Goal: Task Accomplishment & Management: Manage account settings

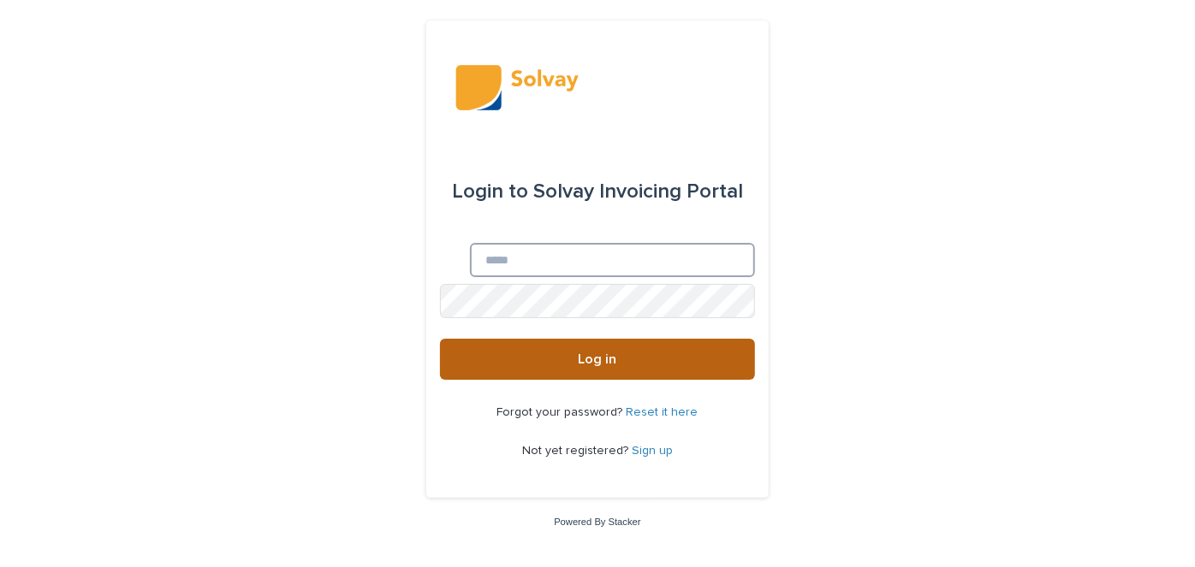
type input "**********"
click at [596, 353] on span "Log in" at bounding box center [597, 360] width 39 height 14
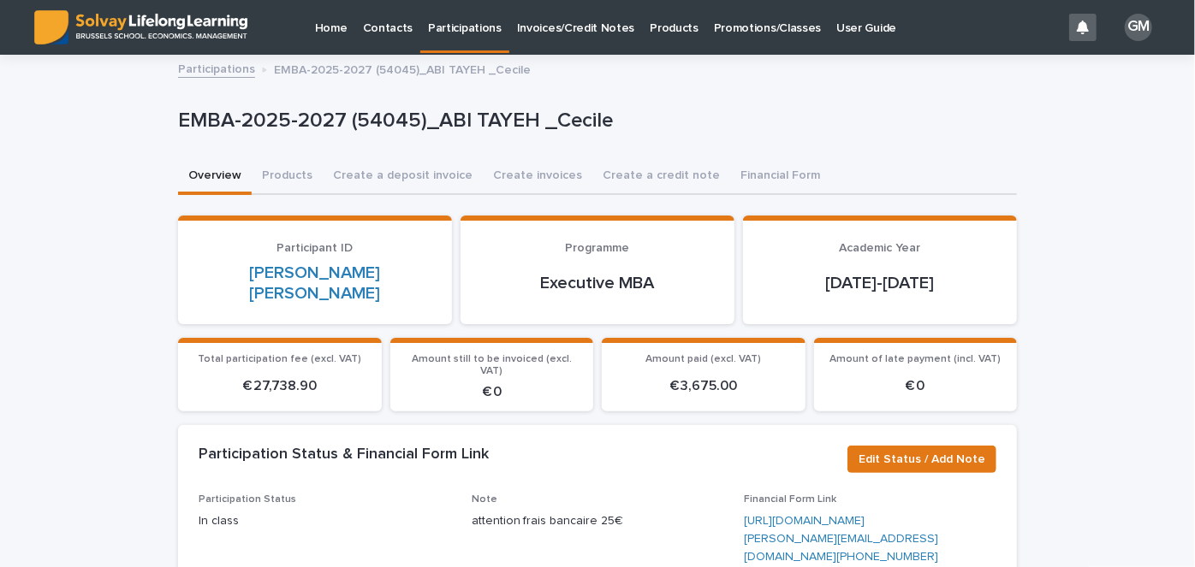
click at [726, 39] on link "Promotions/Classes" at bounding box center [767, 26] width 122 height 53
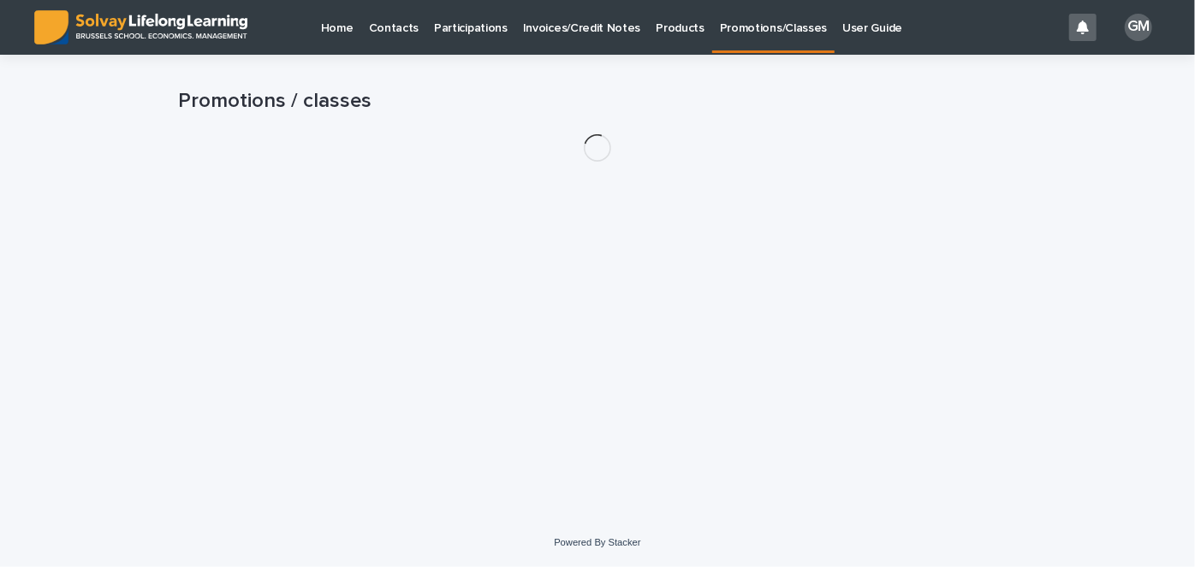
click at [386, 27] on p "Contacts" at bounding box center [394, 18] width 50 height 36
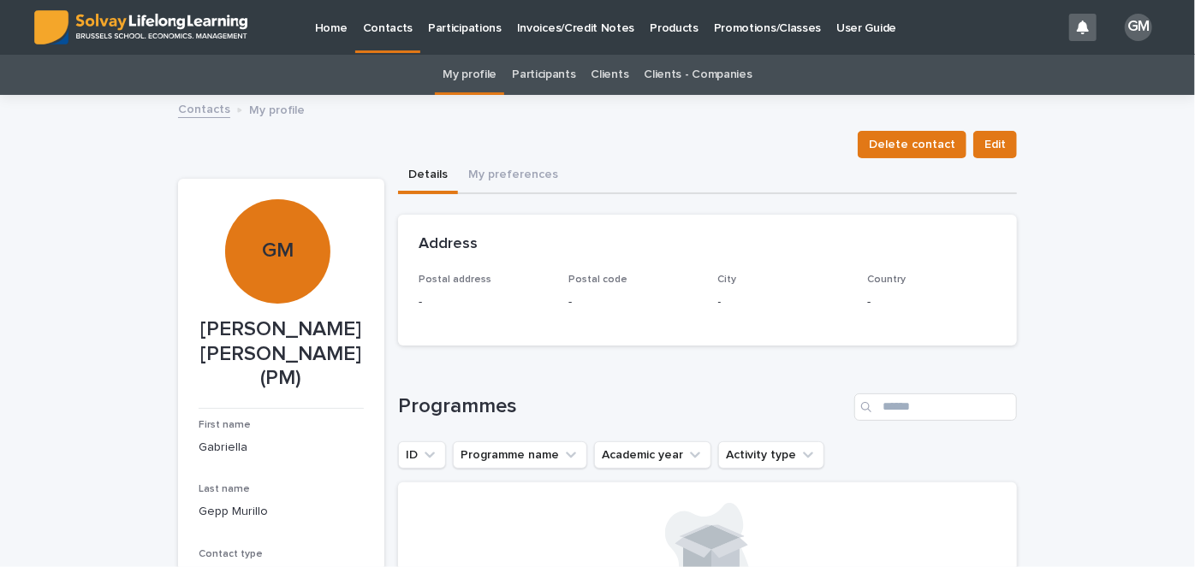
click at [474, 31] on p "Participations" at bounding box center [465, 18] width 74 height 36
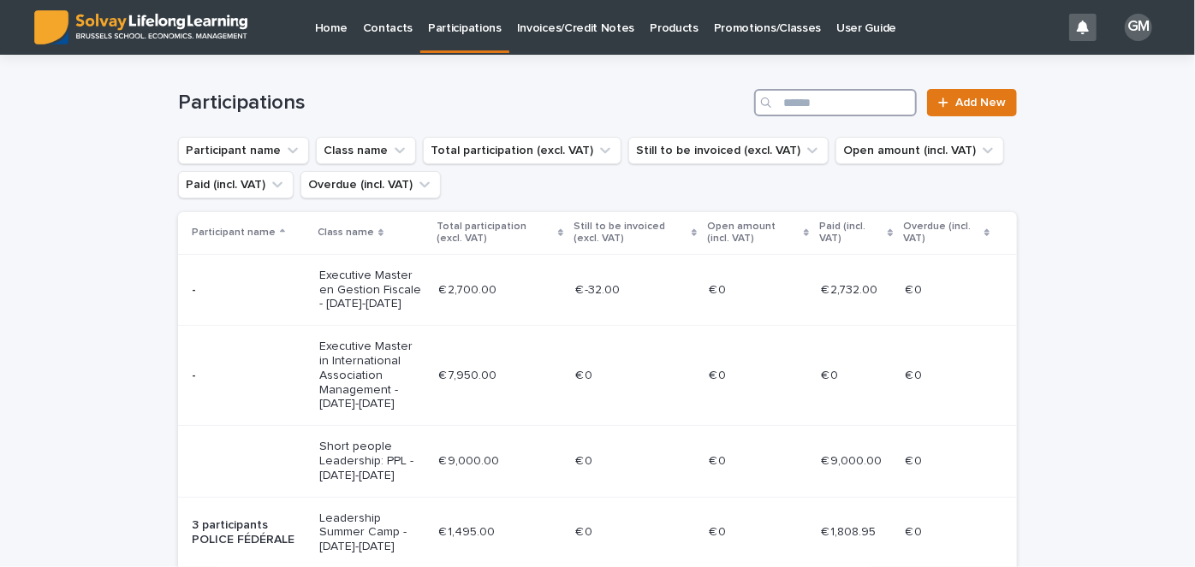
click at [826, 98] on input "Search" at bounding box center [835, 102] width 163 height 27
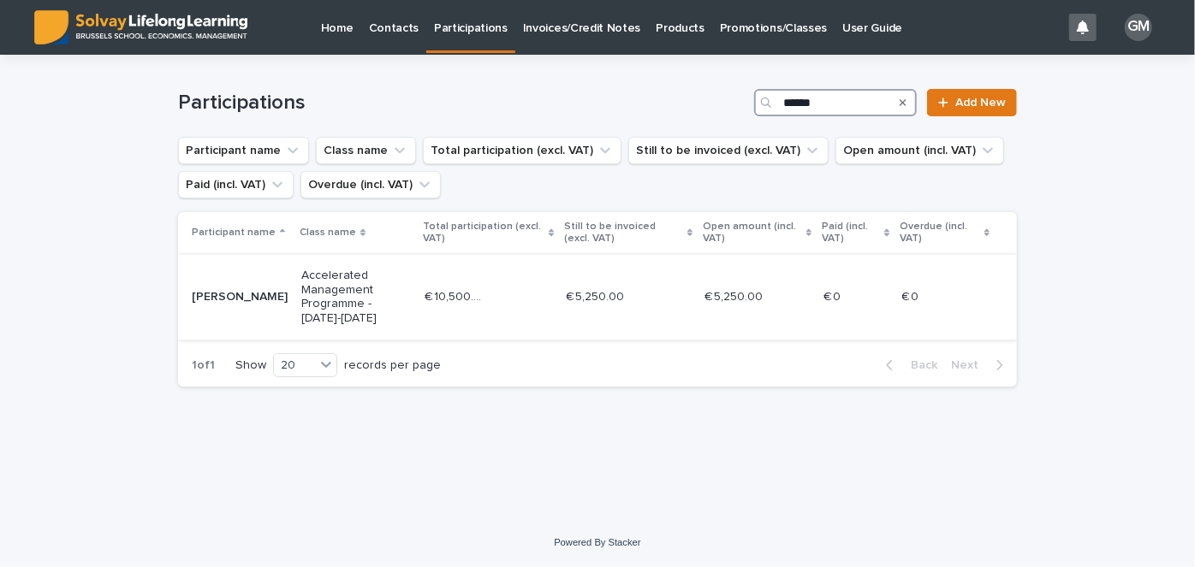
type input "******"
click at [488, 294] on div "€ 10,500.00 € 10,500.00" at bounding box center [488, 297] width 128 height 28
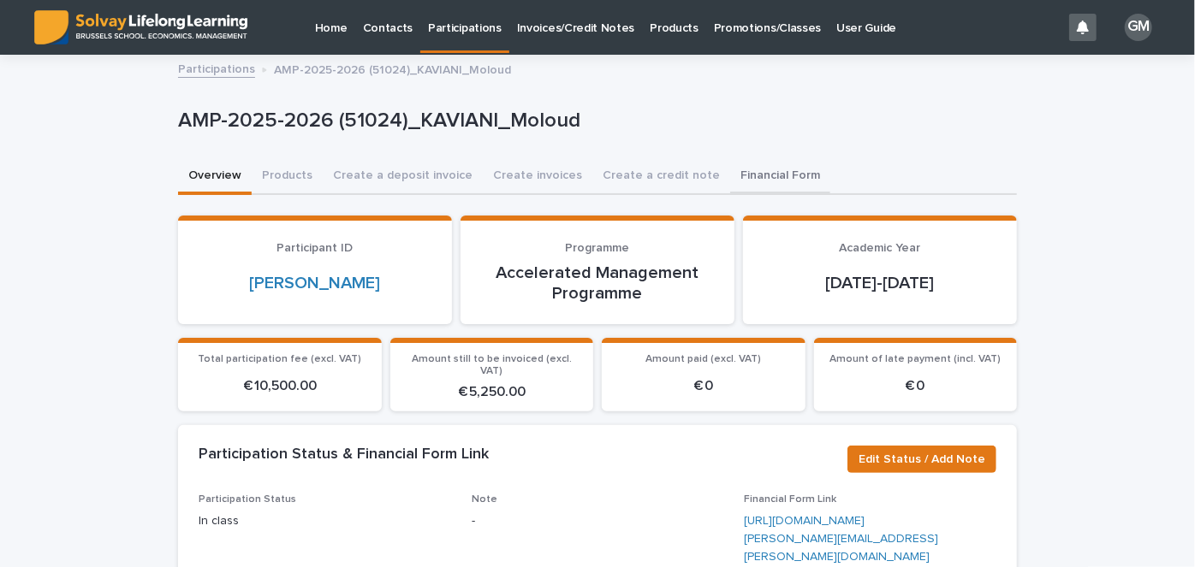
click at [730, 169] on button "Financial Form" at bounding box center [780, 177] width 100 height 36
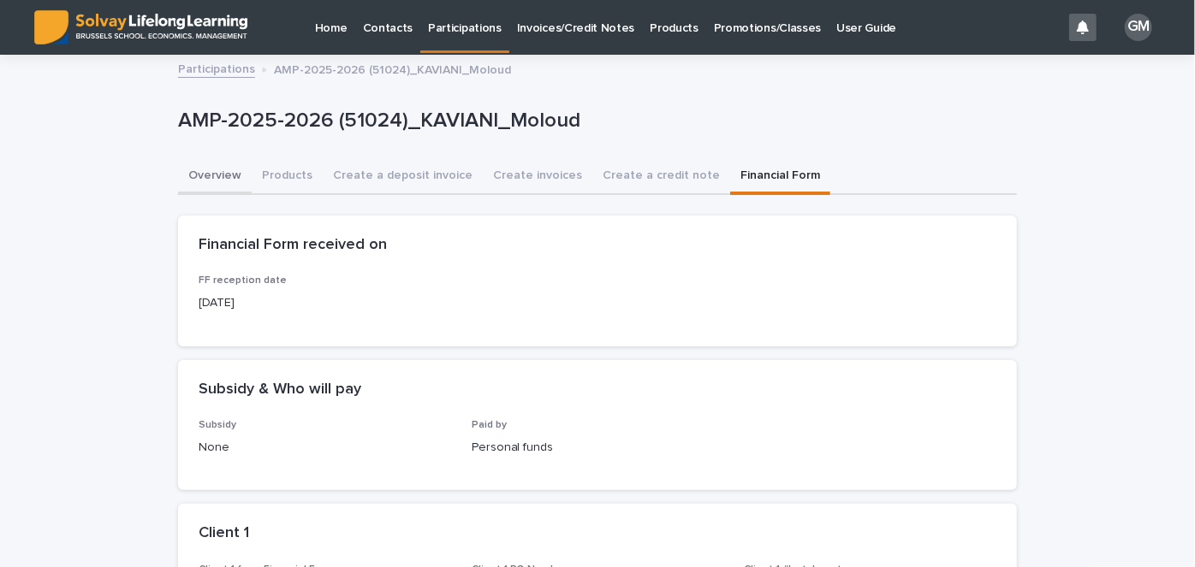
click at [226, 187] on button "Overview" at bounding box center [215, 177] width 74 height 36
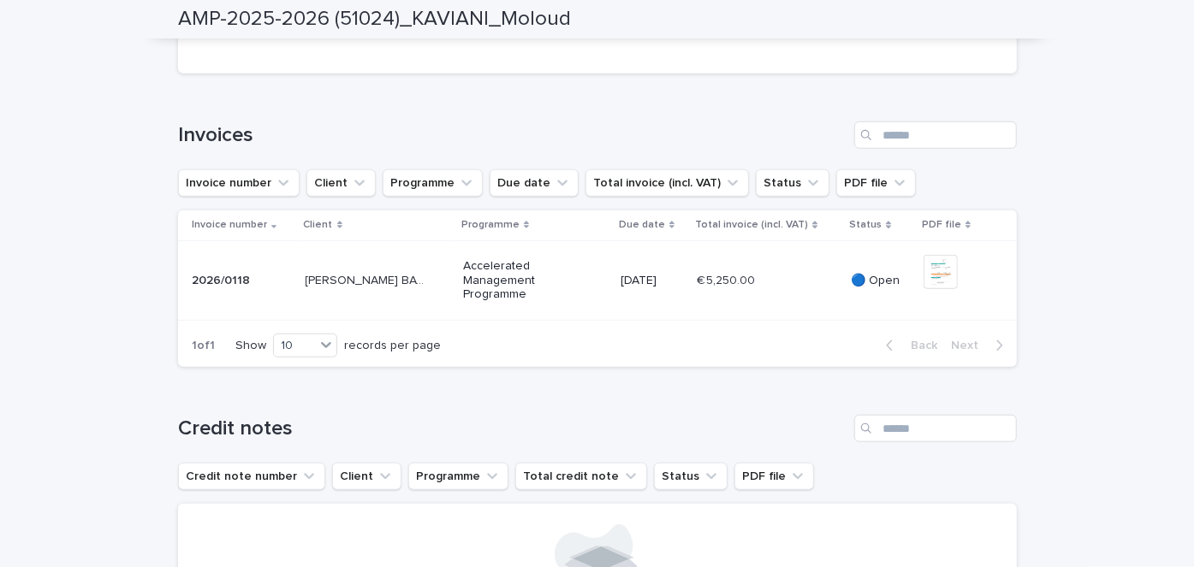
scroll to position [311, 0]
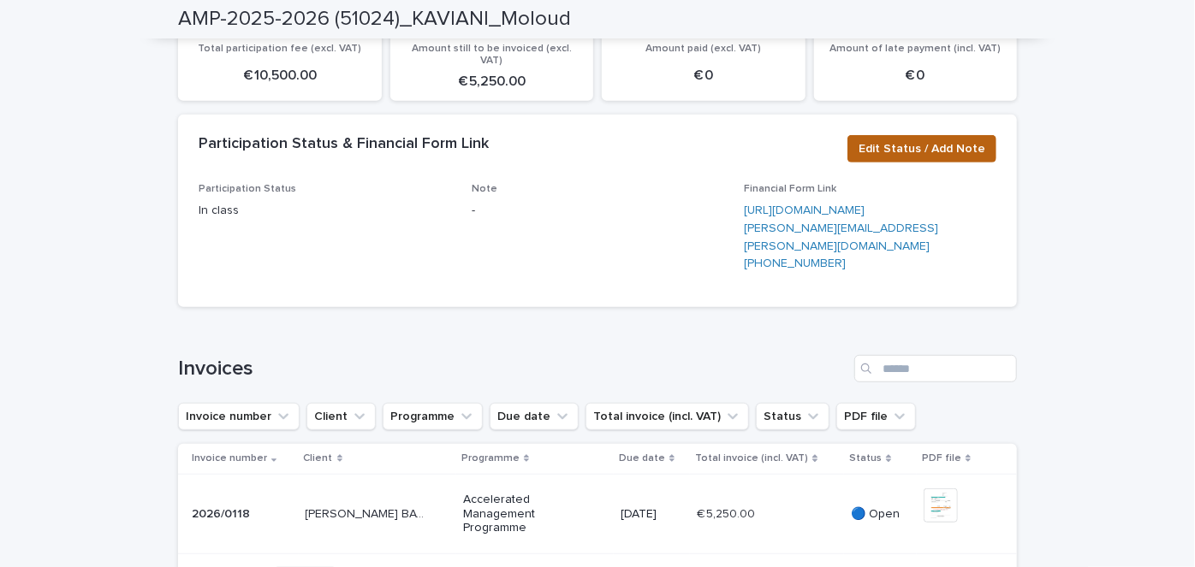
click at [937, 140] on span "Edit Status / Add Note" at bounding box center [921, 148] width 127 height 17
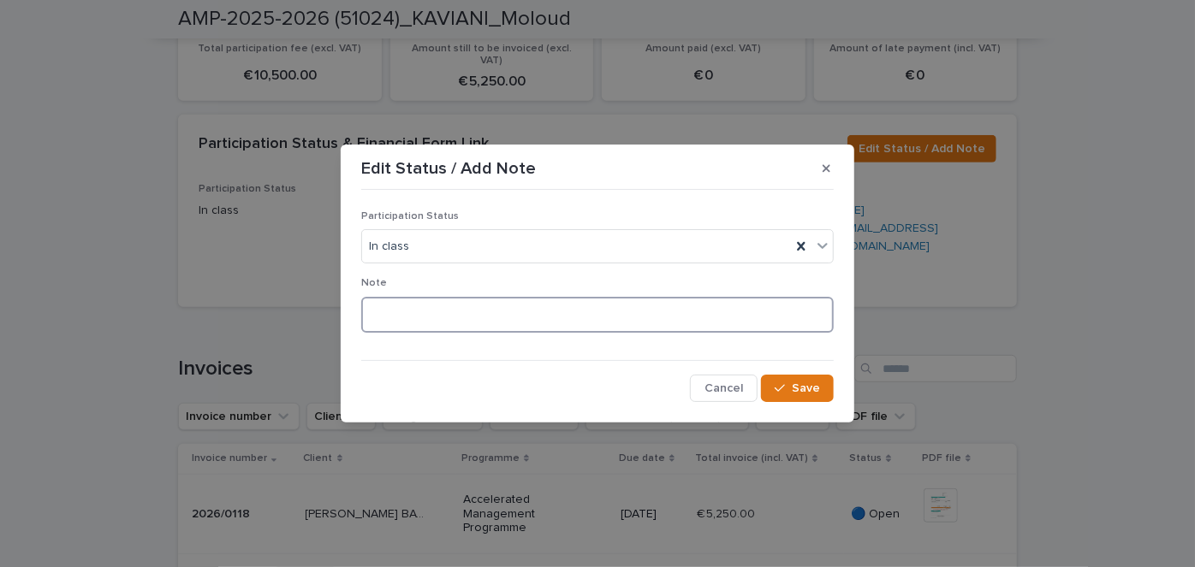
click at [414, 312] on textarea at bounding box center [597, 315] width 472 height 36
type textarea "**********"
click at [817, 377] on button "Save" at bounding box center [797, 388] width 73 height 27
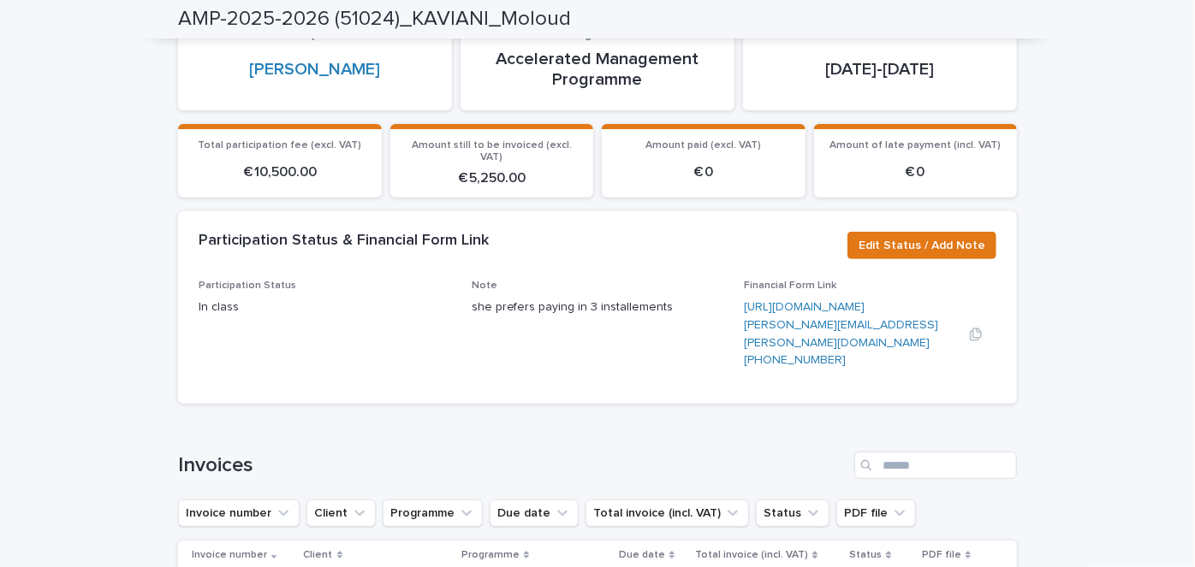
scroll to position [77, 0]
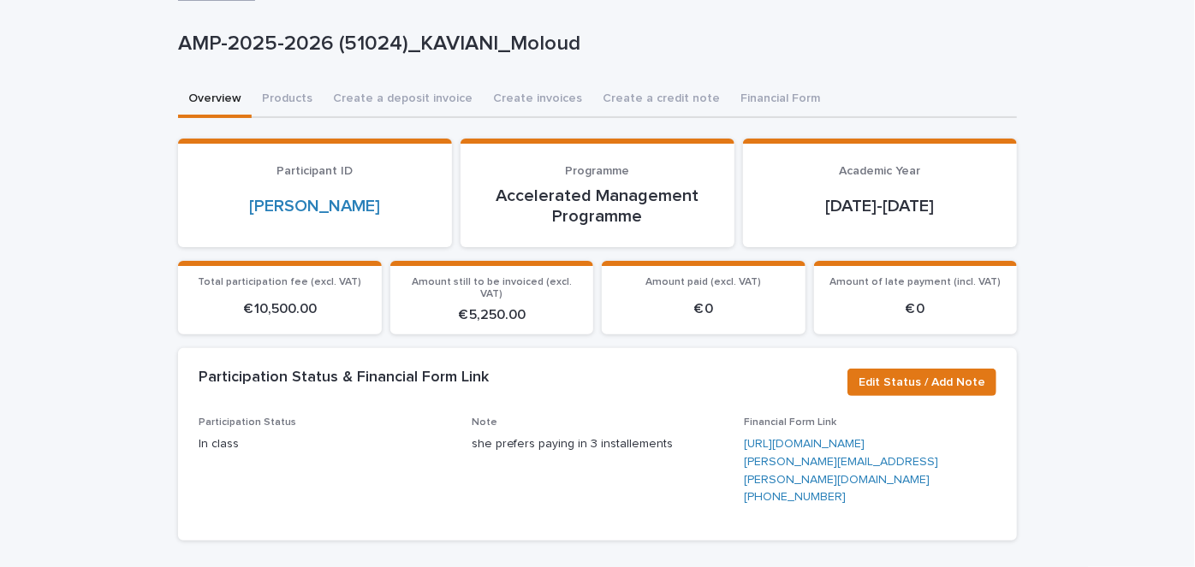
drag, startPoint x: 630, startPoint y: 104, endPoint x: 510, endPoint y: 22, distance: 145.3
click at [630, 104] on button "Create a credit note" at bounding box center [661, 100] width 138 height 36
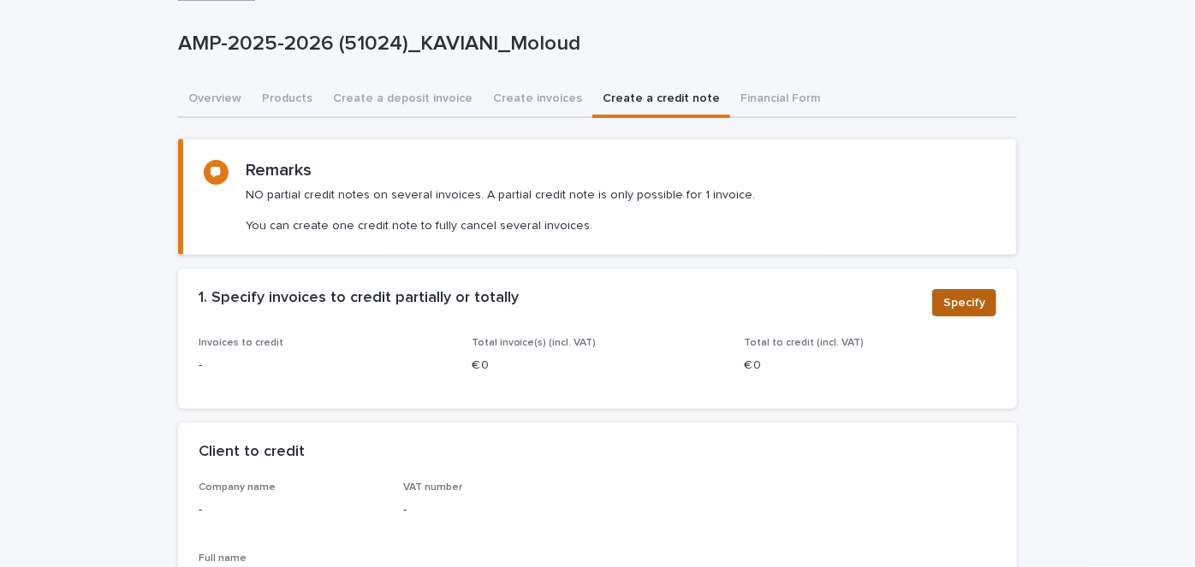
click at [973, 304] on span "Specify" at bounding box center [964, 302] width 42 height 17
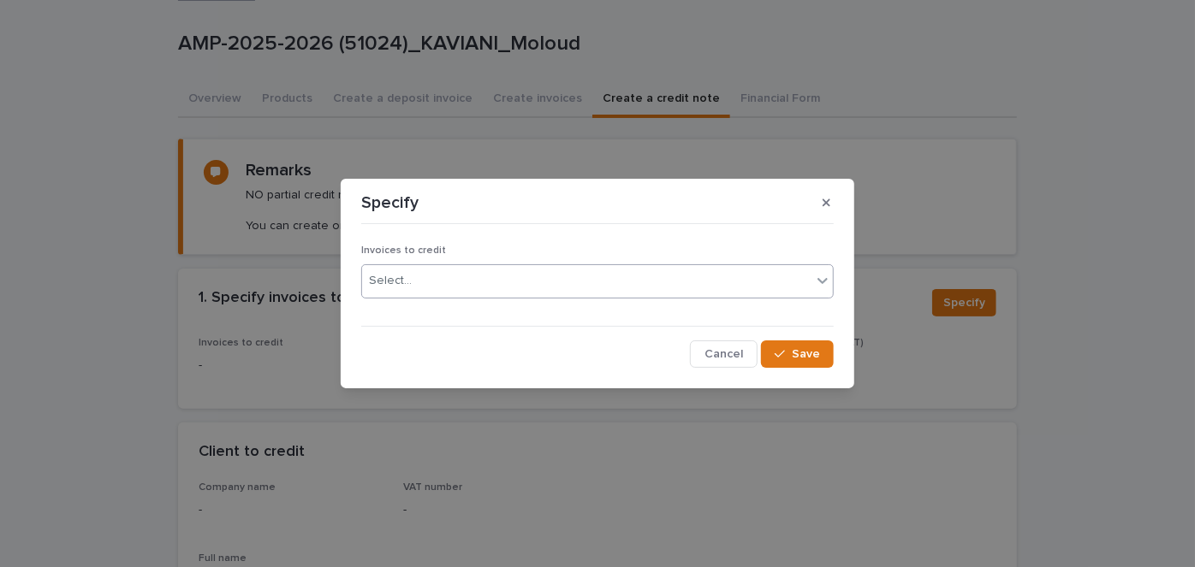
click at [604, 281] on div "Select..." at bounding box center [586, 281] width 449 height 28
type input "******"
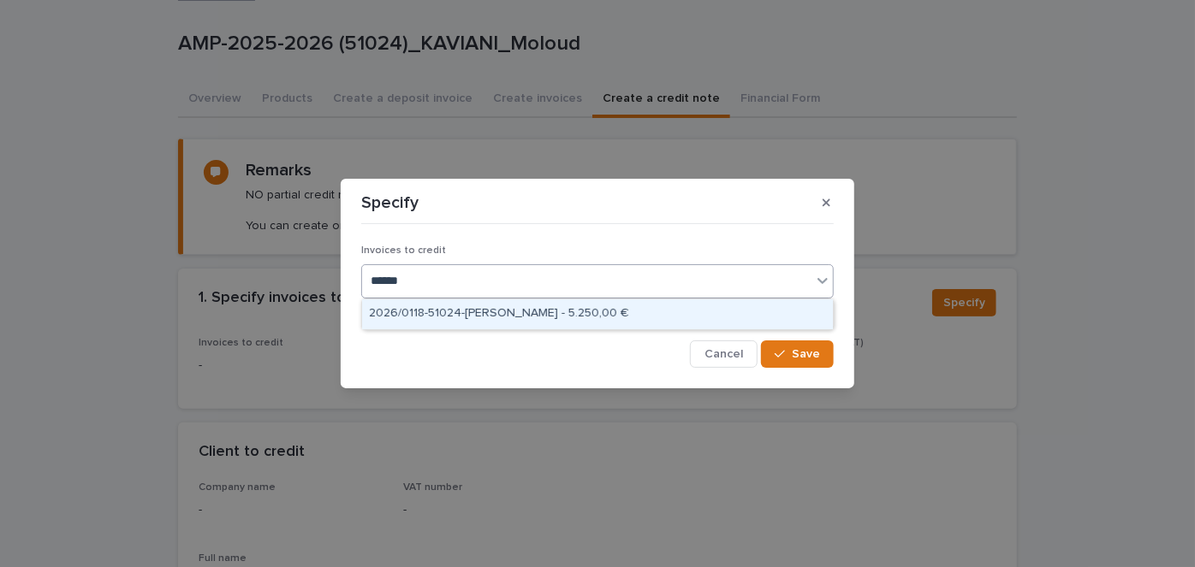
click at [578, 315] on div "2026/0118-51024-[PERSON_NAME] - 5.250,00 €" at bounding box center [597, 315] width 471 height 30
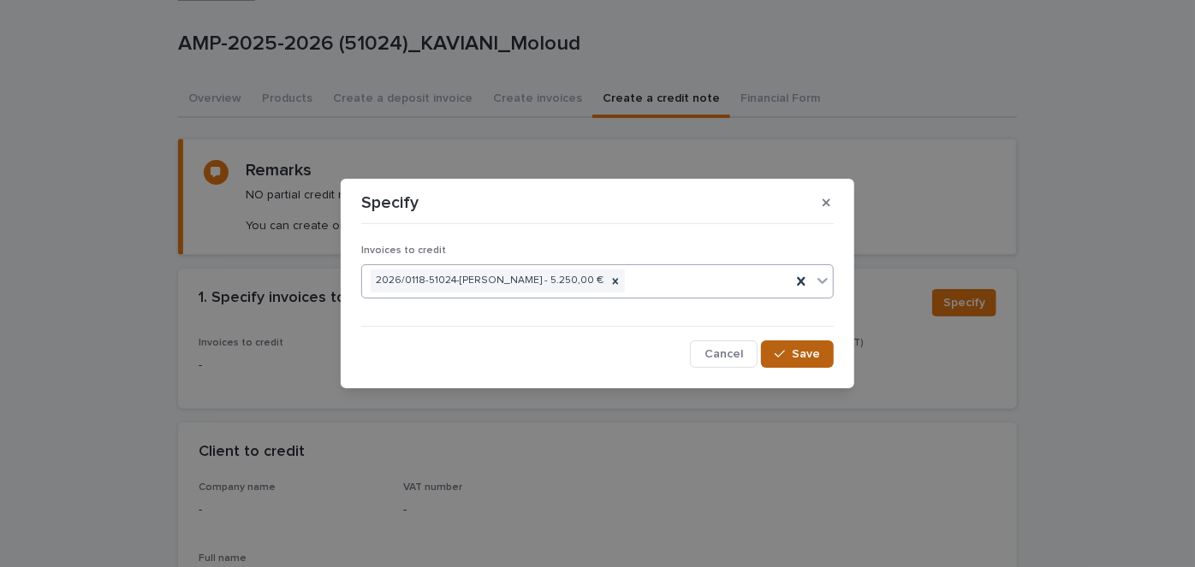
click at [804, 356] on span "Save" at bounding box center [806, 354] width 28 height 12
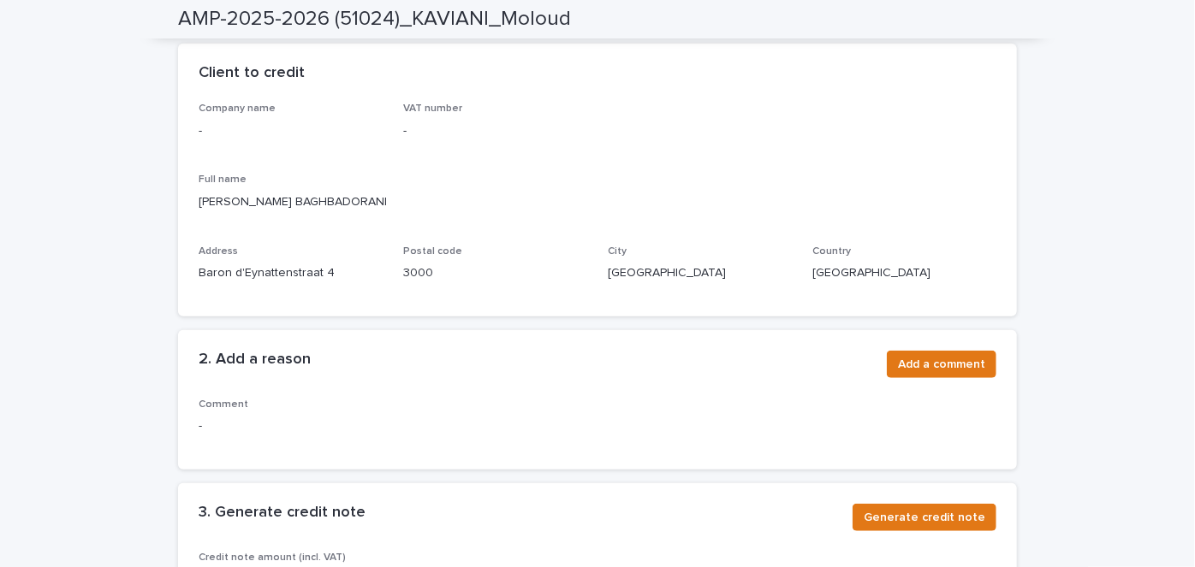
scroll to position [544, 0]
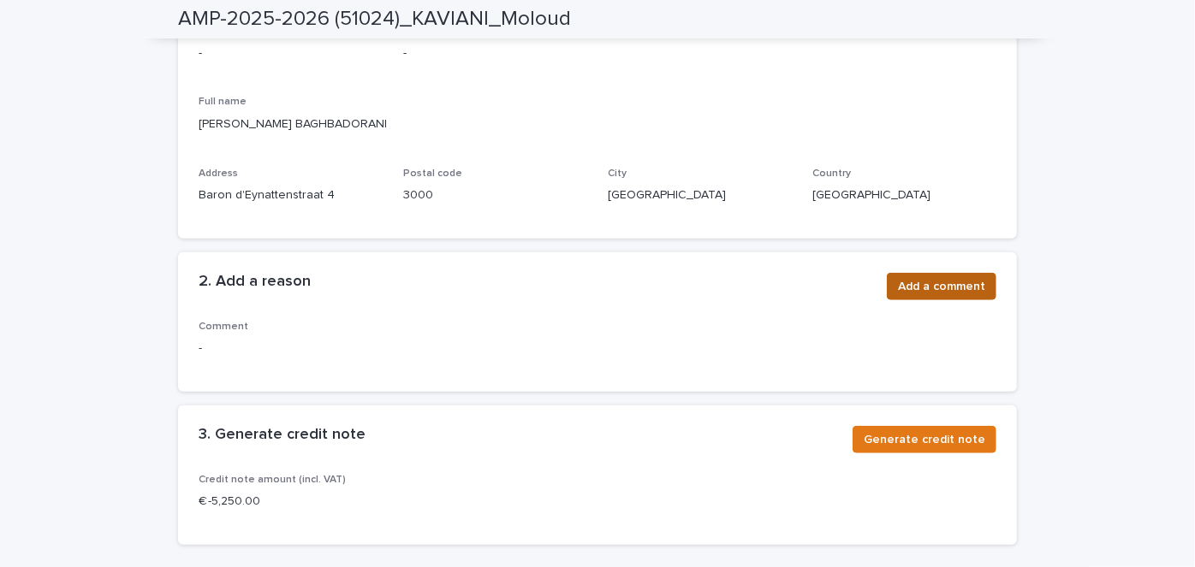
click at [910, 285] on span "Add a comment" at bounding box center [941, 286] width 87 height 17
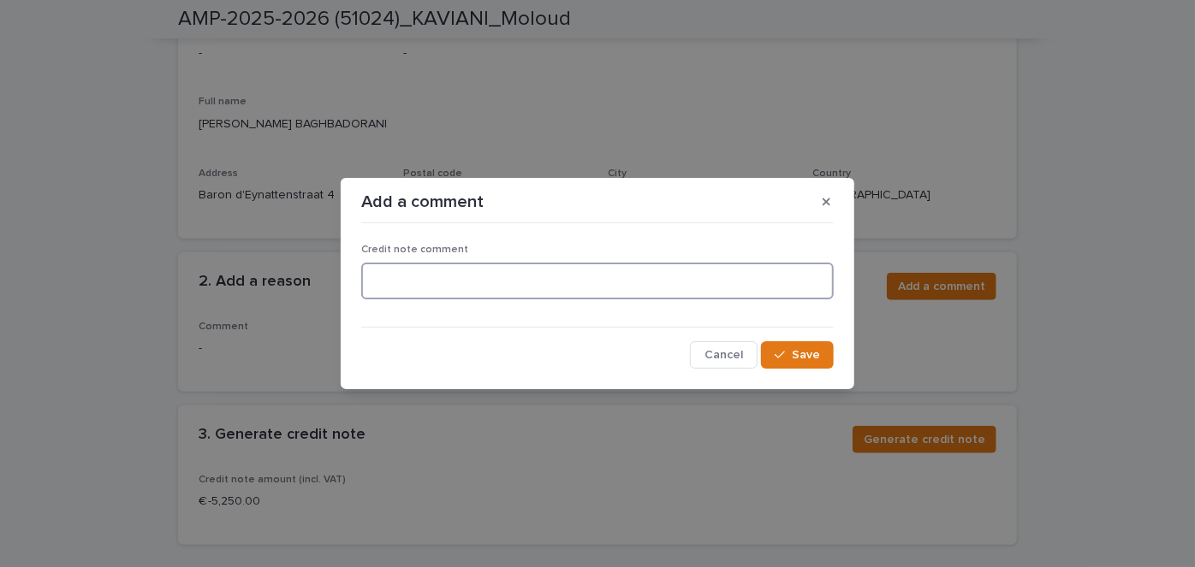
click at [378, 281] on textarea at bounding box center [597, 281] width 472 height 36
type textarea "**********"
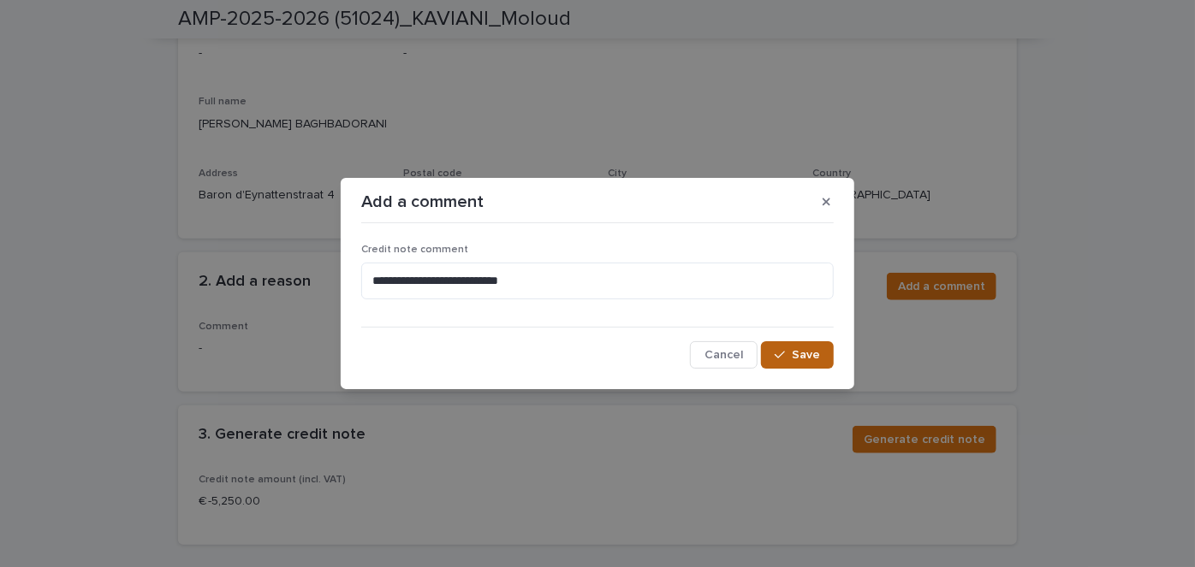
click at [804, 356] on span "Save" at bounding box center [806, 355] width 28 height 12
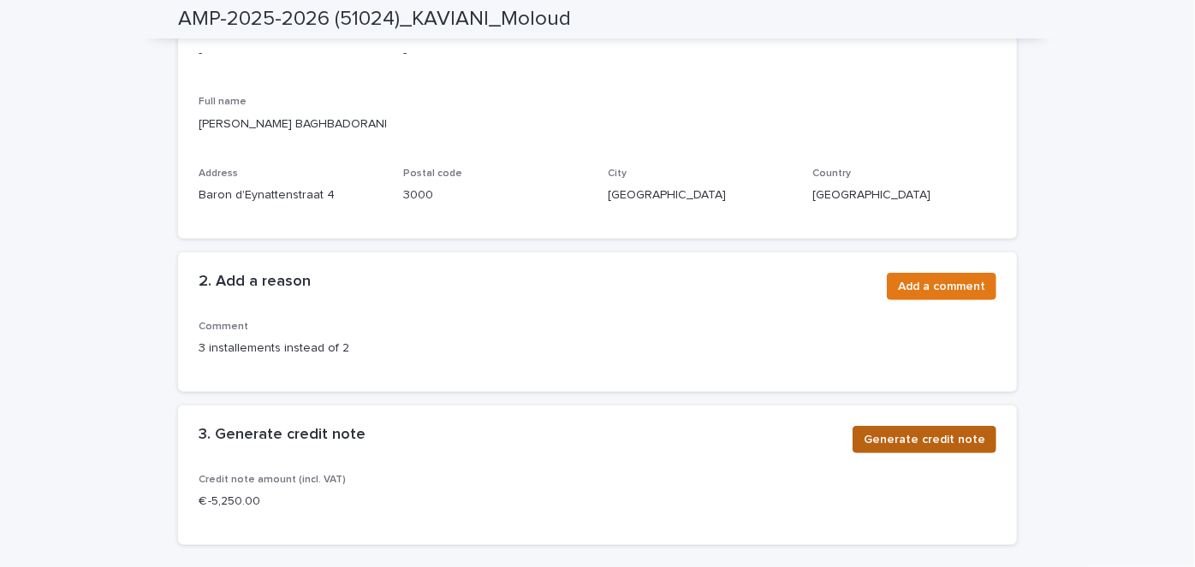
click at [928, 439] on span "Generate credit note" at bounding box center [924, 439] width 122 height 17
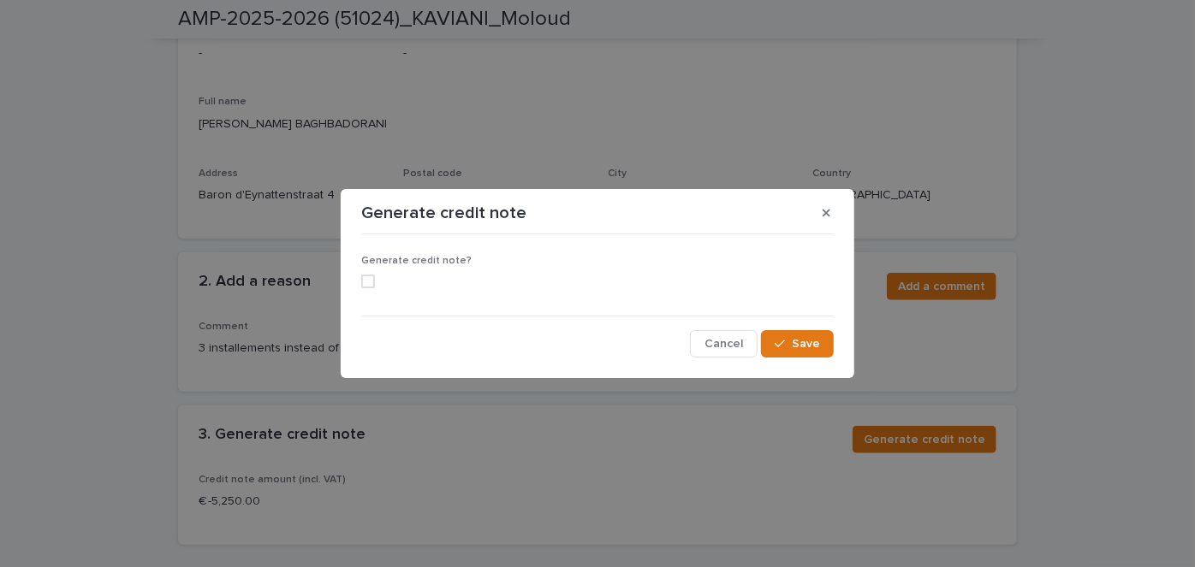
click at [383, 281] on label at bounding box center [597, 282] width 472 height 14
click at [821, 351] on button "Save" at bounding box center [797, 343] width 73 height 27
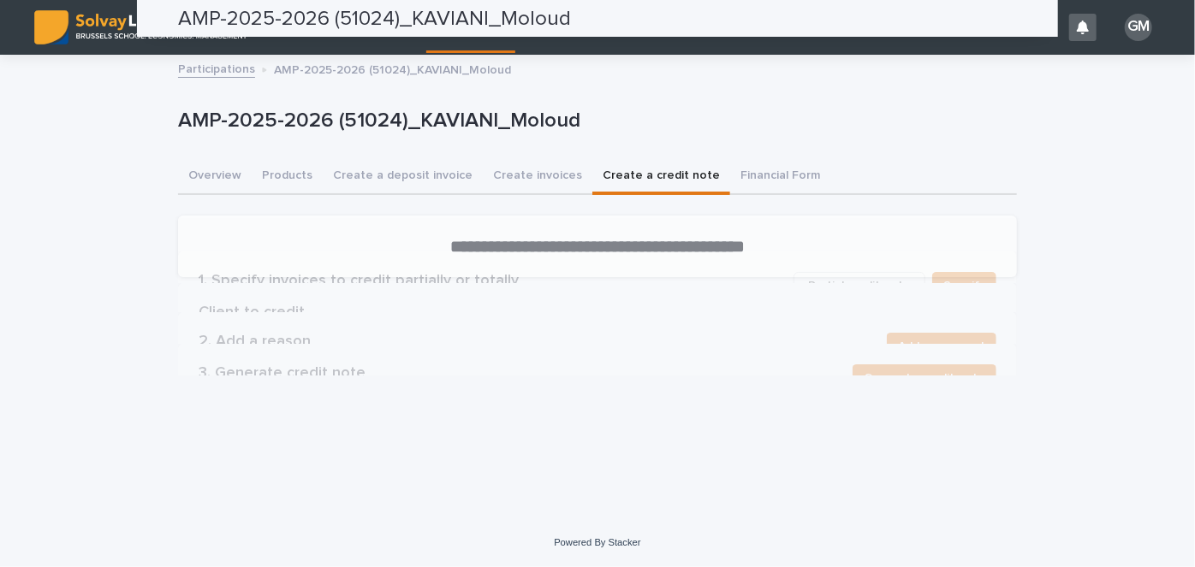
scroll to position [0, 0]
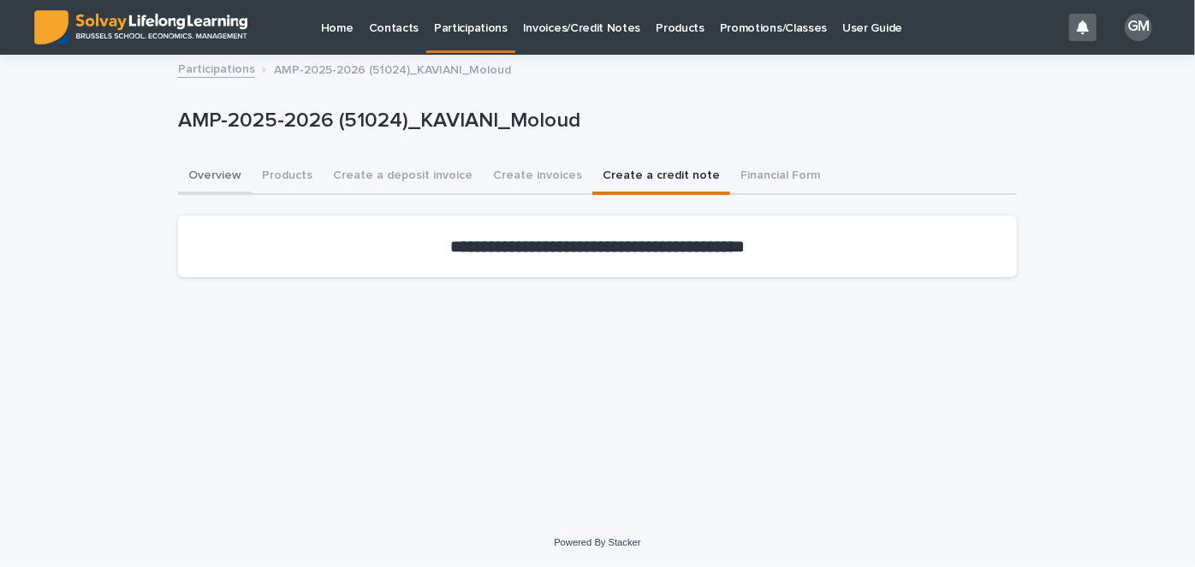
click at [217, 178] on button "Overview" at bounding box center [215, 177] width 74 height 36
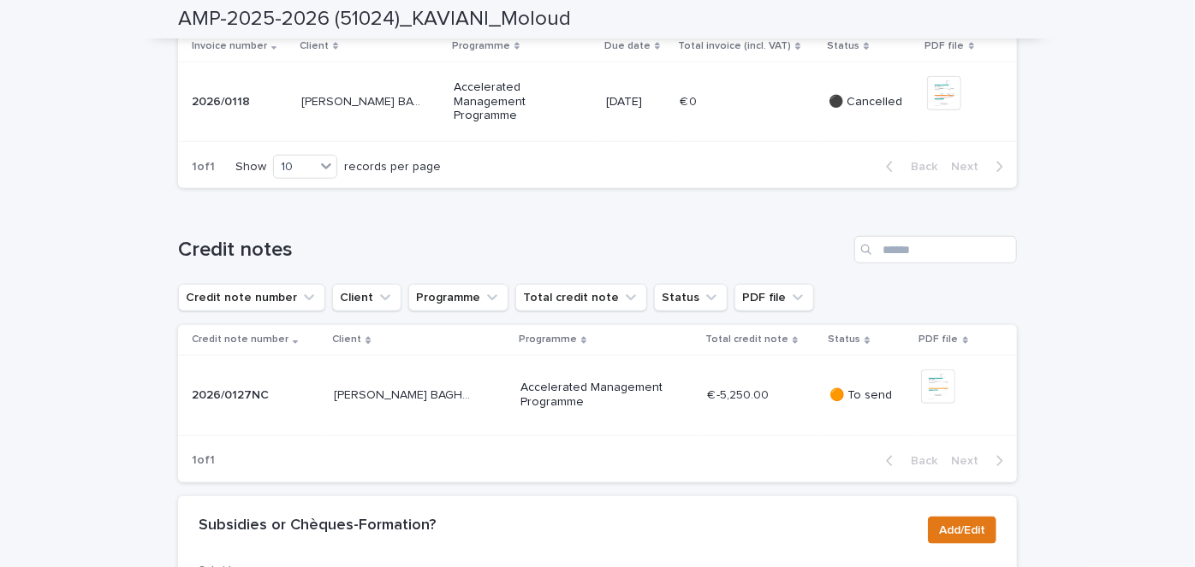
scroll to position [778, 0]
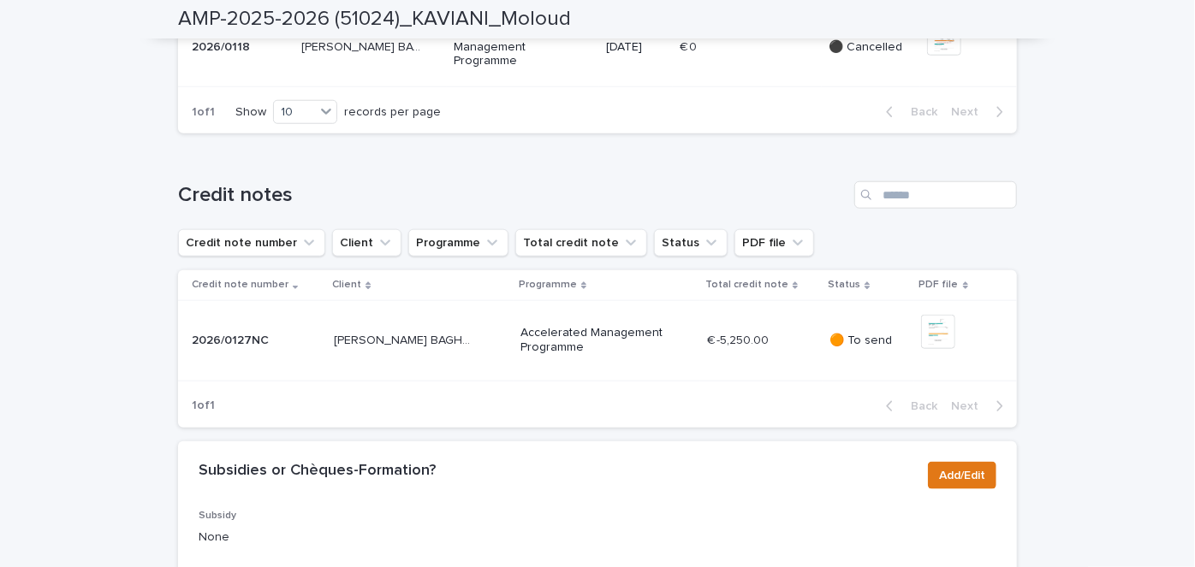
click at [791, 355] on div "€ -5,250.00 € -5,250.00" at bounding box center [761, 341] width 109 height 28
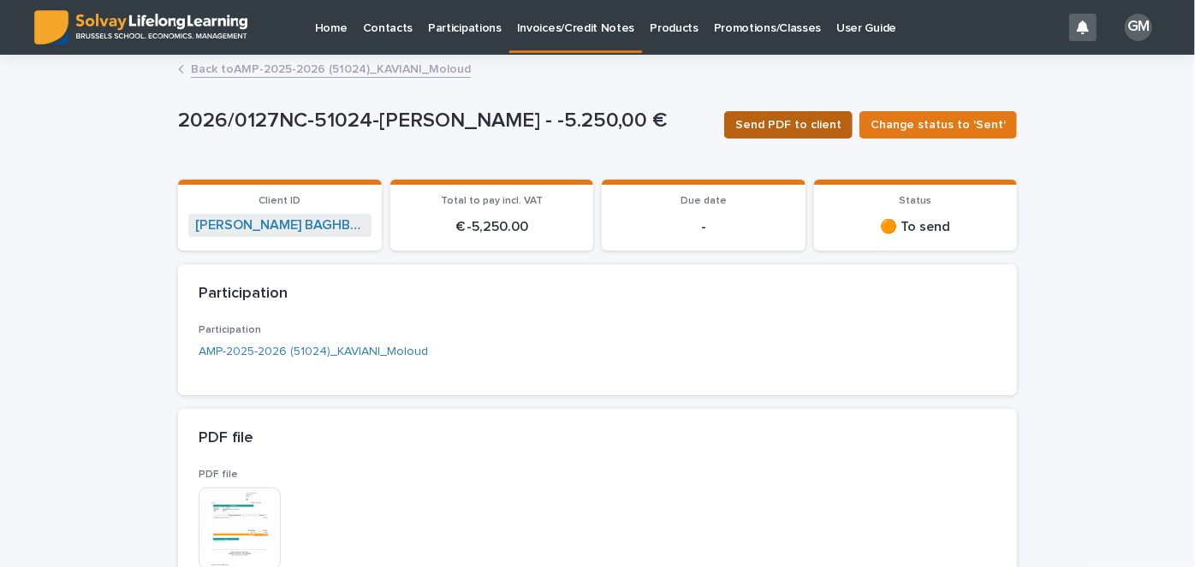
click at [812, 121] on span "Send PDF to client" at bounding box center [788, 124] width 106 height 17
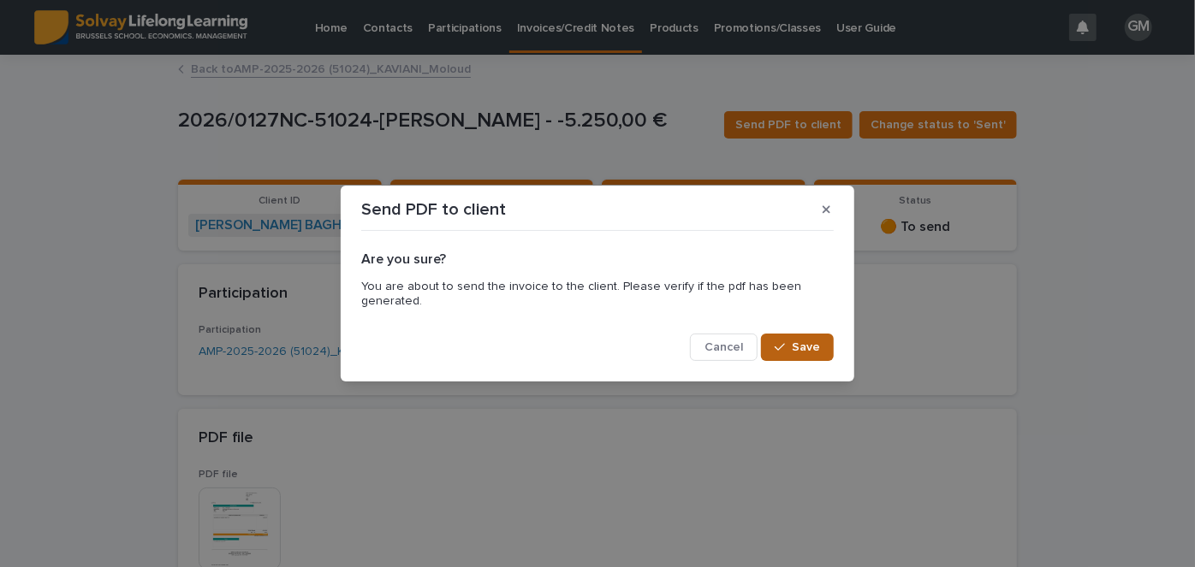
click at [805, 343] on span "Save" at bounding box center [806, 347] width 28 height 12
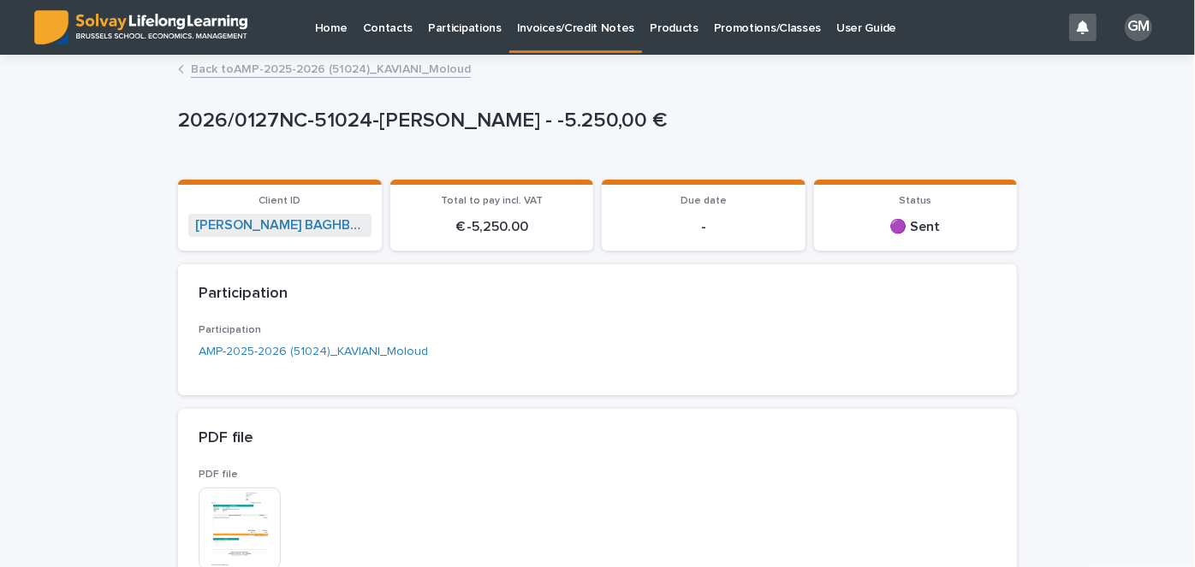
click at [323, 62] on link "Back to AMP-2025-2026 (51024)_KAVIANI_Moloud" at bounding box center [331, 68] width 280 height 20
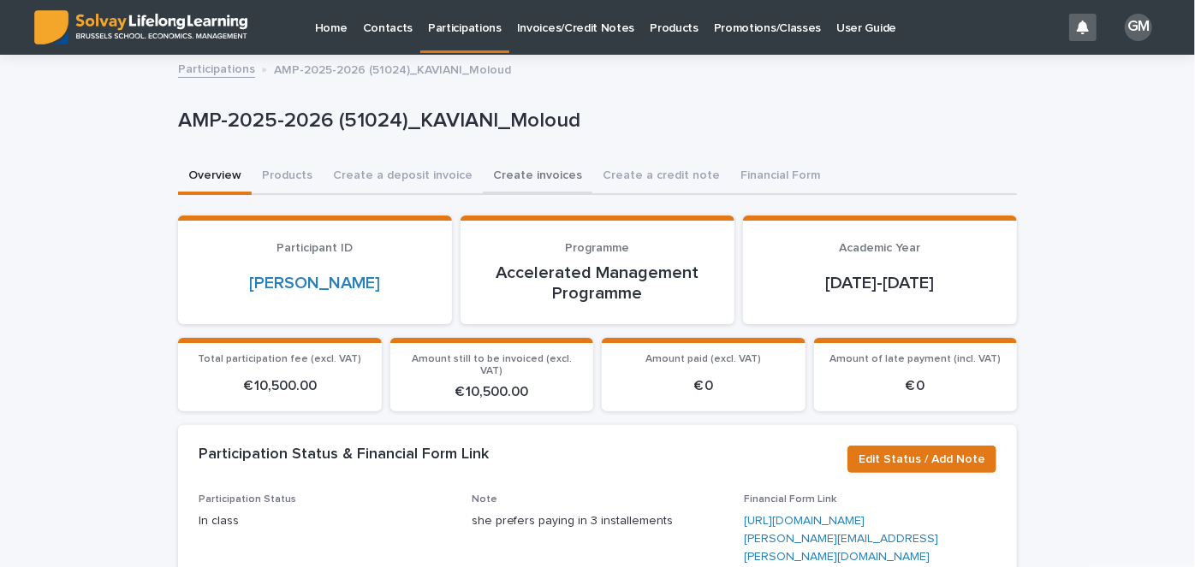
click at [541, 181] on button "Create invoices" at bounding box center [538, 177] width 110 height 36
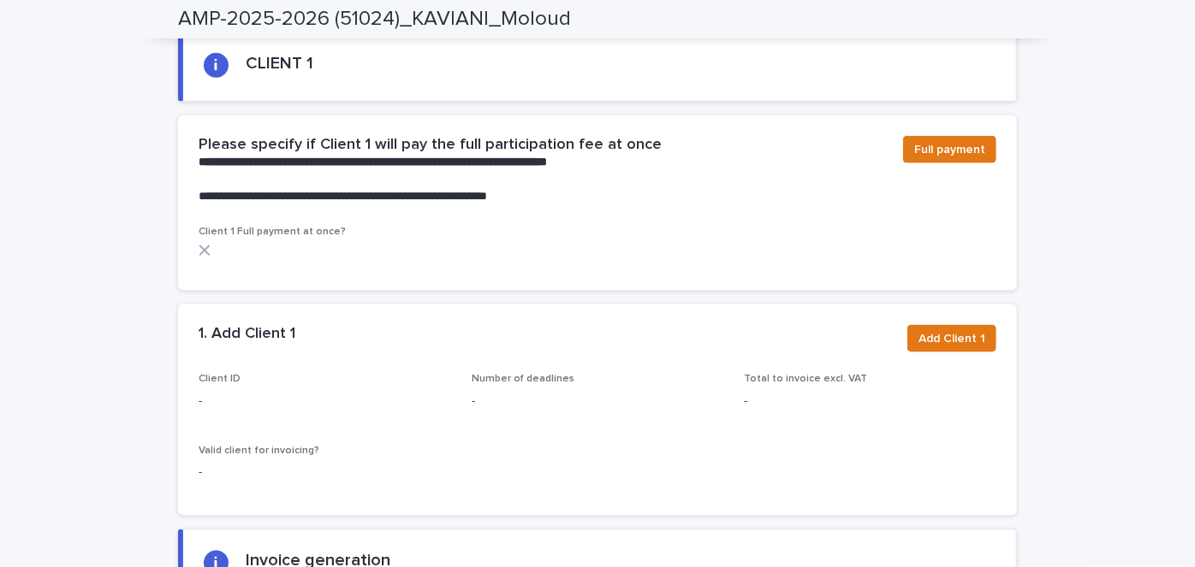
scroll to position [1088, 0]
click at [951, 330] on span "Add Client 1" at bounding box center [951, 338] width 67 height 17
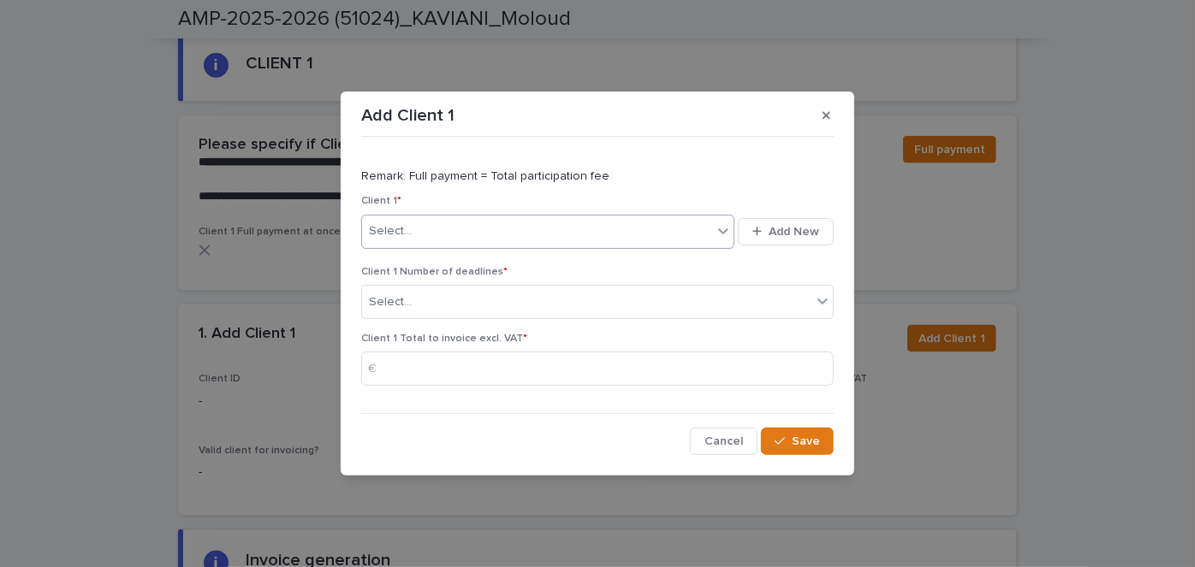
click at [493, 242] on div "Select..." at bounding box center [537, 231] width 350 height 28
type input "********"
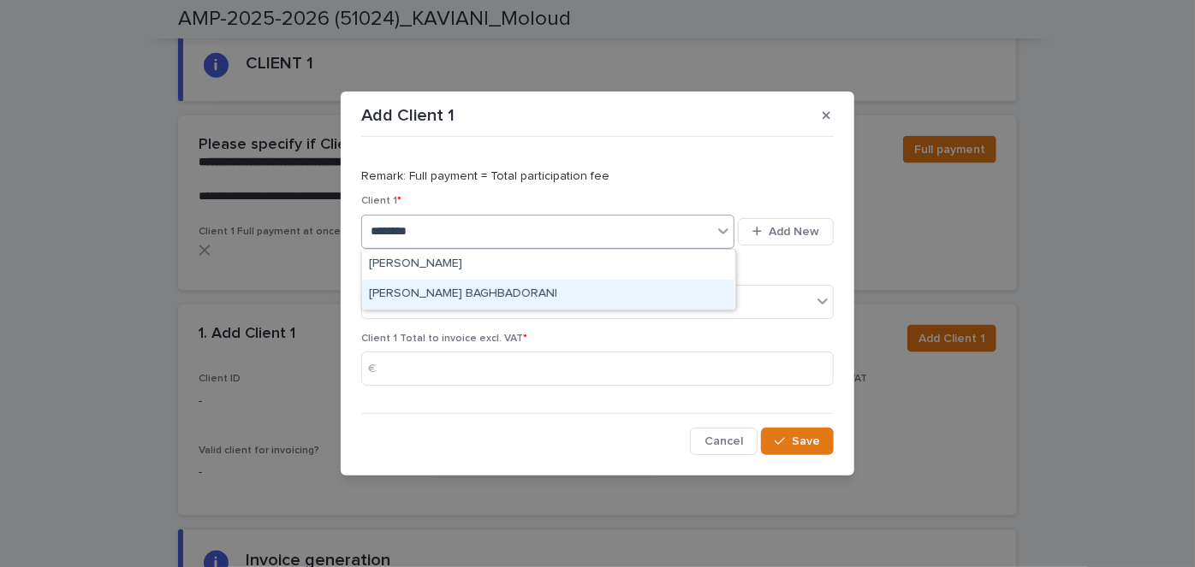
click at [500, 288] on div "[PERSON_NAME] BAGHBADORANI" at bounding box center [548, 295] width 372 height 30
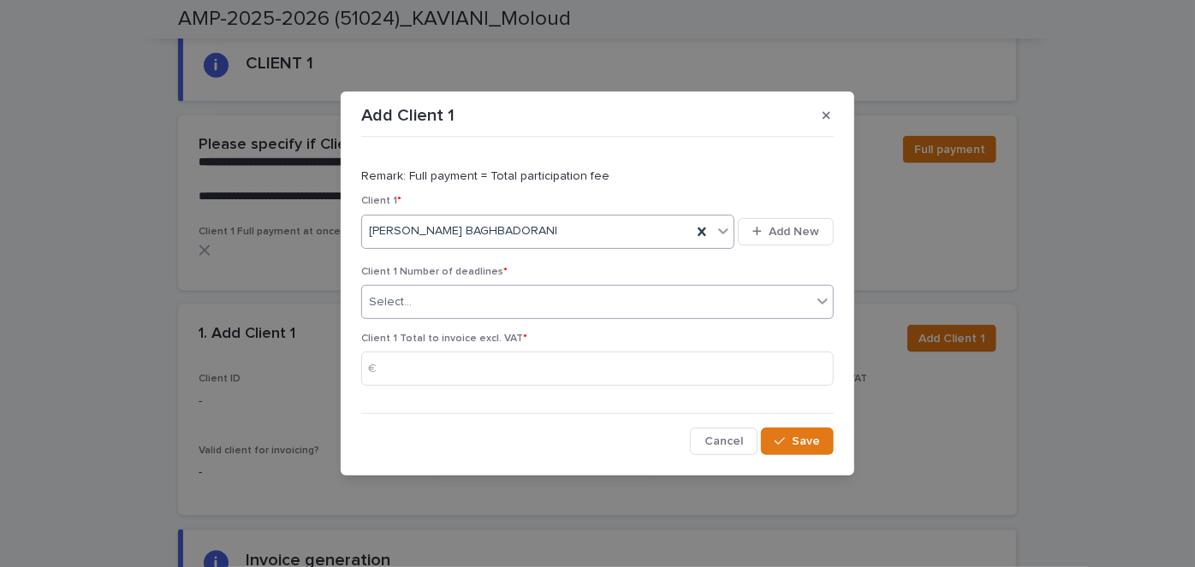
click at [454, 298] on div "Select..." at bounding box center [586, 302] width 449 height 28
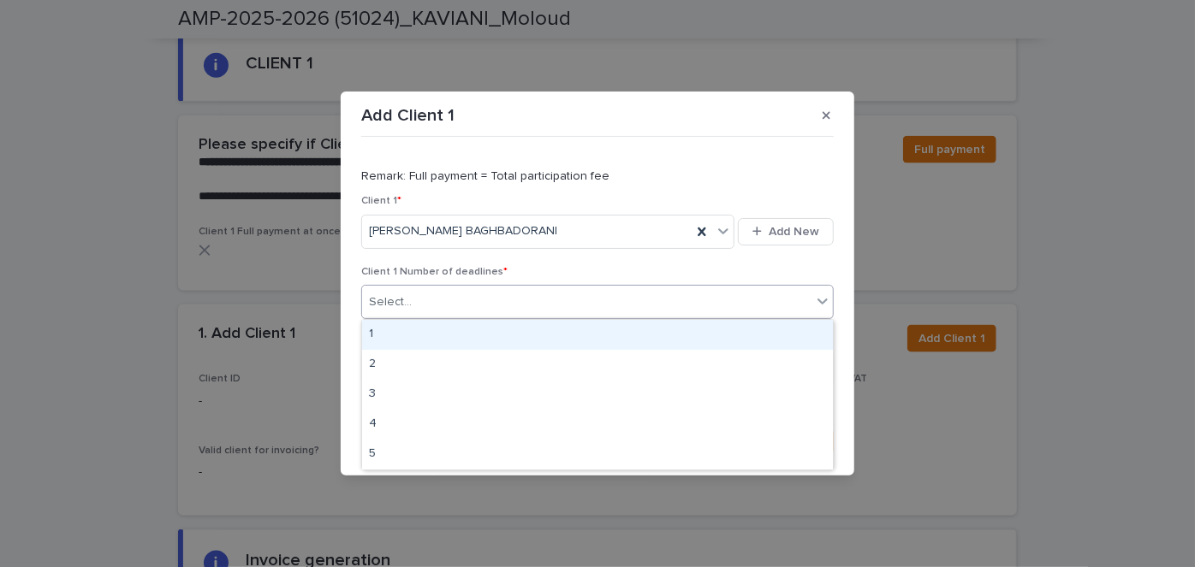
click at [394, 345] on div "1" at bounding box center [597, 335] width 471 height 30
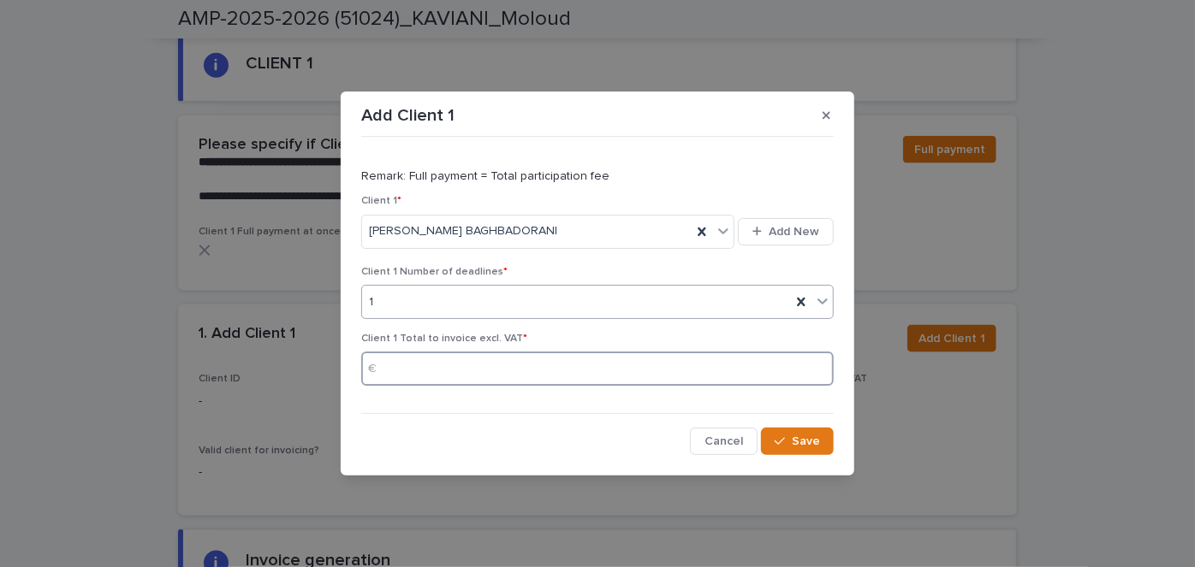
click at [408, 369] on input at bounding box center [597, 369] width 472 height 34
type input "****"
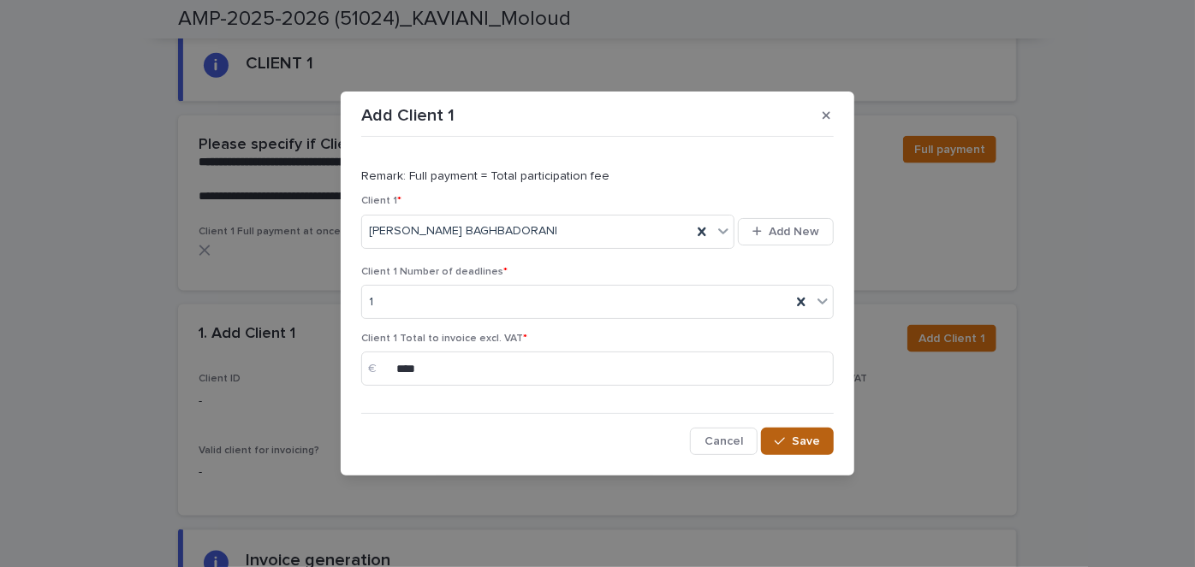
click at [812, 438] on span "Save" at bounding box center [806, 442] width 28 height 12
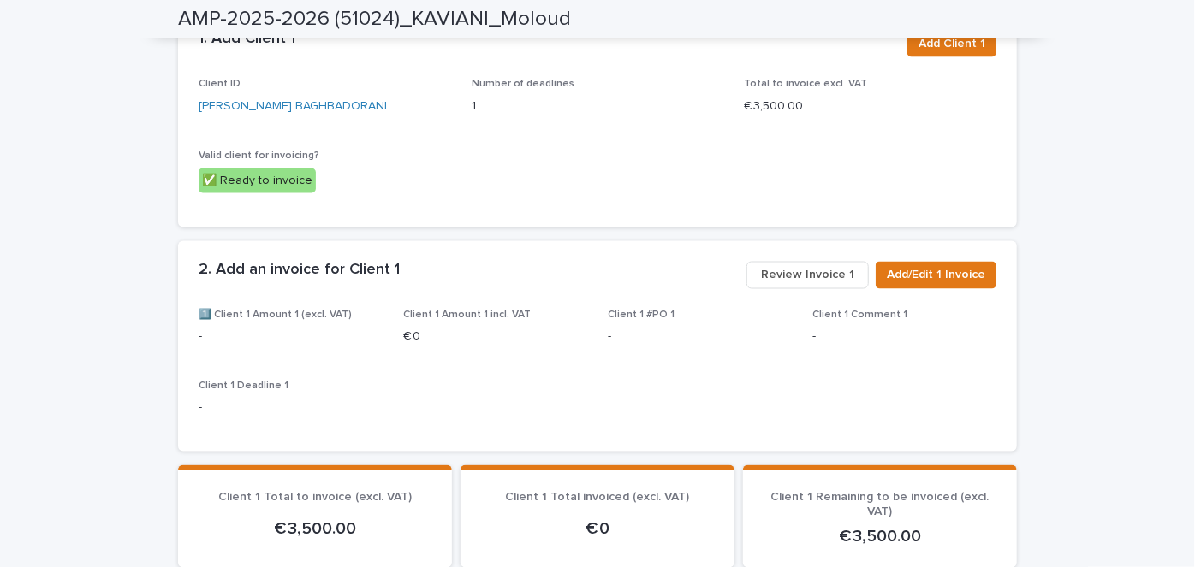
scroll to position [1386, 0]
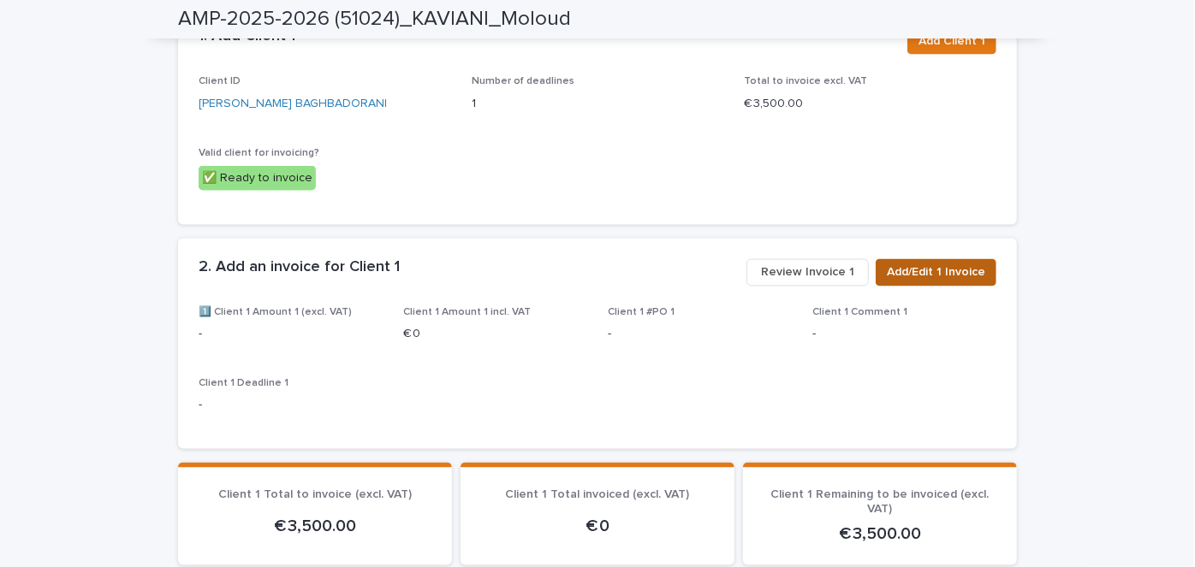
click at [952, 264] on span "Add/Edit 1 Invoice" at bounding box center [936, 272] width 98 height 17
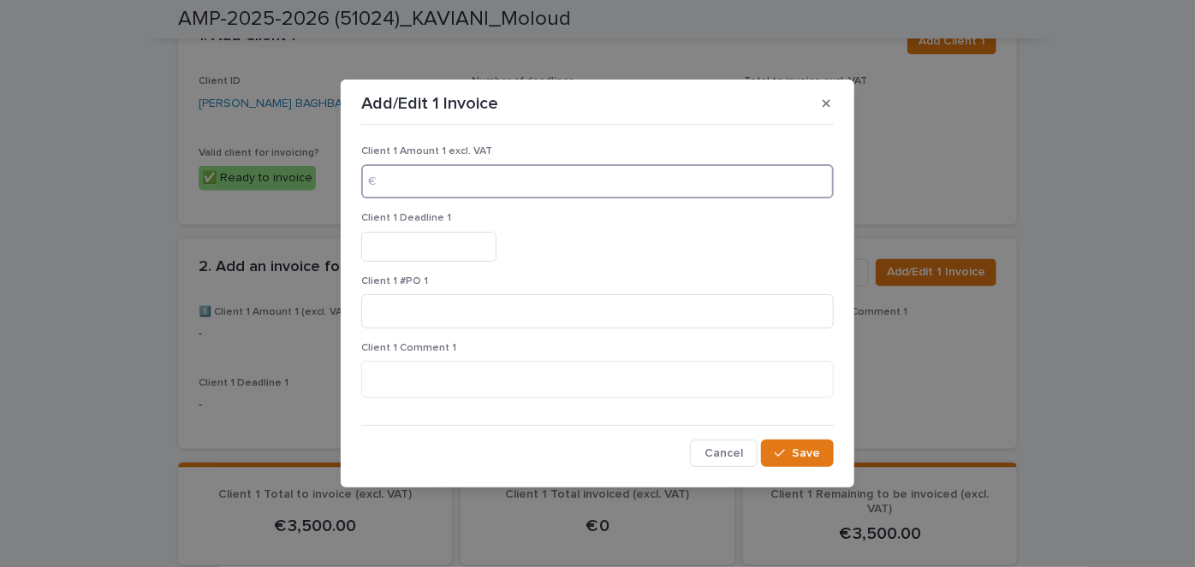
click at [442, 183] on input at bounding box center [597, 181] width 472 height 34
type input "****"
click at [425, 242] on input "text" at bounding box center [428, 247] width 135 height 30
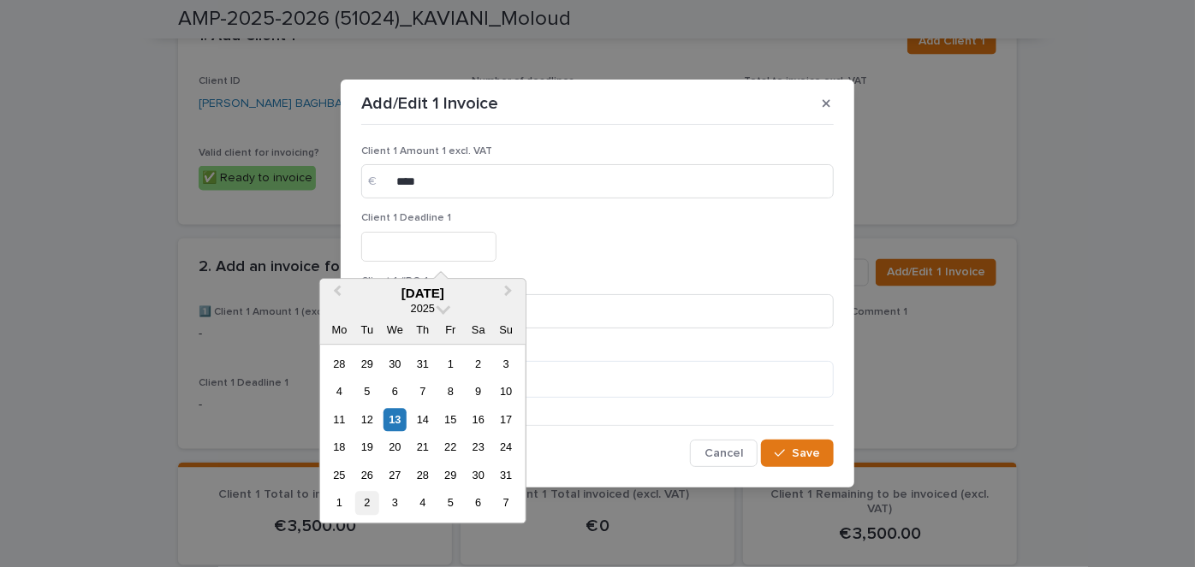
click at [365, 503] on div "2" at bounding box center [366, 503] width 23 height 23
type input "********"
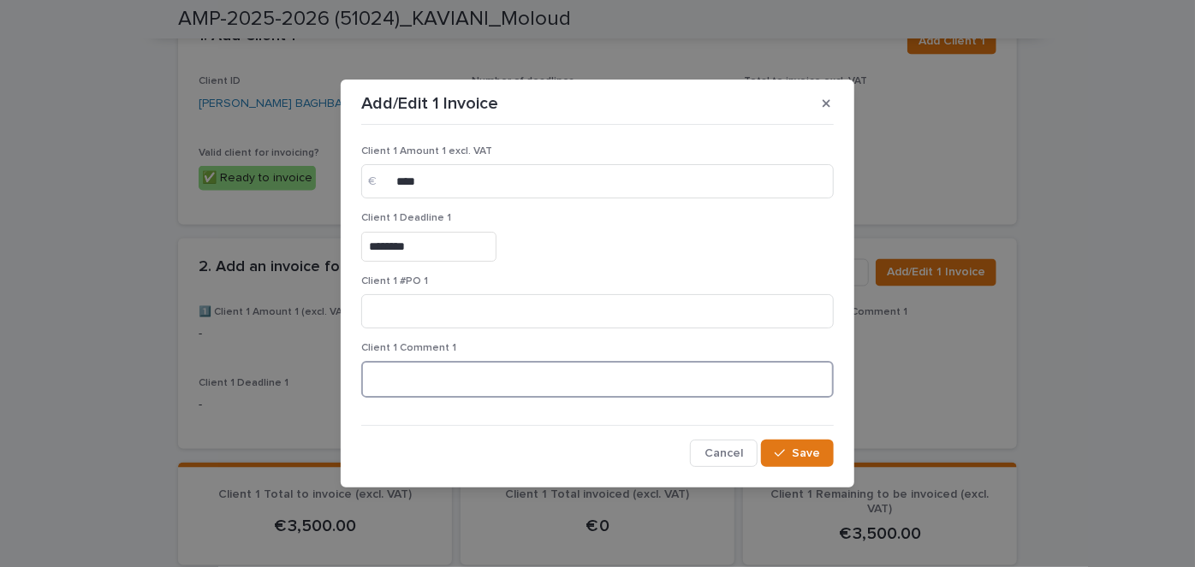
click at [442, 388] on textarea at bounding box center [597, 379] width 472 height 36
type textarea "**********"
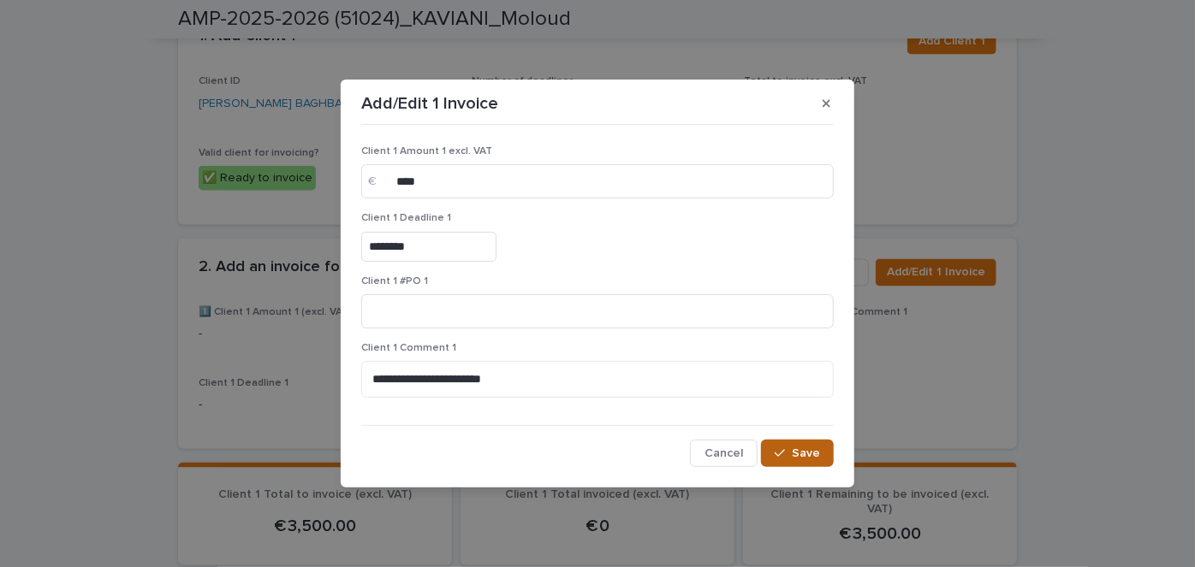
click at [819, 450] on span "Save" at bounding box center [806, 454] width 28 height 12
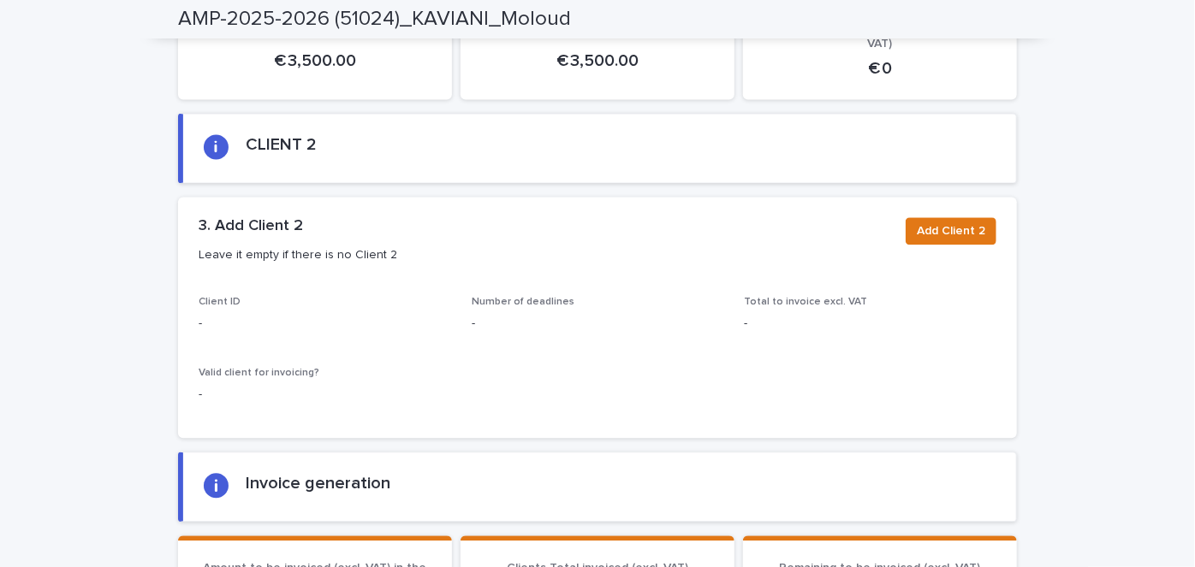
scroll to position [2203, 0]
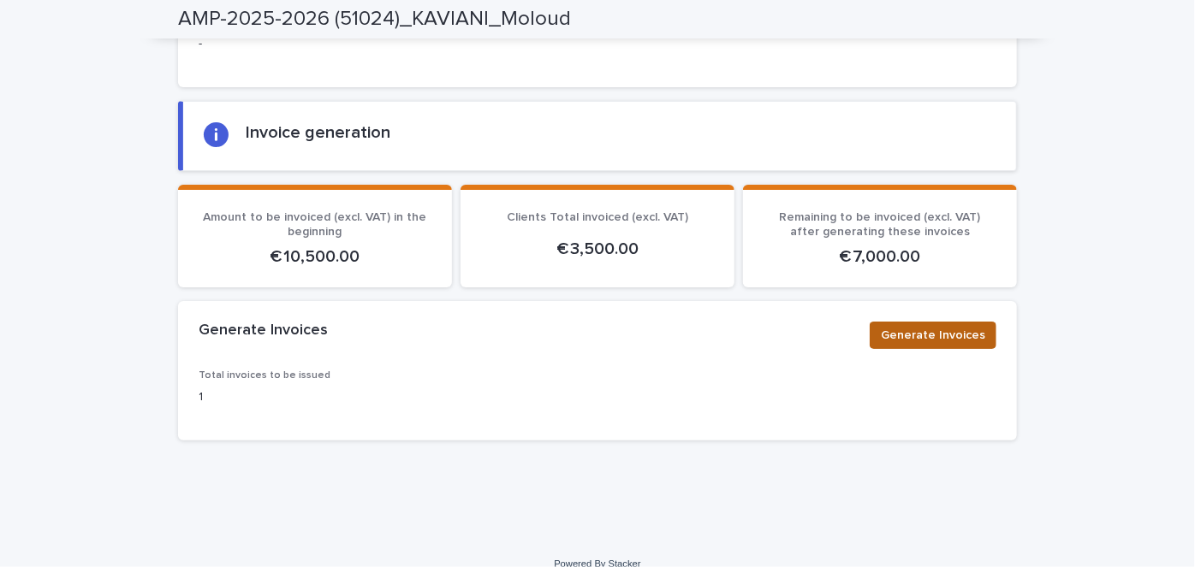
click at [934, 327] on span "Generate Invoices" at bounding box center [933, 335] width 104 height 17
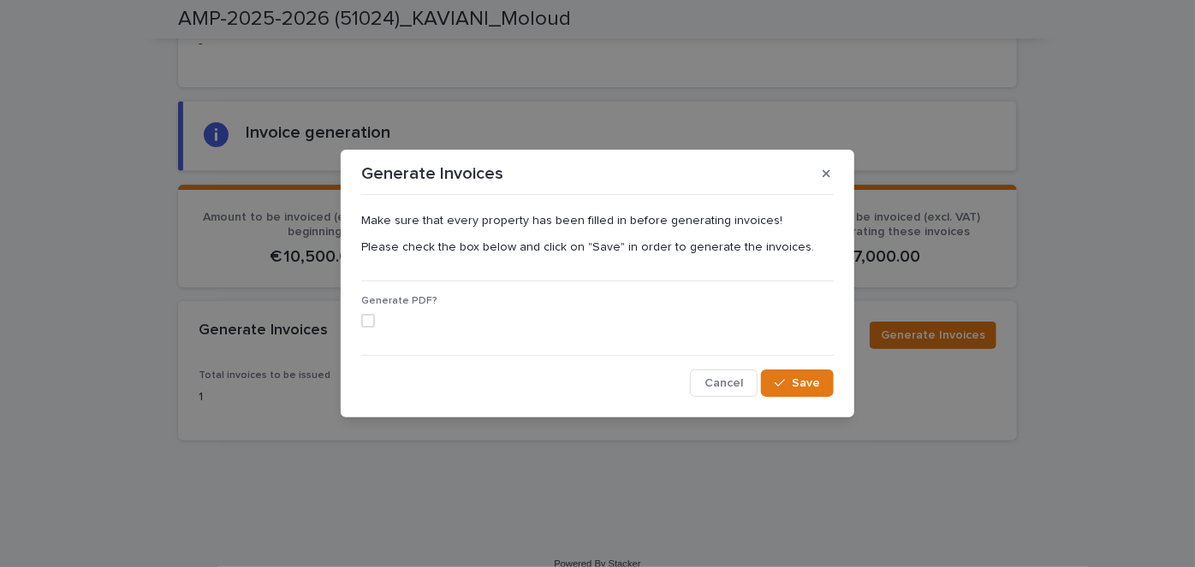
click at [365, 320] on span at bounding box center [368, 321] width 14 height 14
click at [813, 386] on span "Save" at bounding box center [806, 383] width 28 height 12
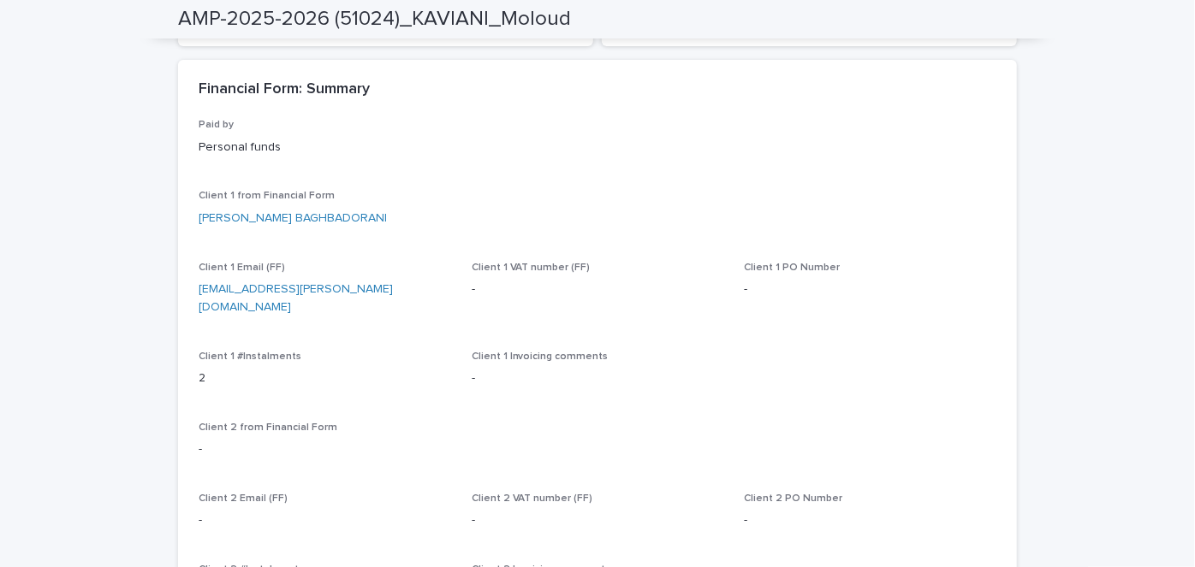
scroll to position [0, 0]
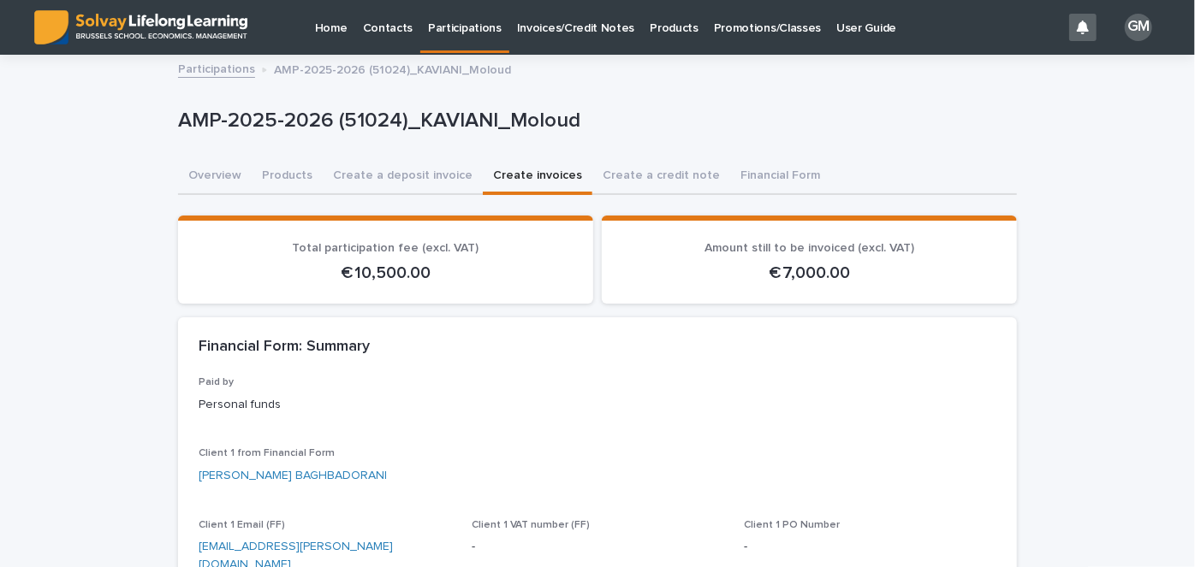
click at [464, 41] on link "Participations" at bounding box center [464, 25] width 89 height 50
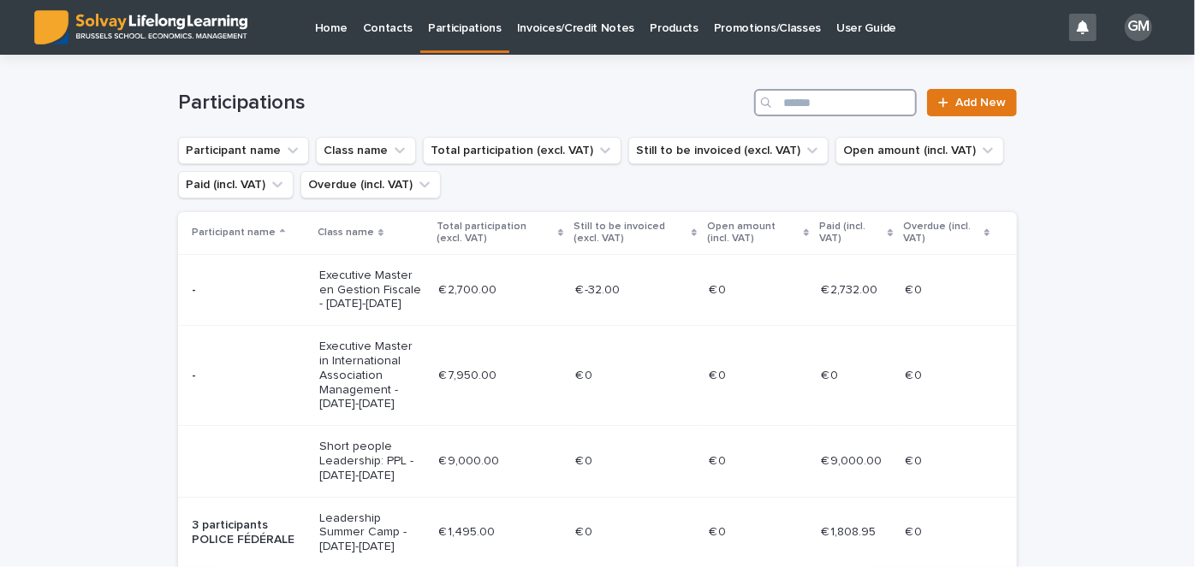
click at [857, 109] on input "Search" at bounding box center [835, 102] width 163 height 27
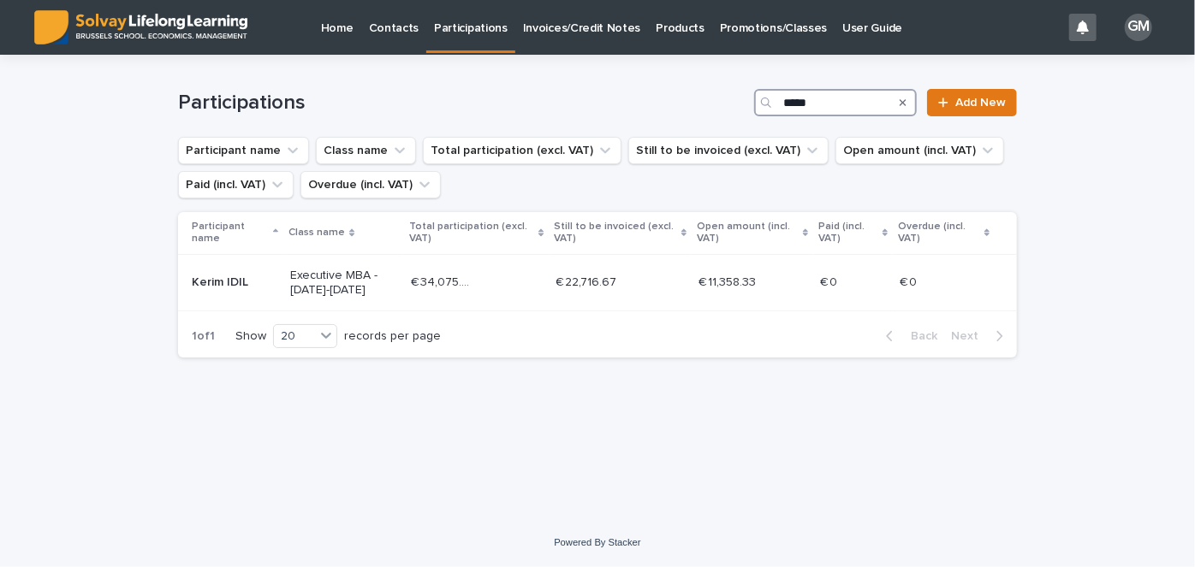
type input "*****"
click at [252, 283] on p "Kerim IDIL" at bounding box center [234, 283] width 85 height 15
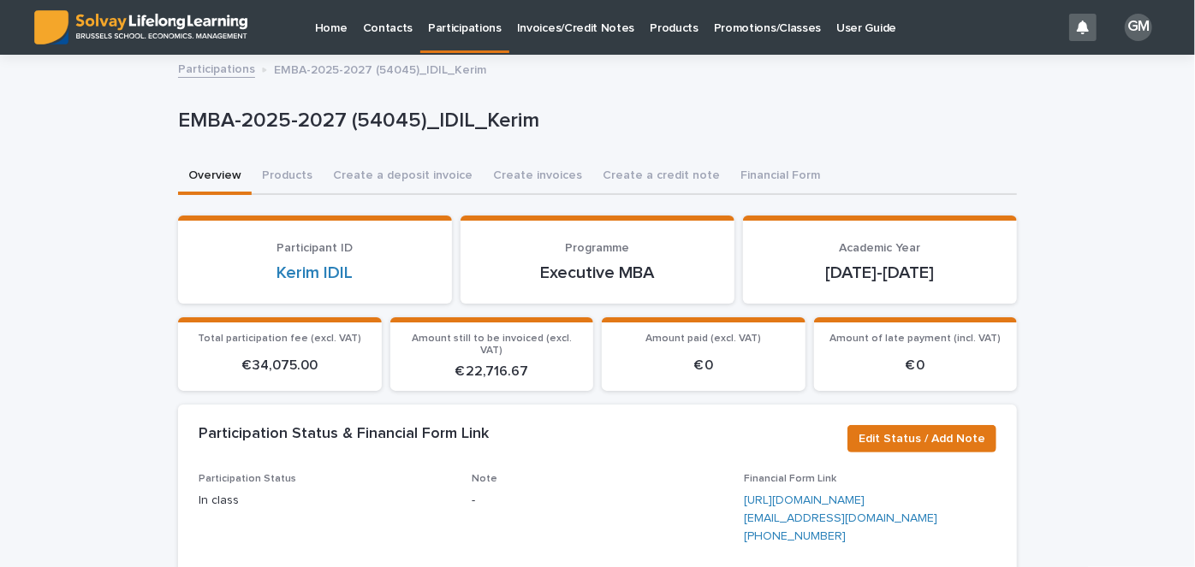
click at [733, 33] on p "Promotions/Classes" at bounding box center [767, 18] width 107 height 36
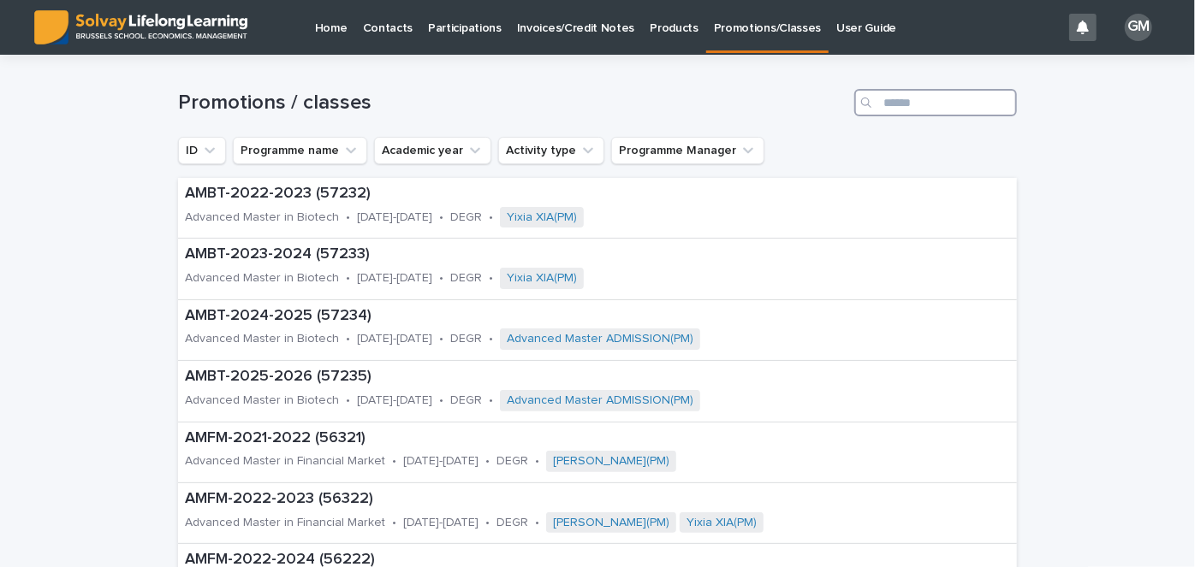
click at [901, 104] on input "Search" at bounding box center [935, 102] width 163 height 27
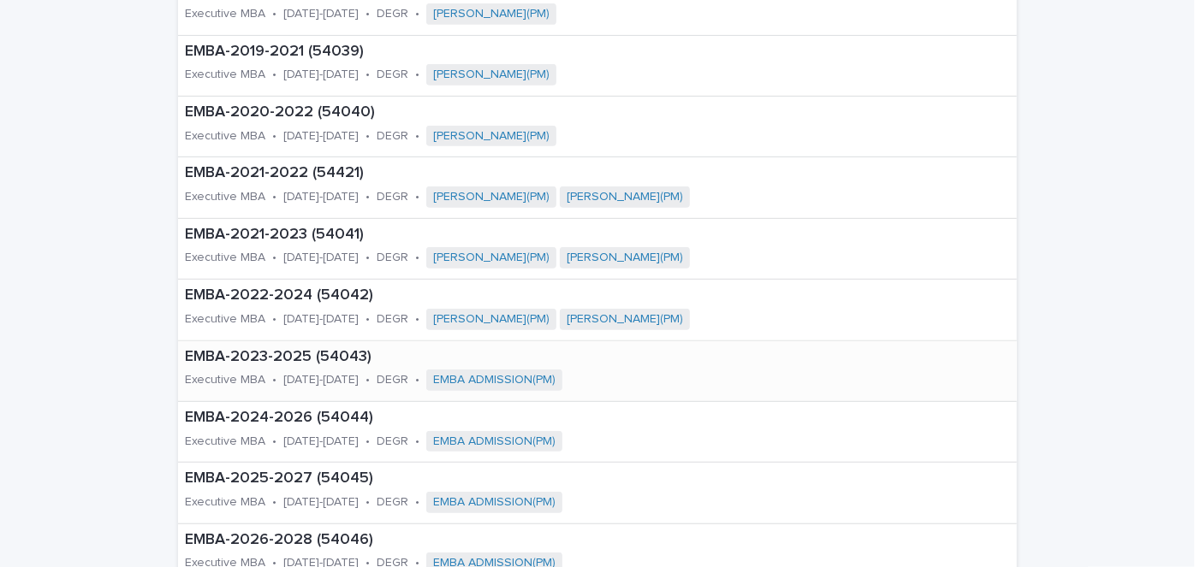
scroll to position [388, 0]
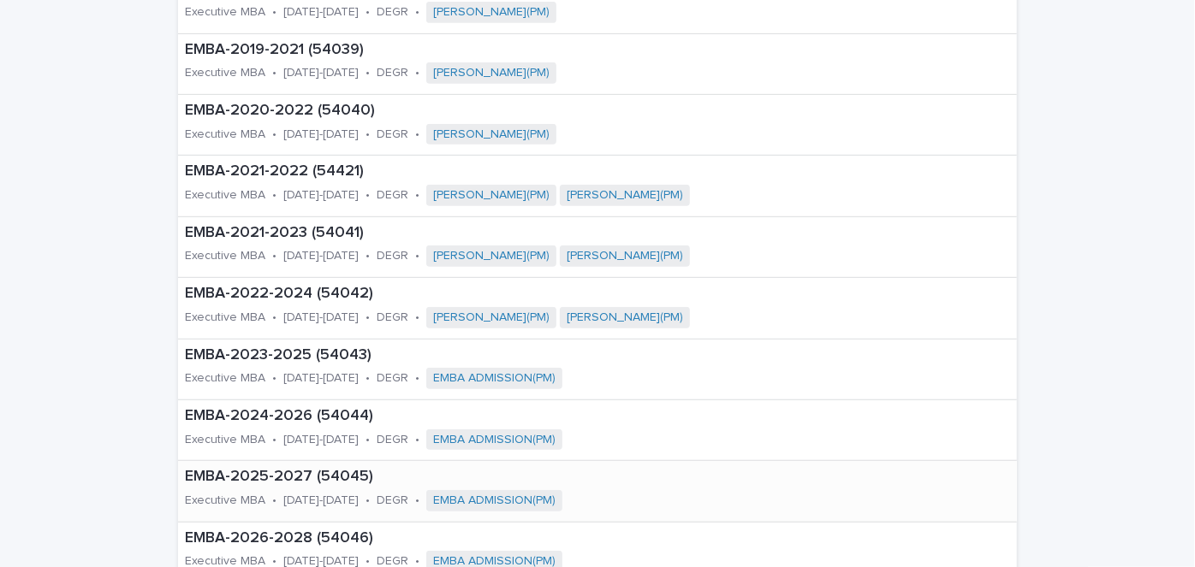
type input "****"
click at [265, 482] on p "EMBA-2025-2027 (54045)" at bounding box center [469, 477] width 569 height 19
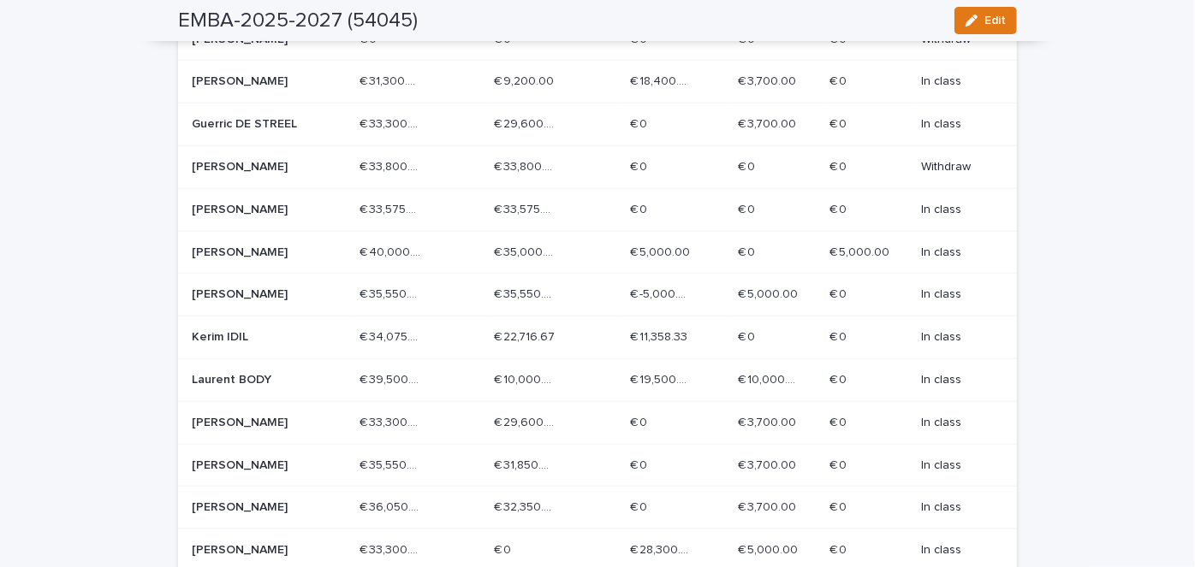
scroll to position [778, 0]
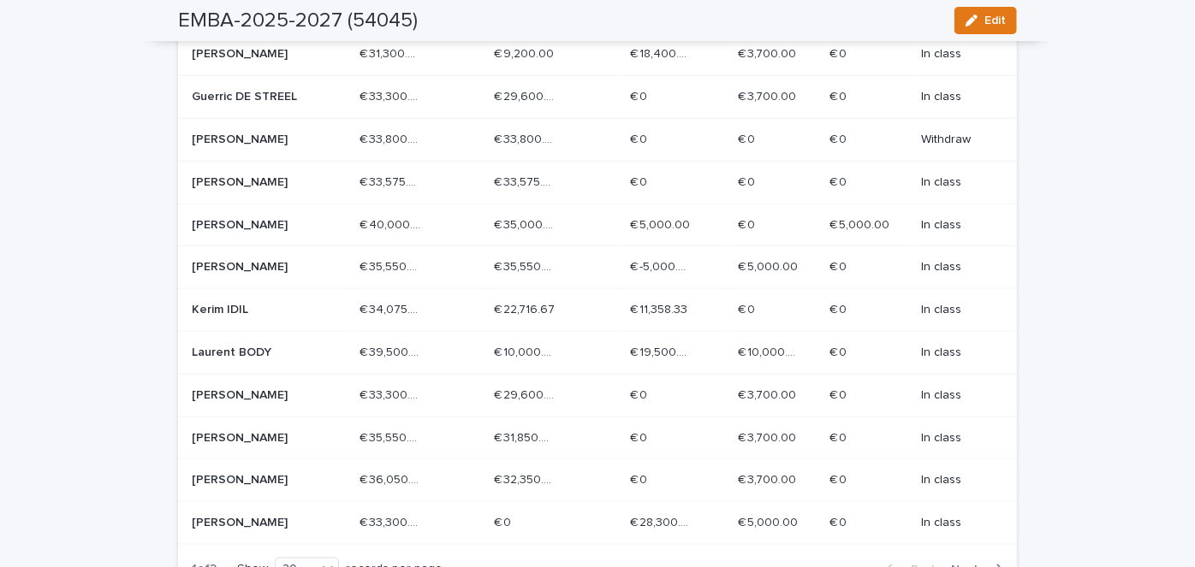
click at [280, 388] on p "[PERSON_NAME]" at bounding box center [253, 395] width 122 height 15
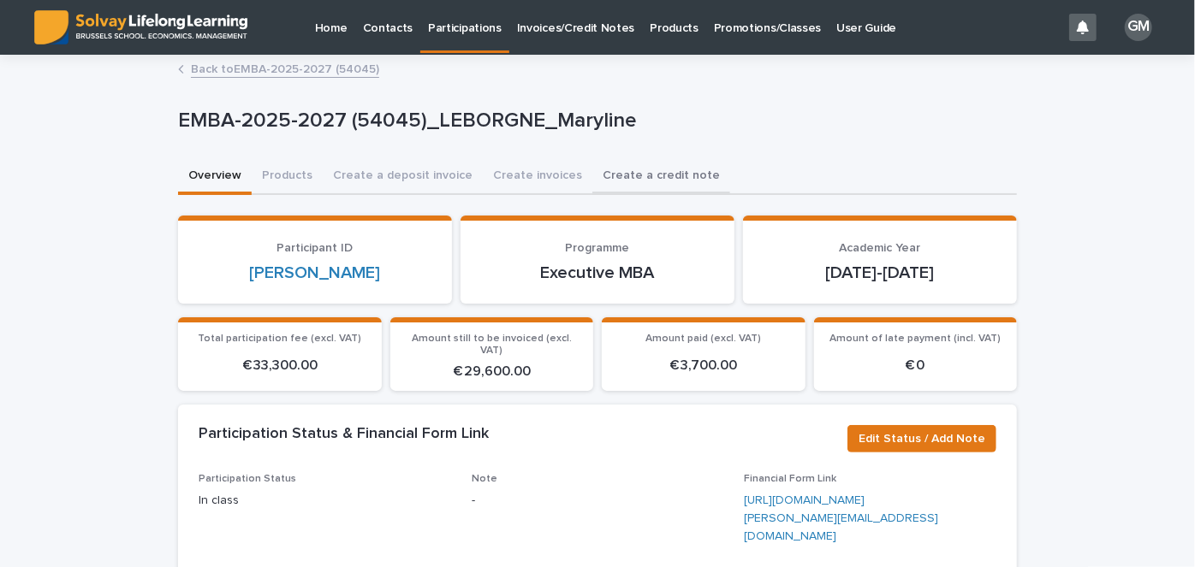
click at [651, 174] on button "Create a credit note" at bounding box center [661, 177] width 138 height 36
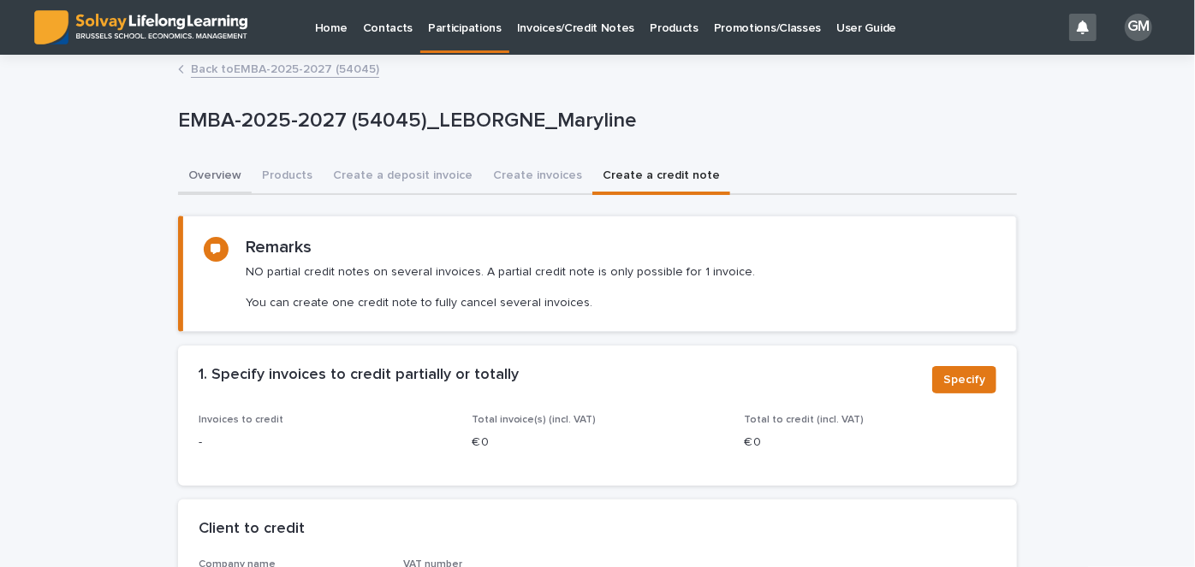
click at [214, 170] on button "Overview" at bounding box center [215, 177] width 74 height 36
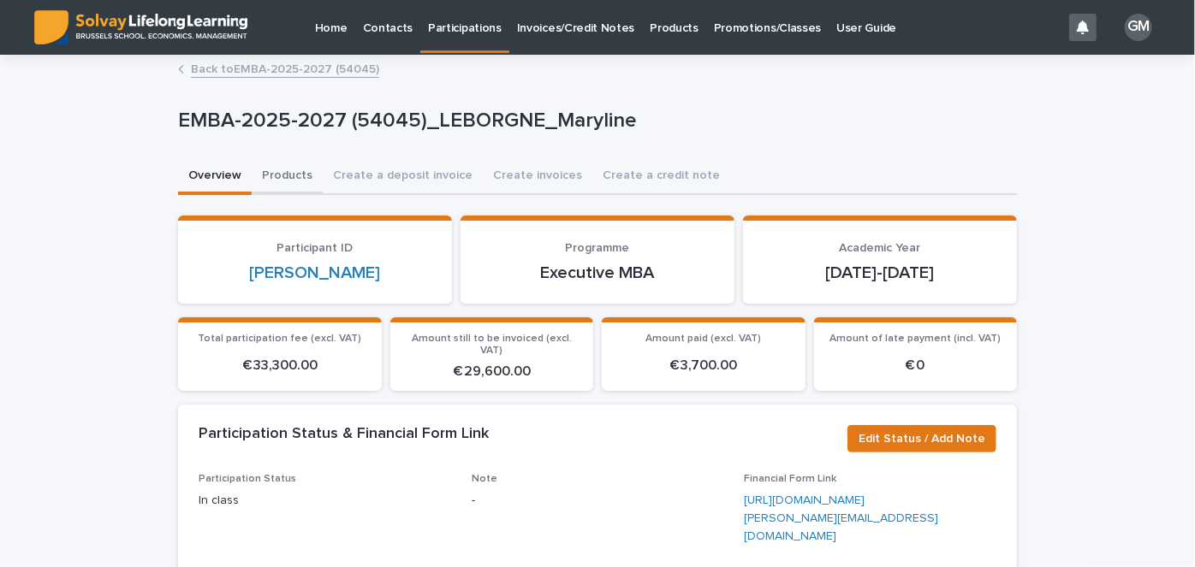
click at [281, 178] on button "Products" at bounding box center [287, 177] width 71 height 36
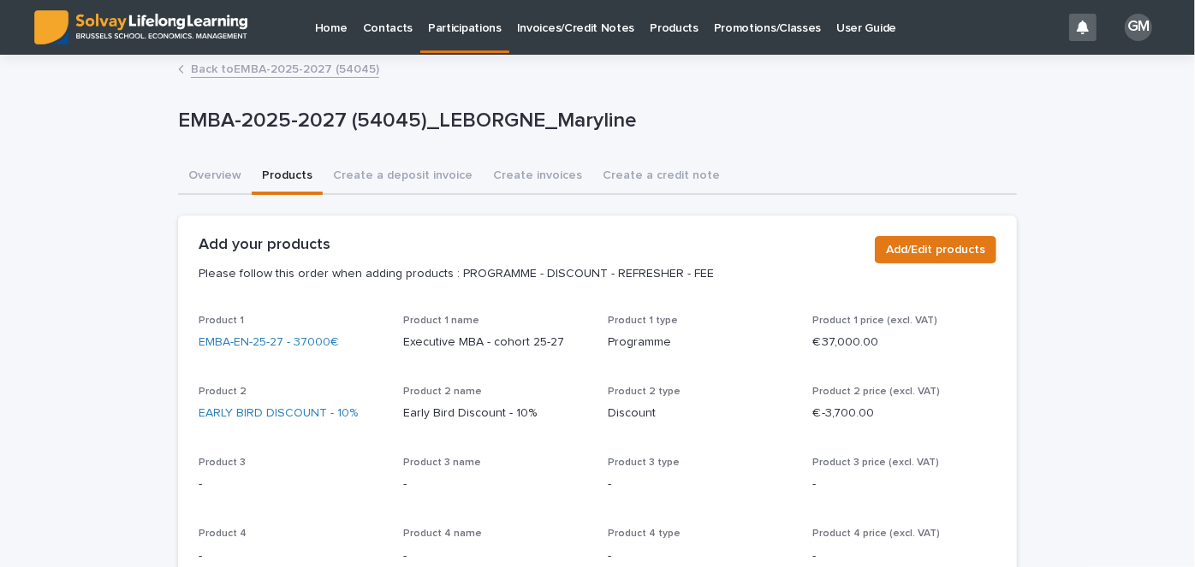
click at [240, 68] on link "Back to EMBA-2025-2027 (54045)" at bounding box center [285, 68] width 188 height 20
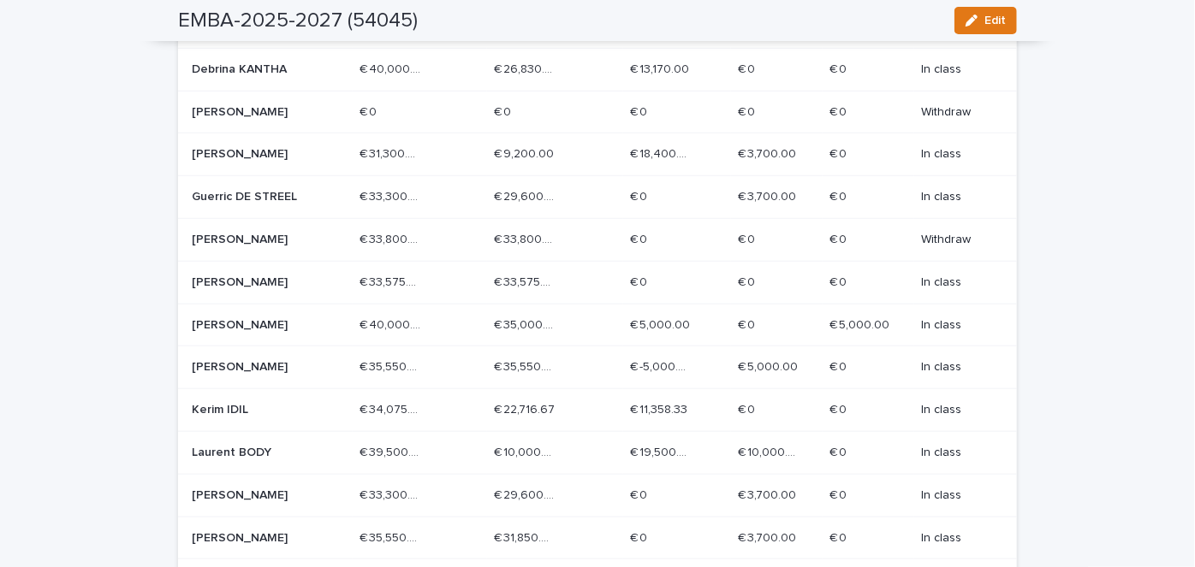
scroll to position [856, 0]
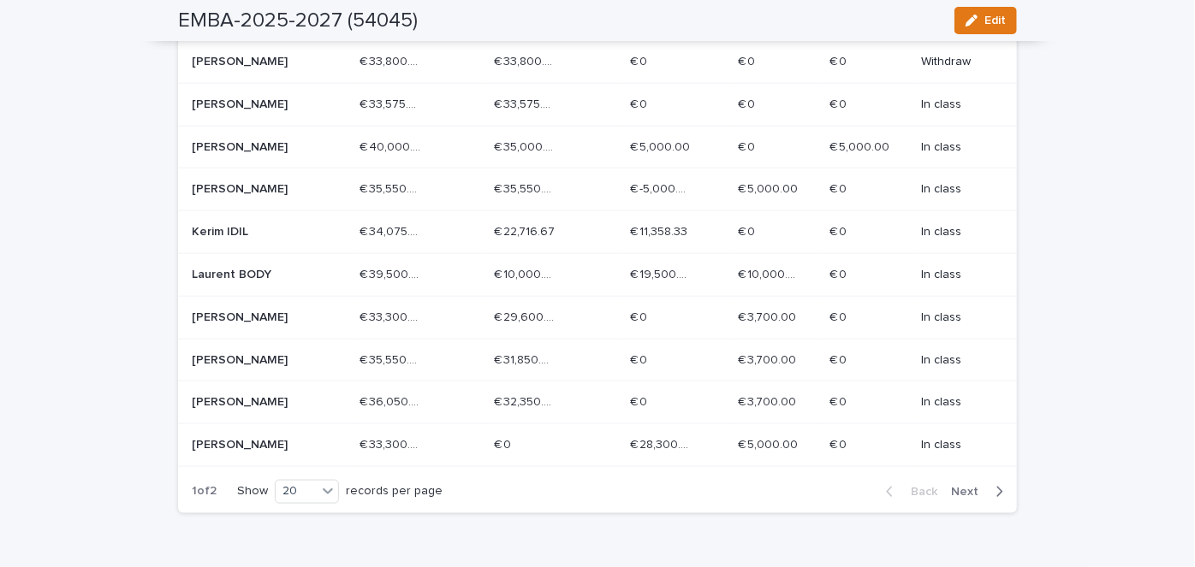
click at [266, 395] on p "[PERSON_NAME]" at bounding box center [253, 402] width 122 height 15
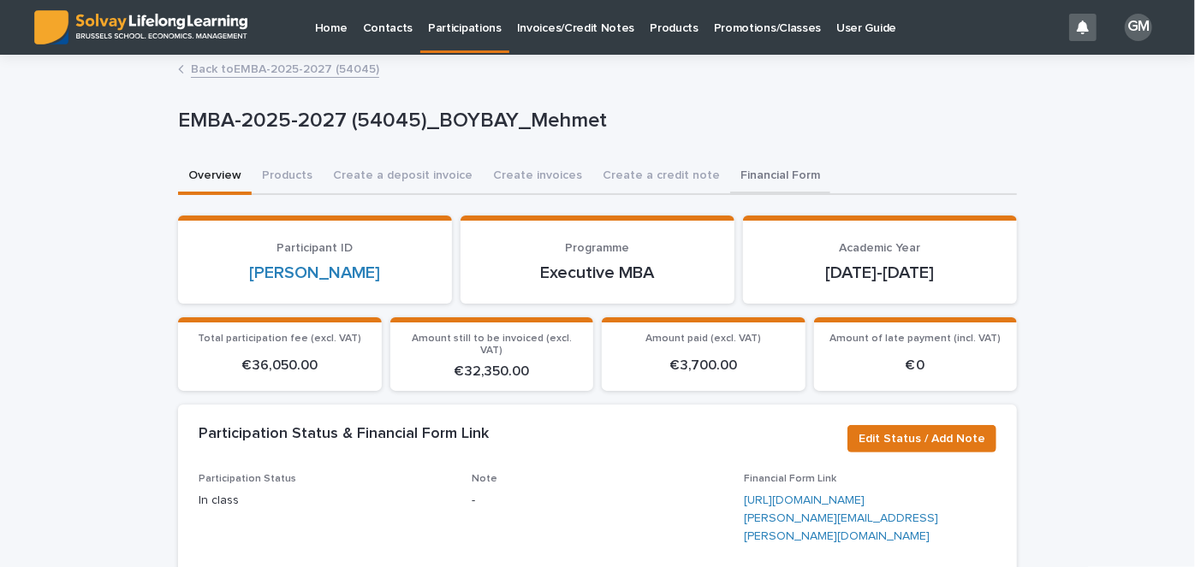
click at [757, 165] on button "Financial Form" at bounding box center [780, 177] width 100 height 36
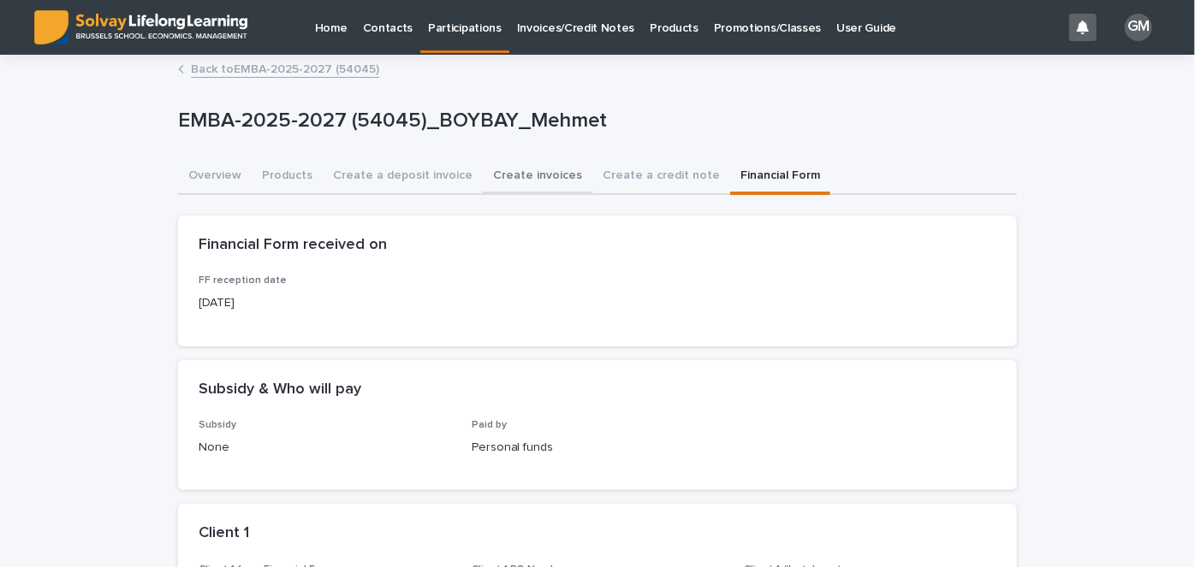
click at [507, 181] on button "Create invoices" at bounding box center [538, 177] width 110 height 36
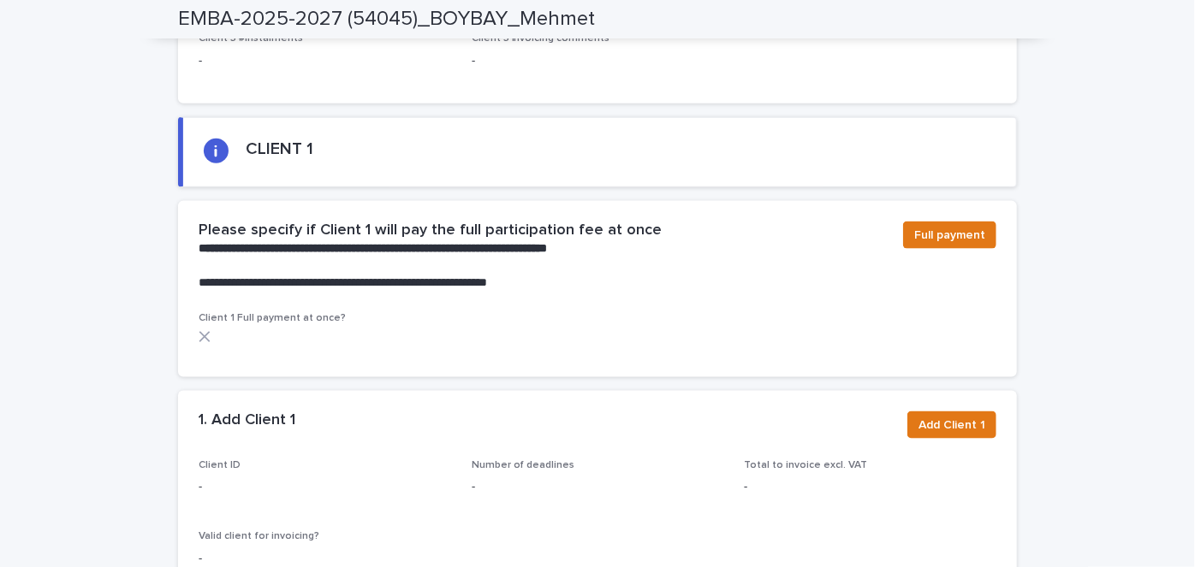
scroll to position [1166, 0]
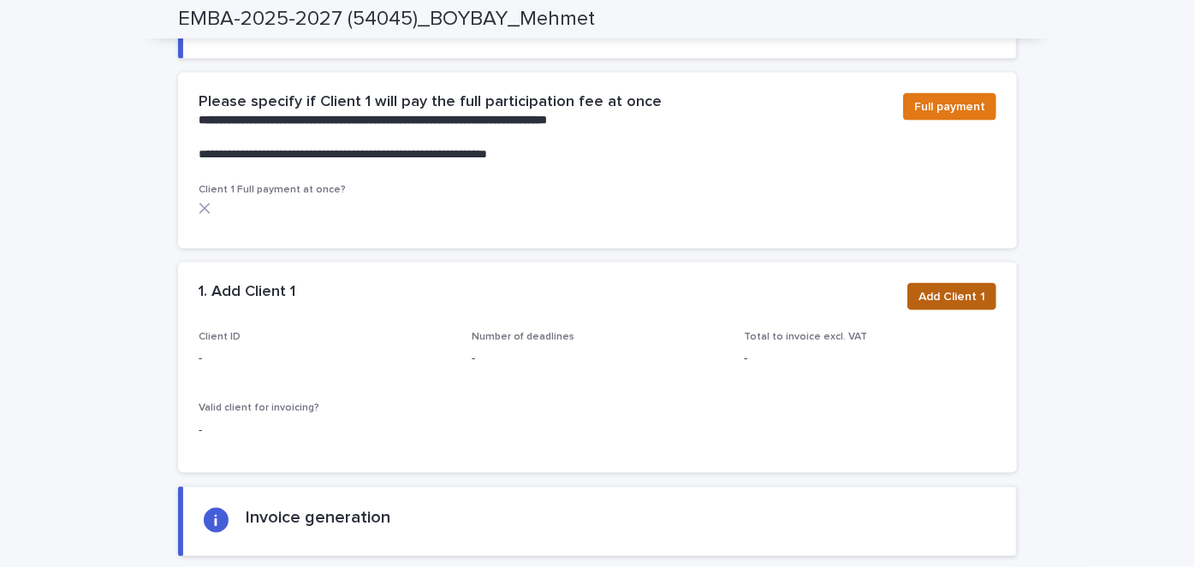
click at [937, 288] on span "Add Client 1" at bounding box center [951, 296] width 67 height 17
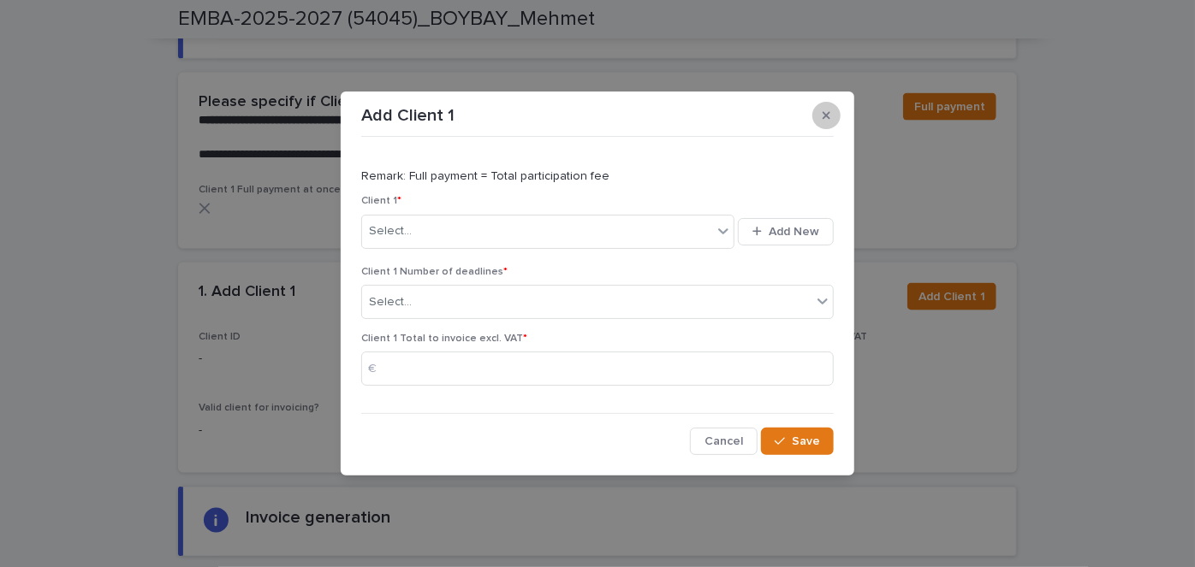
click at [826, 116] on icon "button" at bounding box center [826, 115] width 8 height 8
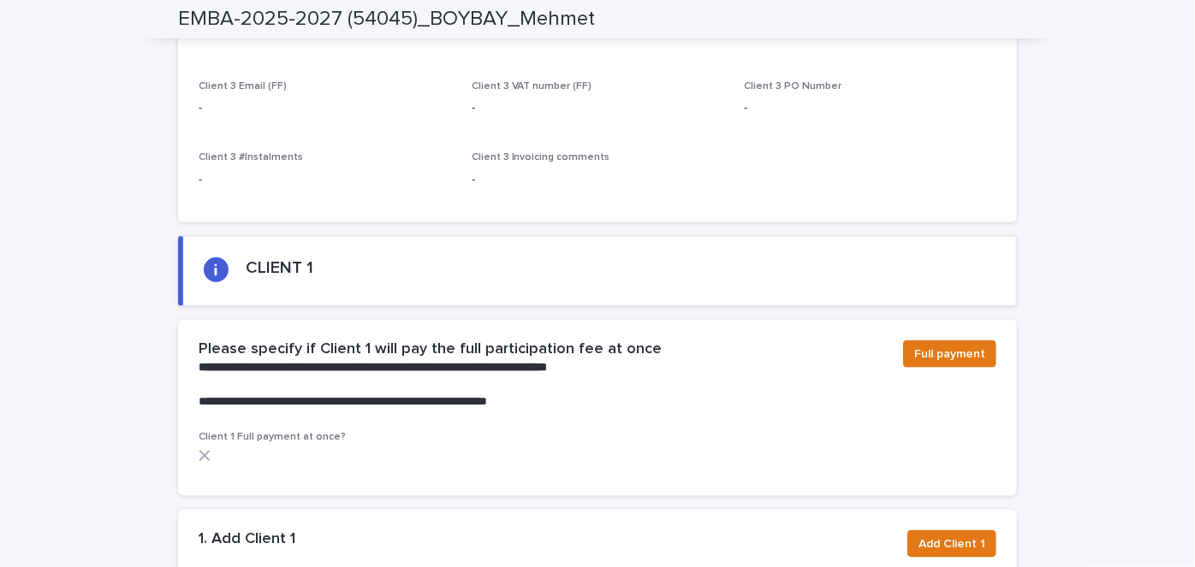
scroll to position [1088, 0]
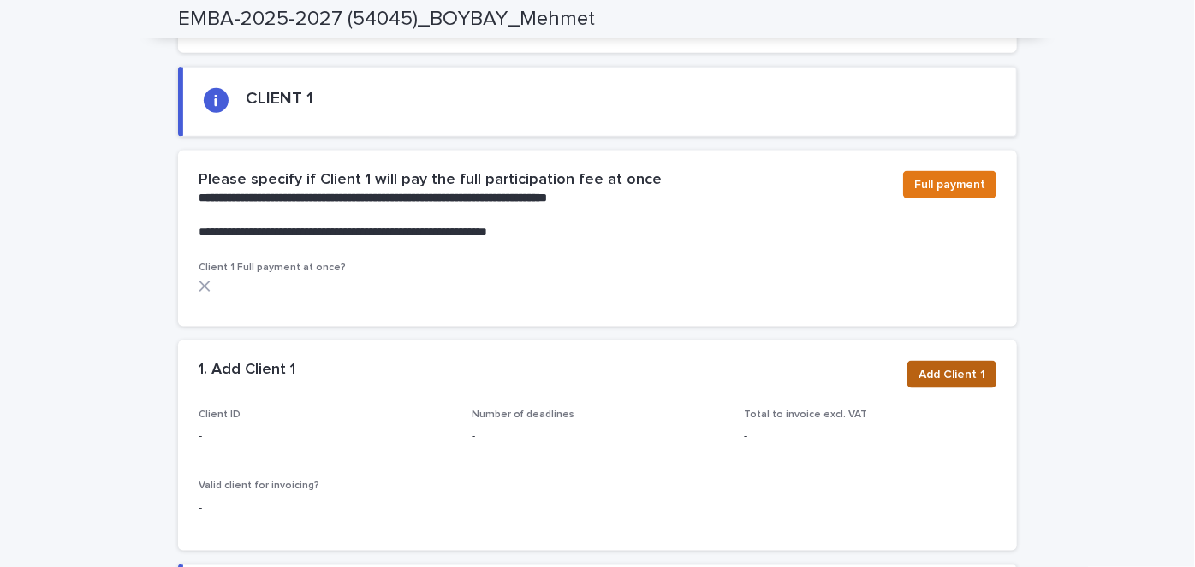
click at [936, 366] on span "Add Client 1" at bounding box center [951, 374] width 67 height 17
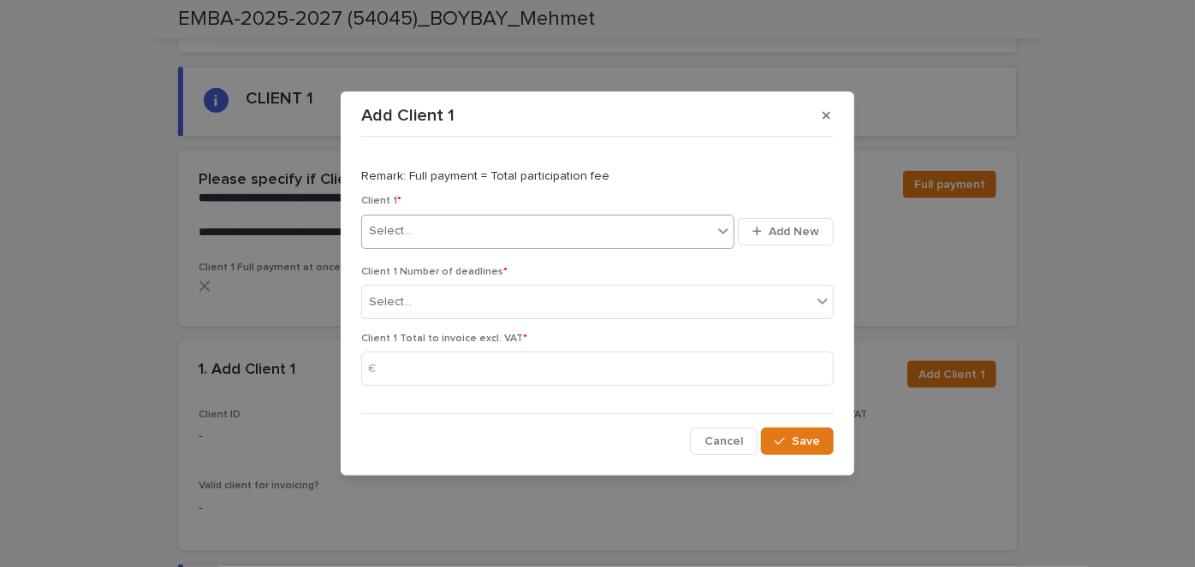
click at [613, 233] on div "Select..." at bounding box center [537, 231] width 350 height 28
type input "***"
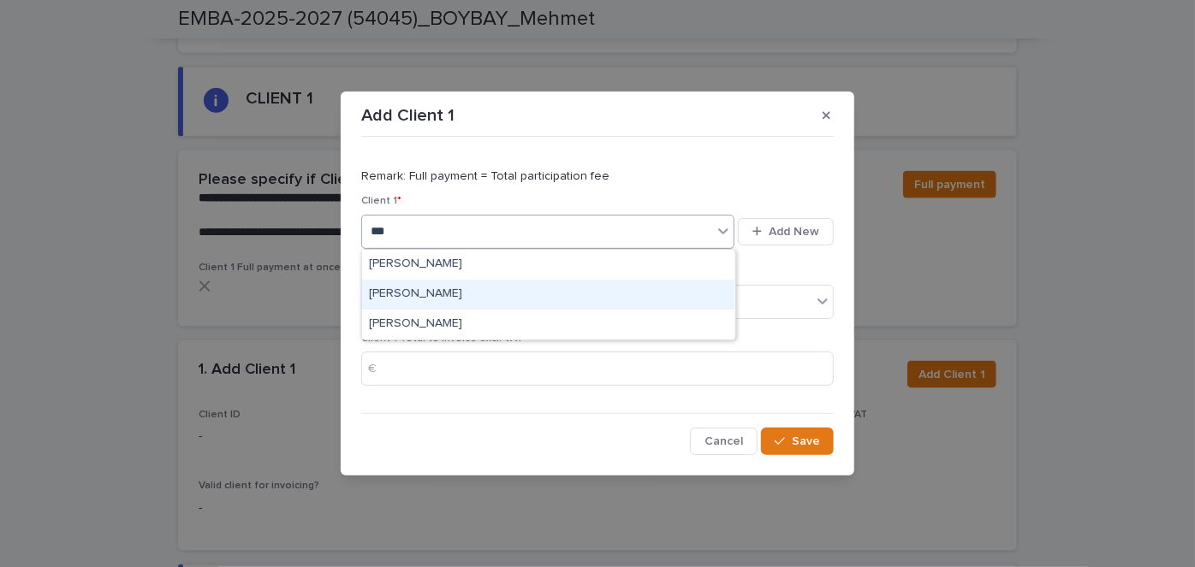
click at [542, 293] on div "[PERSON_NAME]" at bounding box center [548, 295] width 372 height 30
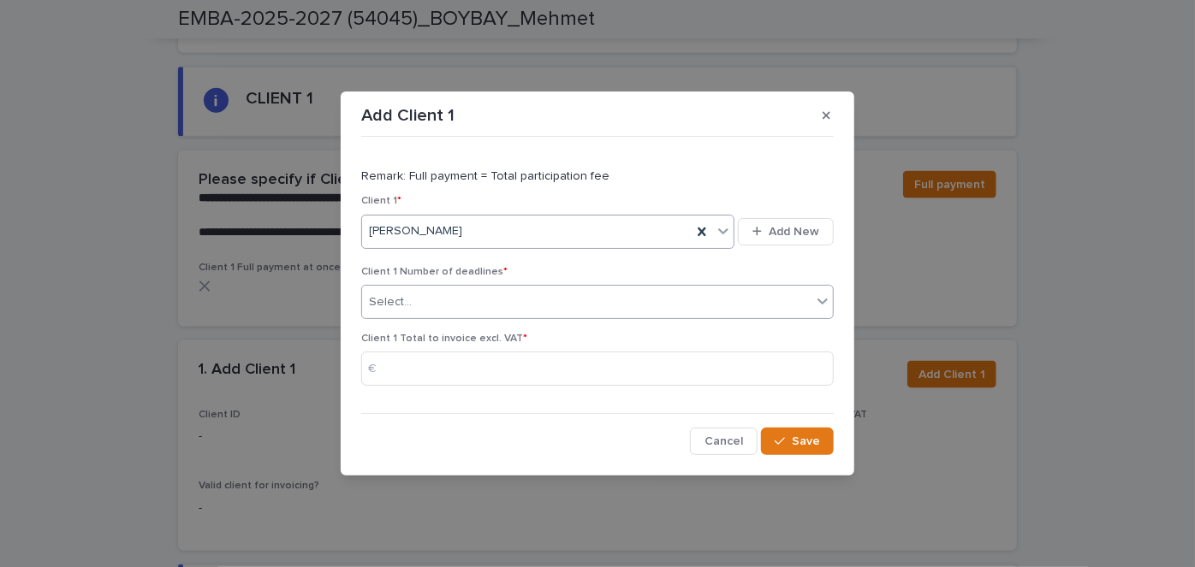
click at [459, 301] on div "Select..." at bounding box center [586, 302] width 449 height 28
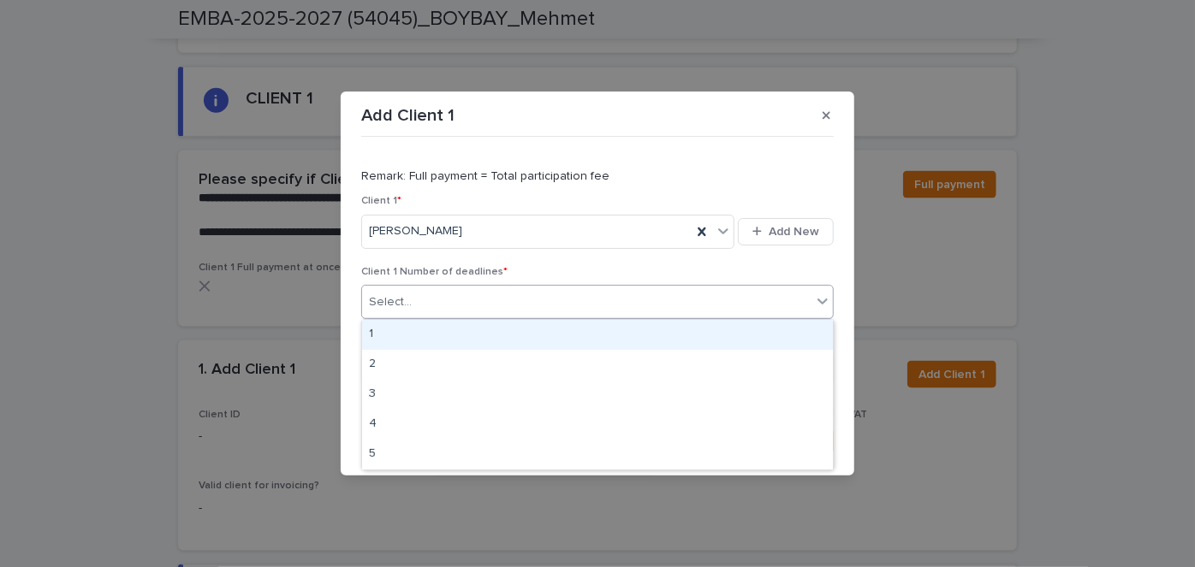
click at [409, 347] on div "1" at bounding box center [597, 335] width 471 height 30
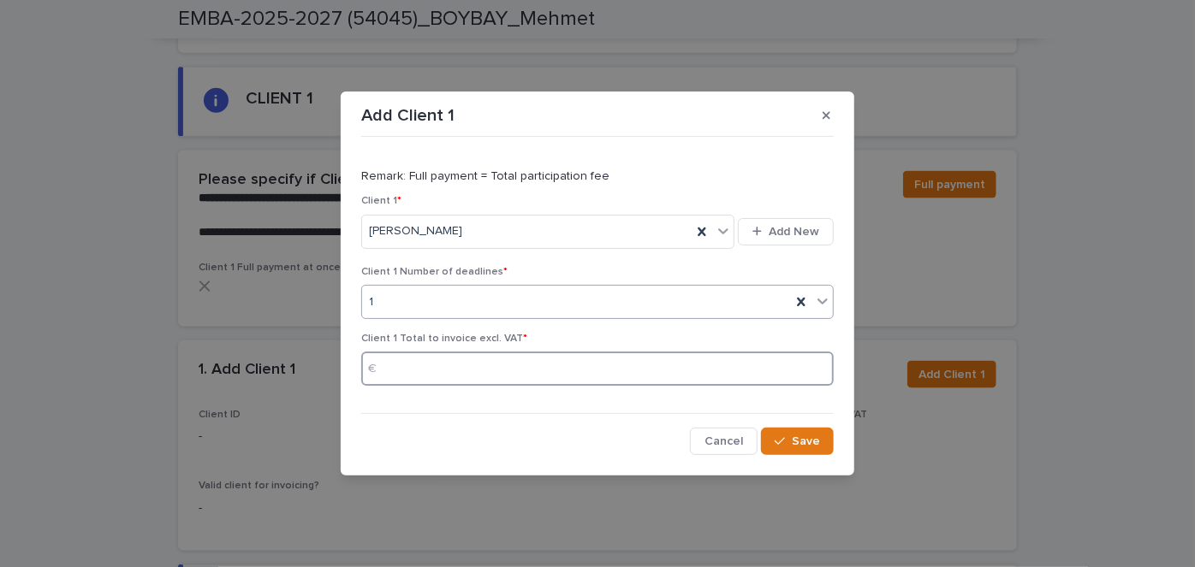
click at [418, 371] on input at bounding box center [597, 369] width 472 height 34
type input "*****"
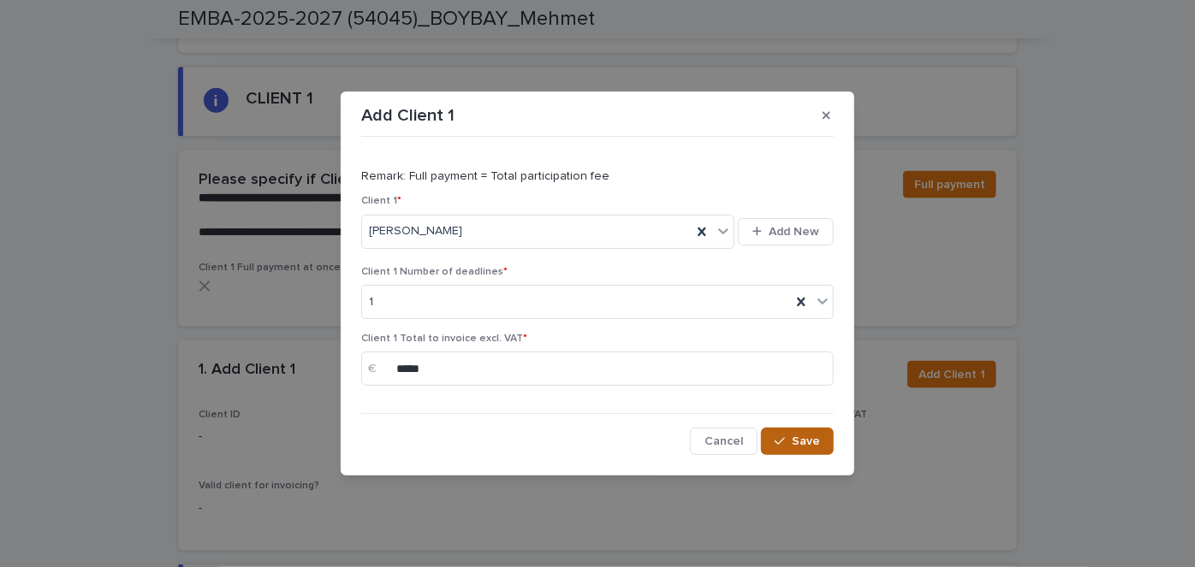
click at [802, 439] on span "Save" at bounding box center [806, 442] width 28 height 12
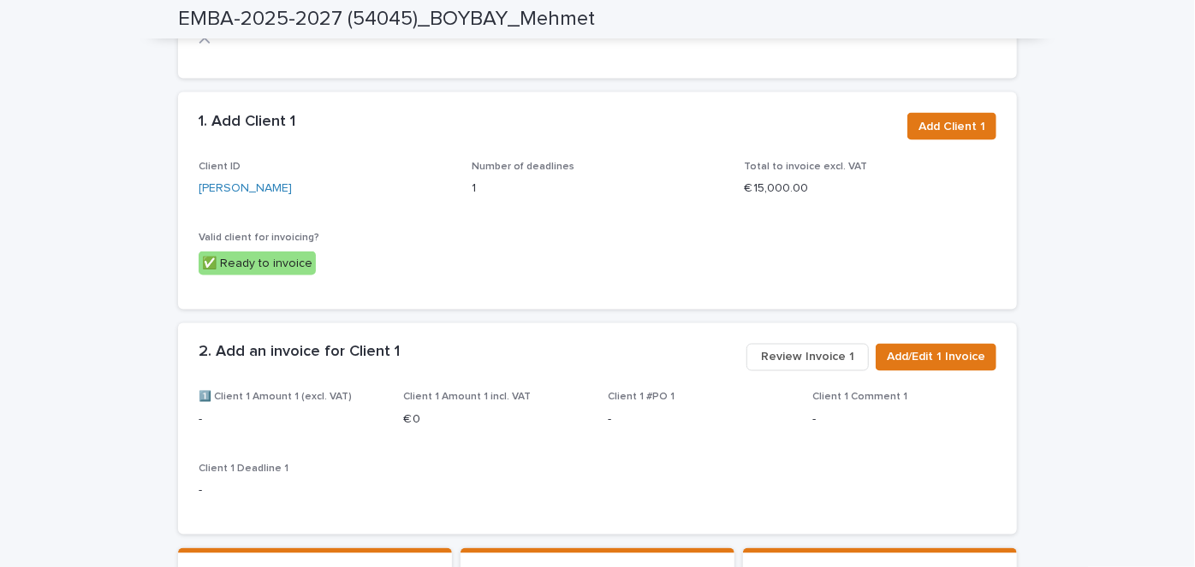
scroll to position [1337, 0]
click at [938, 349] on span "Add/Edit 1 Invoice" at bounding box center [936, 357] width 98 height 17
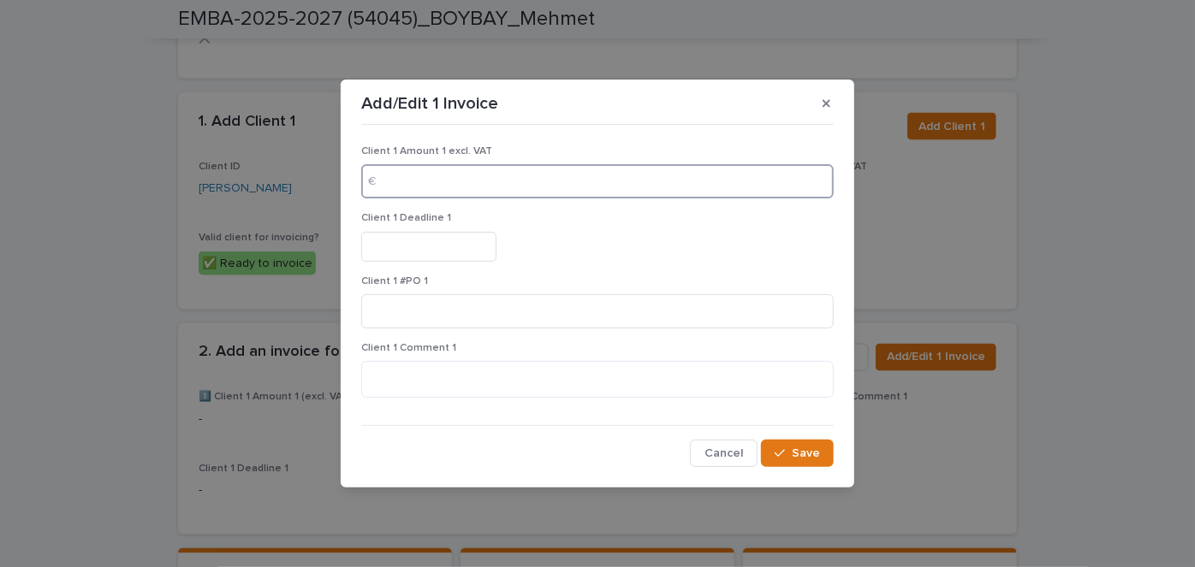
click at [507, 186] on input at bounding box center [597, 181] width 472 height 34
type input "*****"
click at [451, 255] on input "text" at bounding box center [428, 247] width 135 height 30
click at [830, 104] on button "button" at bounding box center [826, 103] width 28 height 27
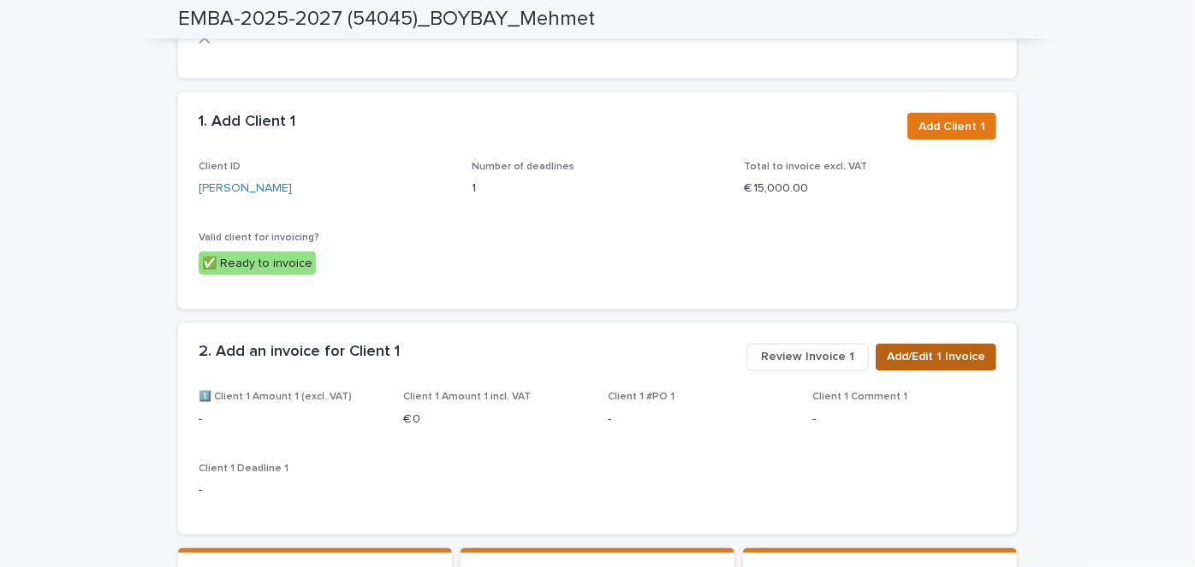
click at [932, 349] on span "Add/Edit 1 Invoice" at bounding box center [936, 357] width 98 height 17
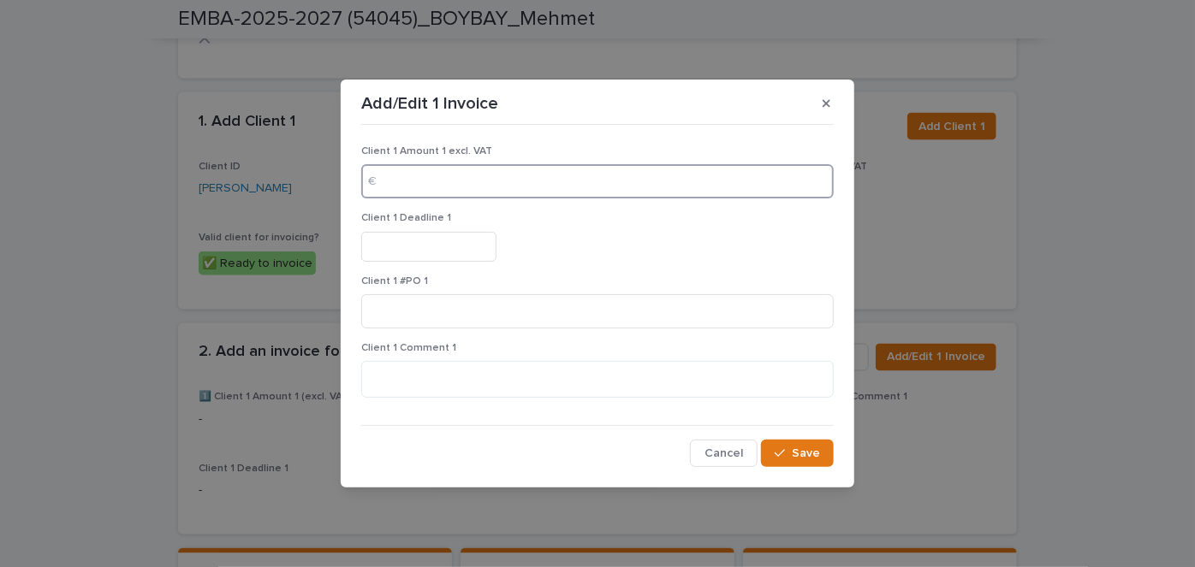
click at [500, 183] on input at bounding box center [597, 181] width 472 height 34
type input "*****"
click at [411, 236] on input "text" at bounding box center [428, 247] width 135 height 30
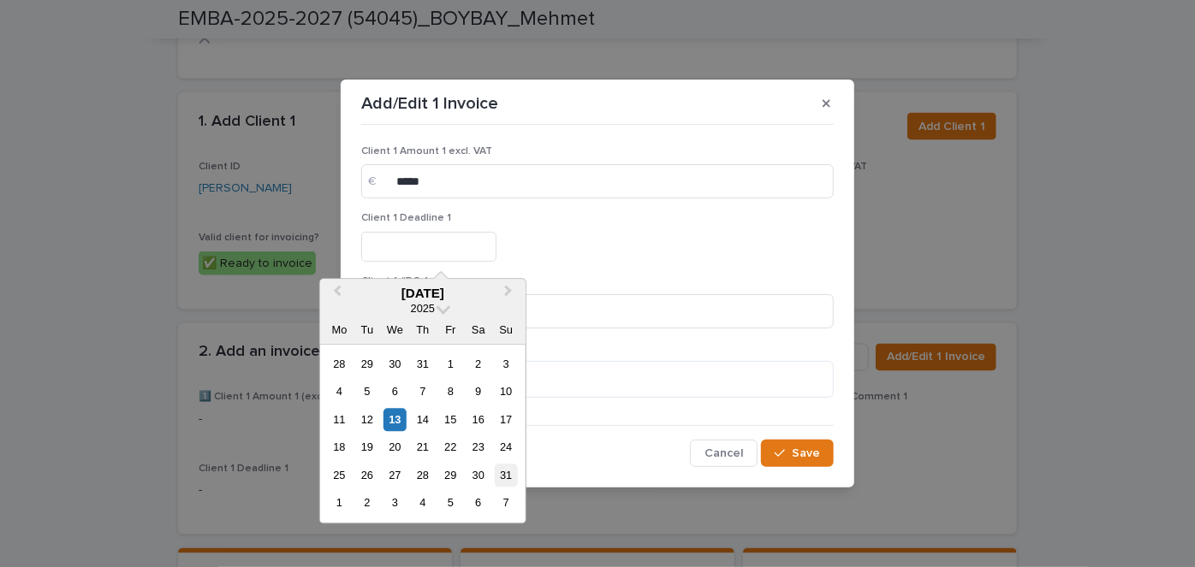
click at [507, 468] on div "31" at bounding box center [506, 475] width 23 height 23
type input "*********"
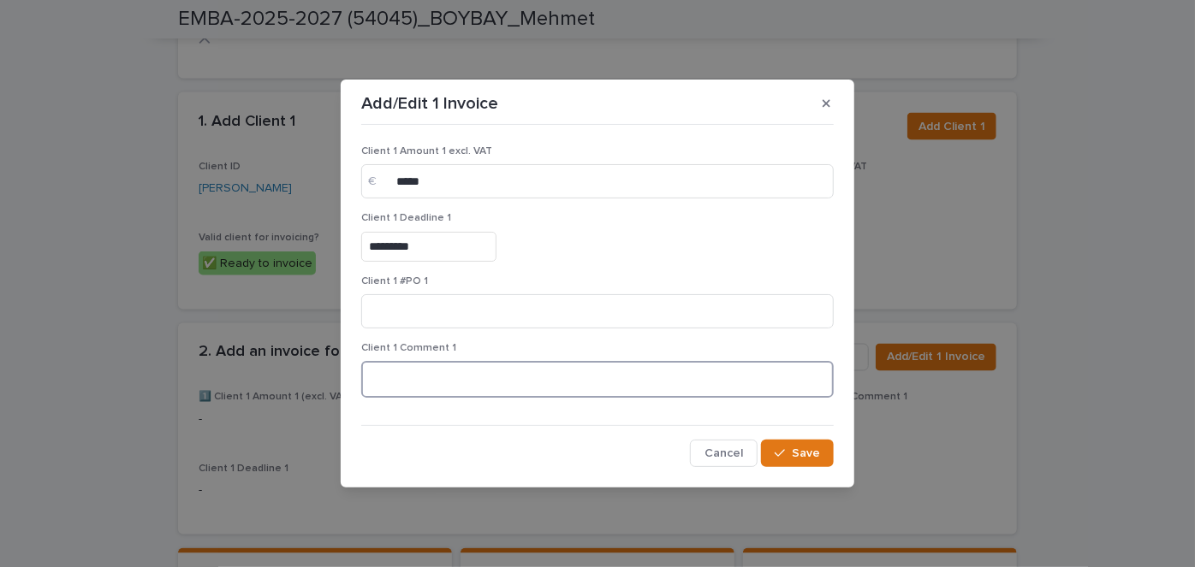
click at [487, 388] on textarea at bounding box center [597, 379] width 472 height 36
type textarea "**********"
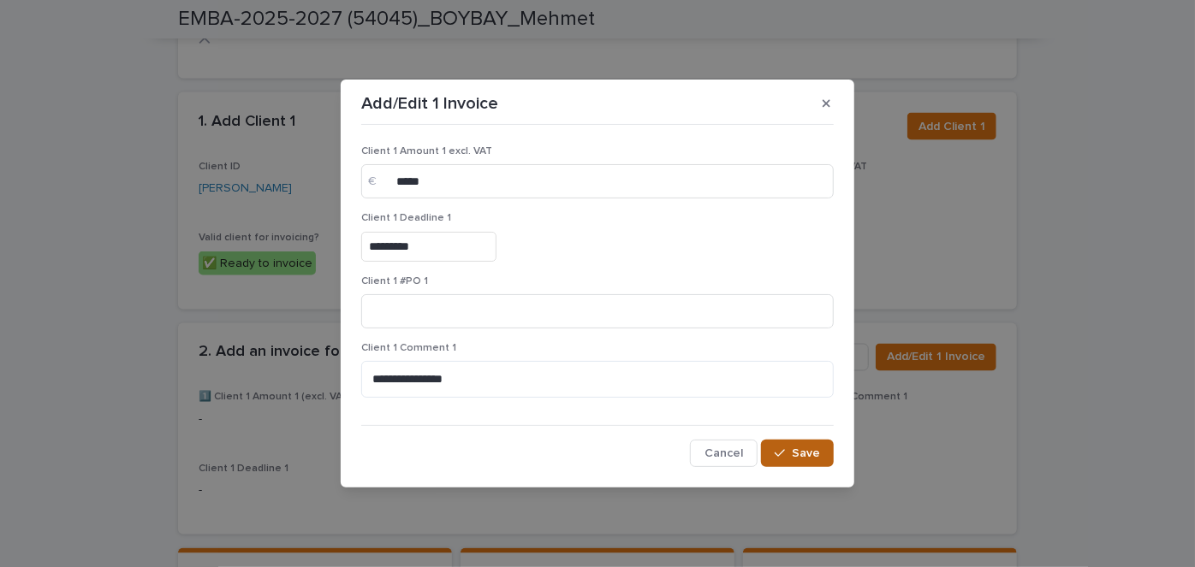
click at [816, 449] on span "Save" at bounding box center [806, 454] width 28 height 12
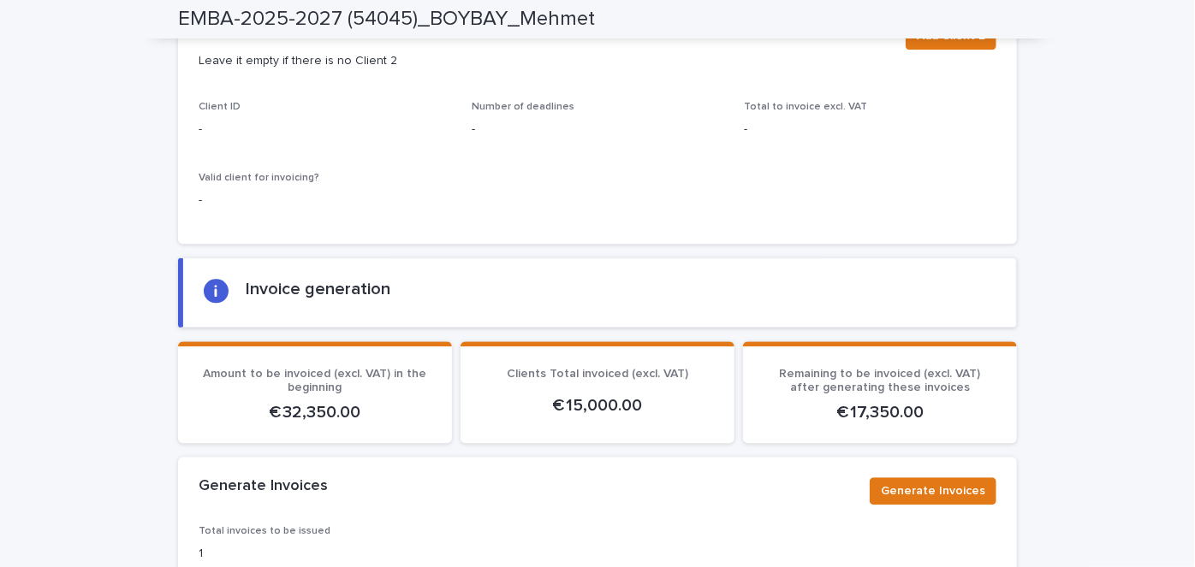
scroll to position [2239, 0]
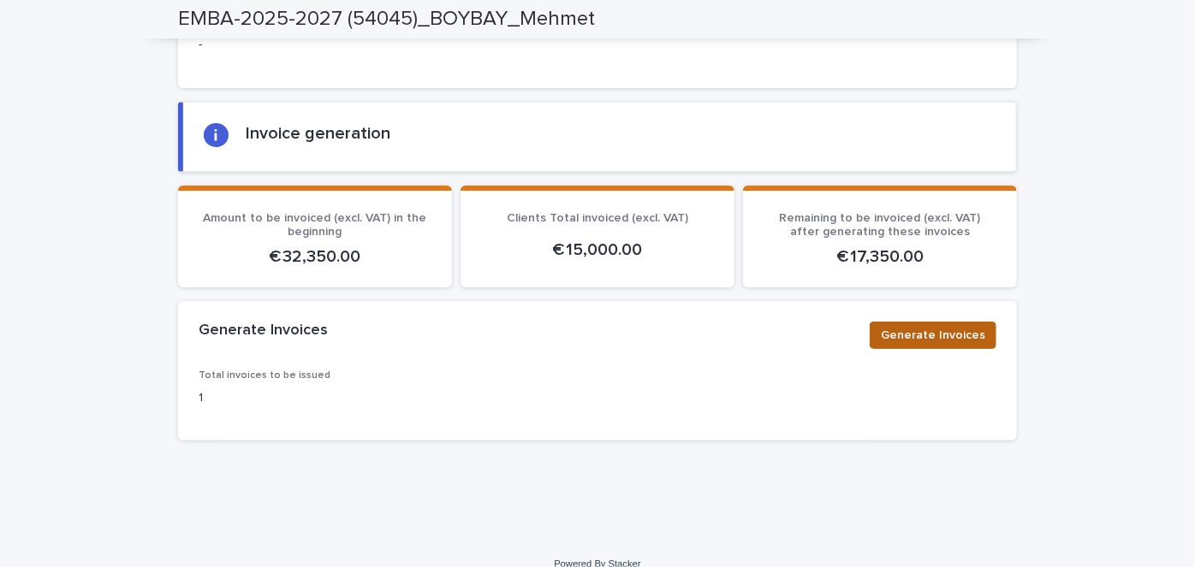
click at [915, 327] on span "Generate Invoices" at bounding box center [933, 335] width 104 height 17
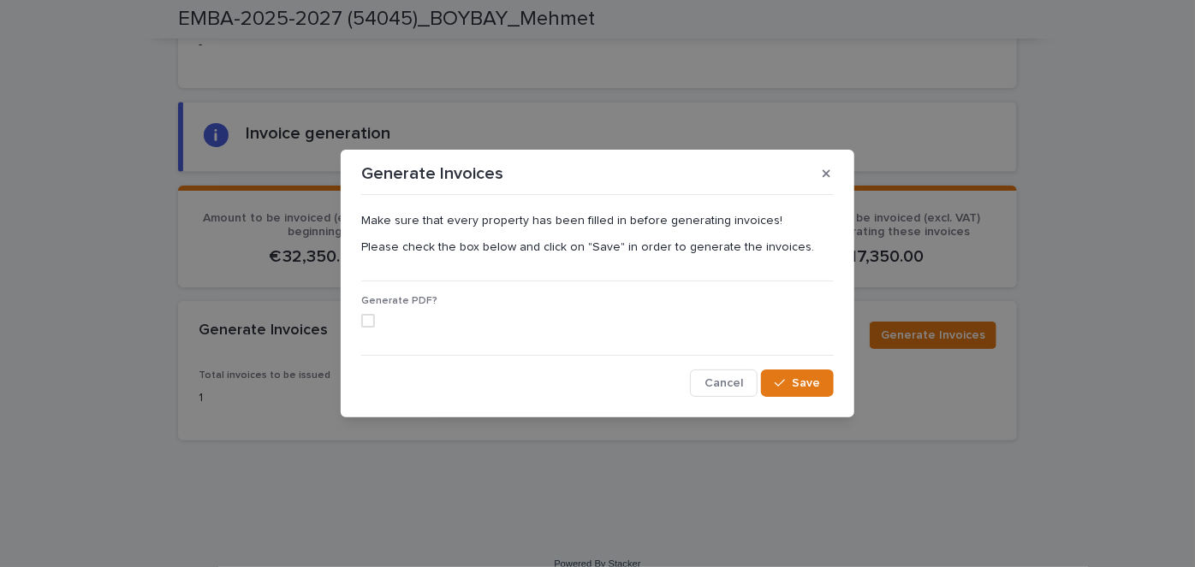
click at [367, 314] on span at bounding box center [368, 321] width 14 height 14
click at [801, 379] on span "Save" at bounding box center [806, 383] width 28 height 12
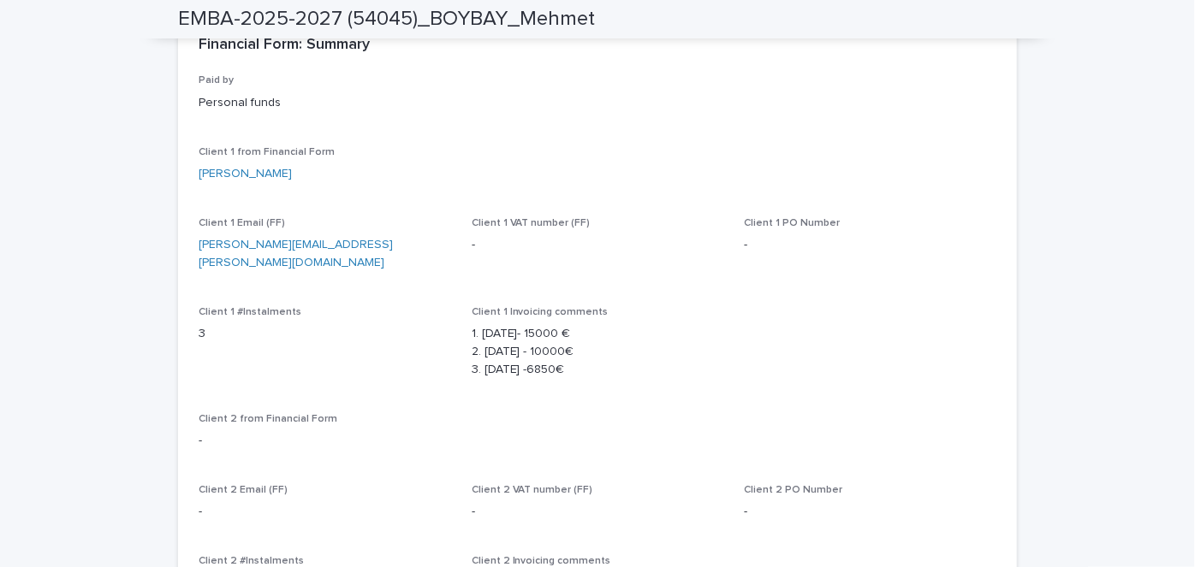
scroll to position [0, 0]
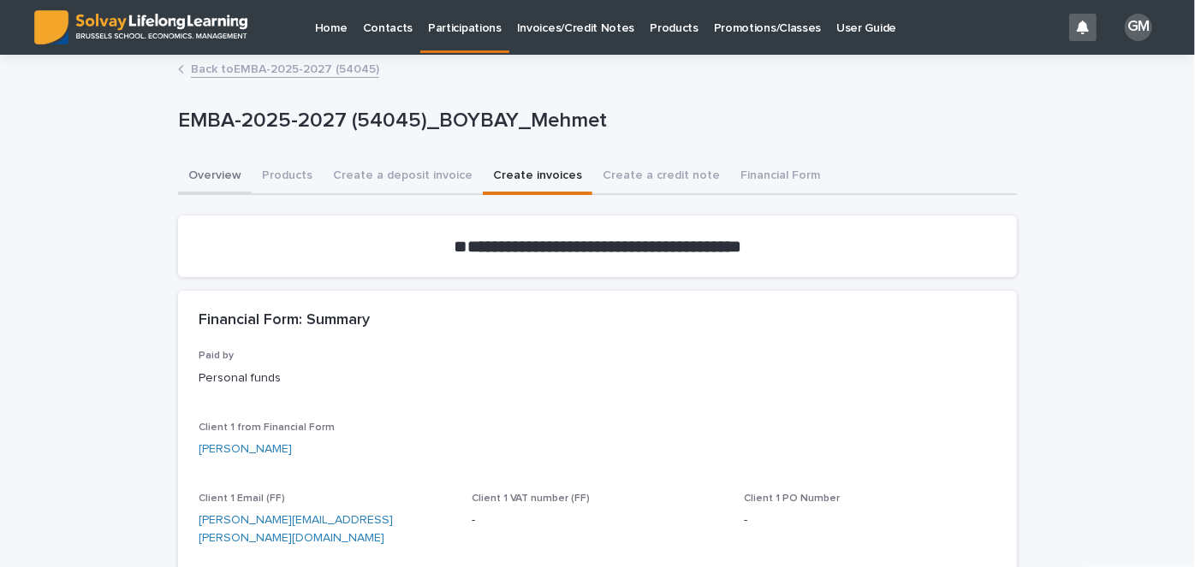
drag, startPoint x: 228, startPoint y: 178, endPoint x: 322, endPoint y: 100, distance: 121.5
click at [228, 178] on button "Overview" at bounding box center [215, 177] width 74 height 36
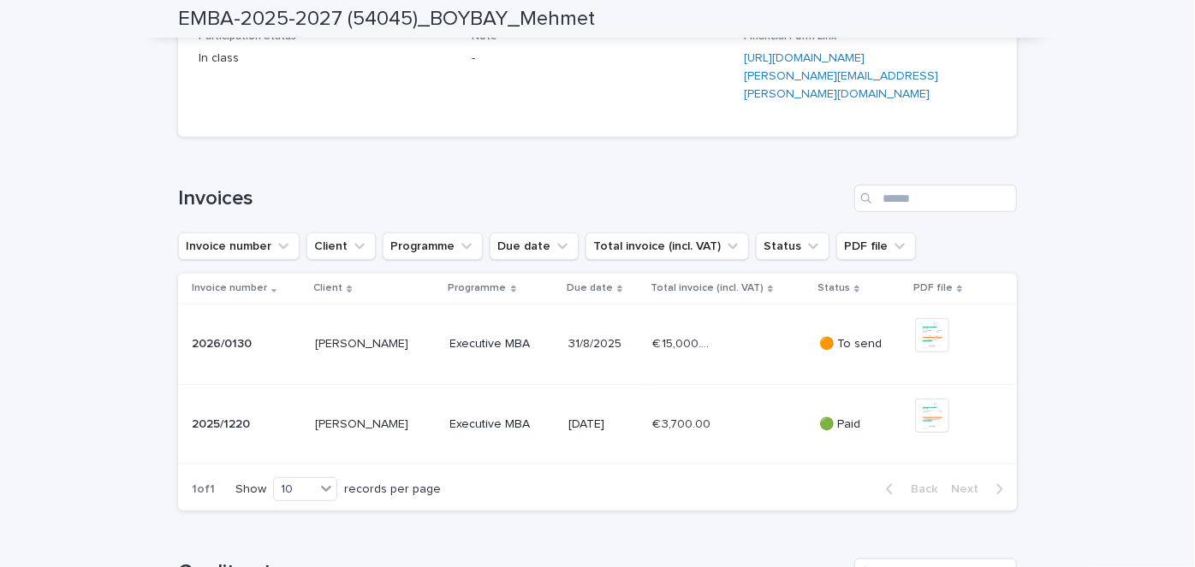
scroll to position [622, 0]
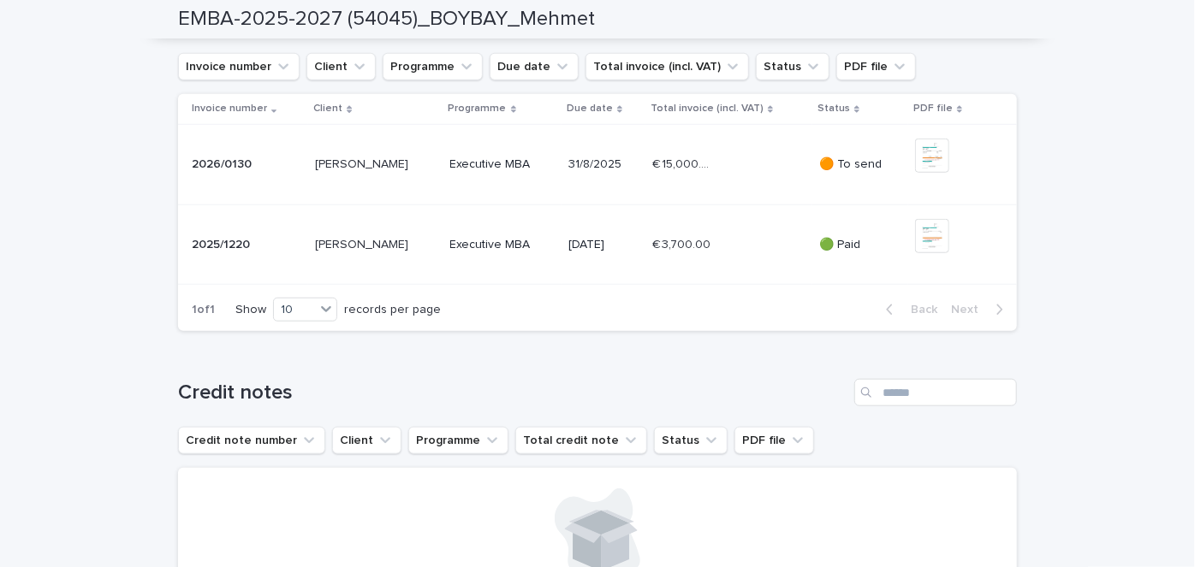
click at [727, 179] on div "€ 15,000.00 € 15,000.00" at bounding box center [728, 165] width 153 height 28
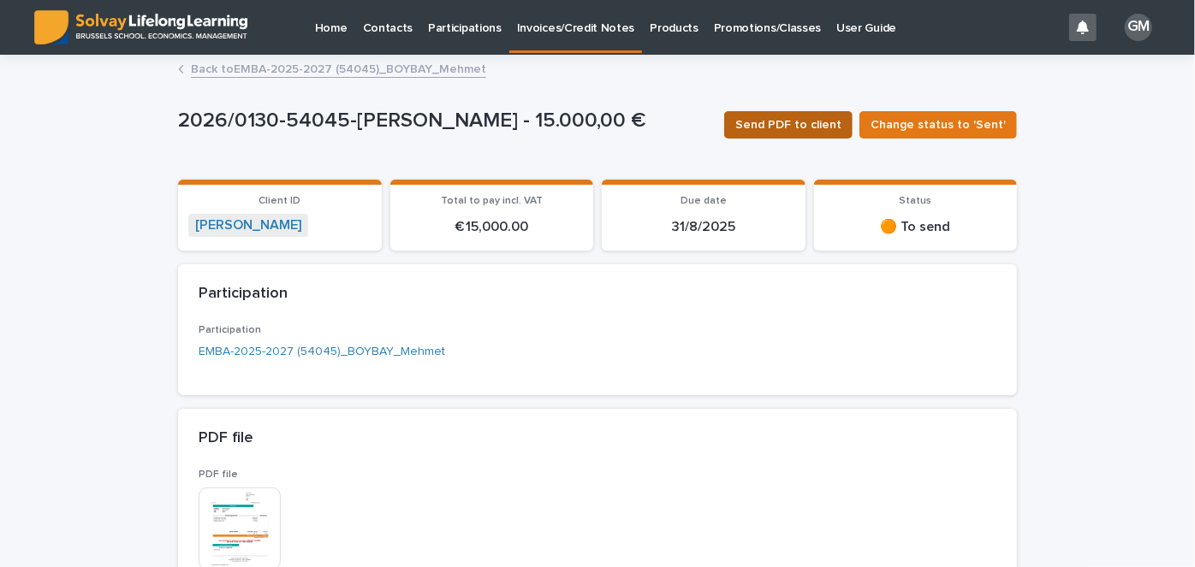
click at [789, 120] on span "Send PDF to client" at bounding box center [788, 124] width 106 height 17
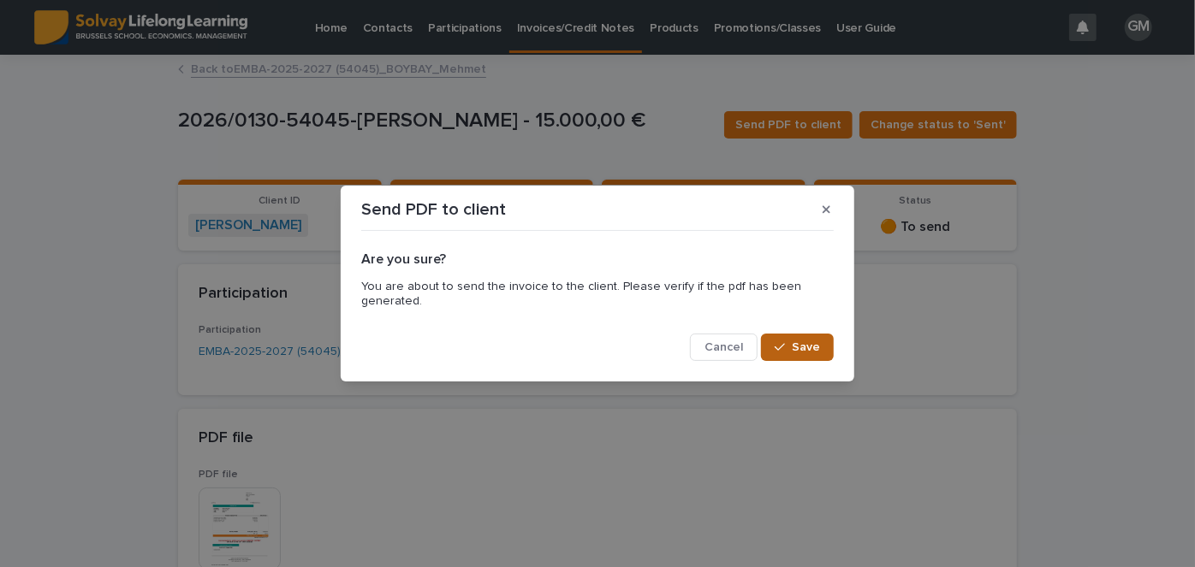
click at [805, 351] on span "Save" at bounding box center [806, 347] width 28 height 12
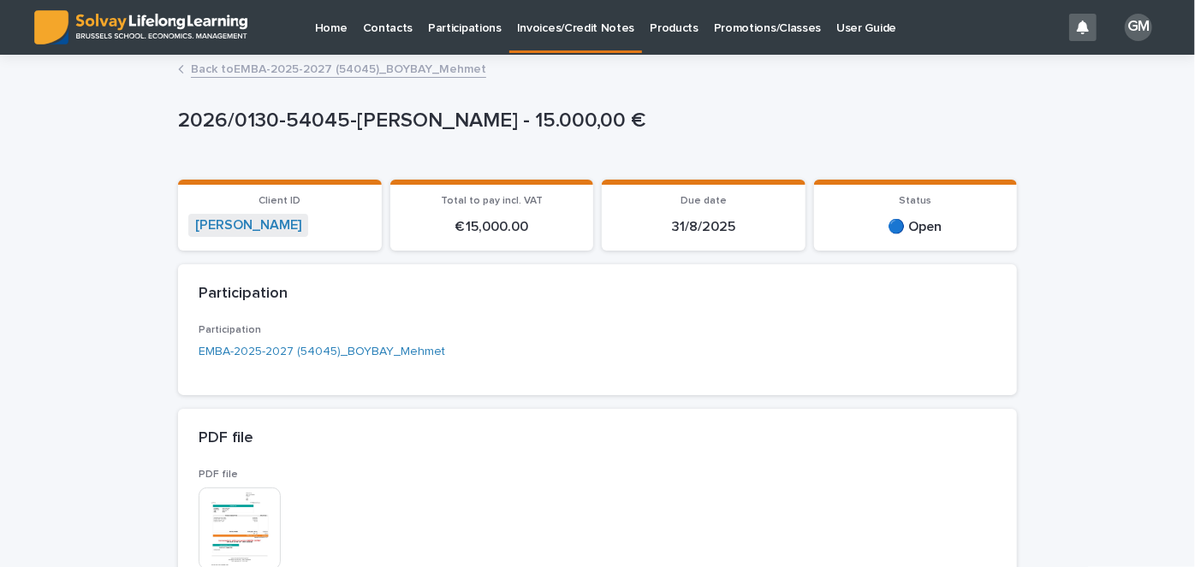
click at [384, 68] on link "Back to EMBA-2025-2027 (54045)_BOYBAY_Mehmet" at bounding box center [338, 68] width 295 height 20
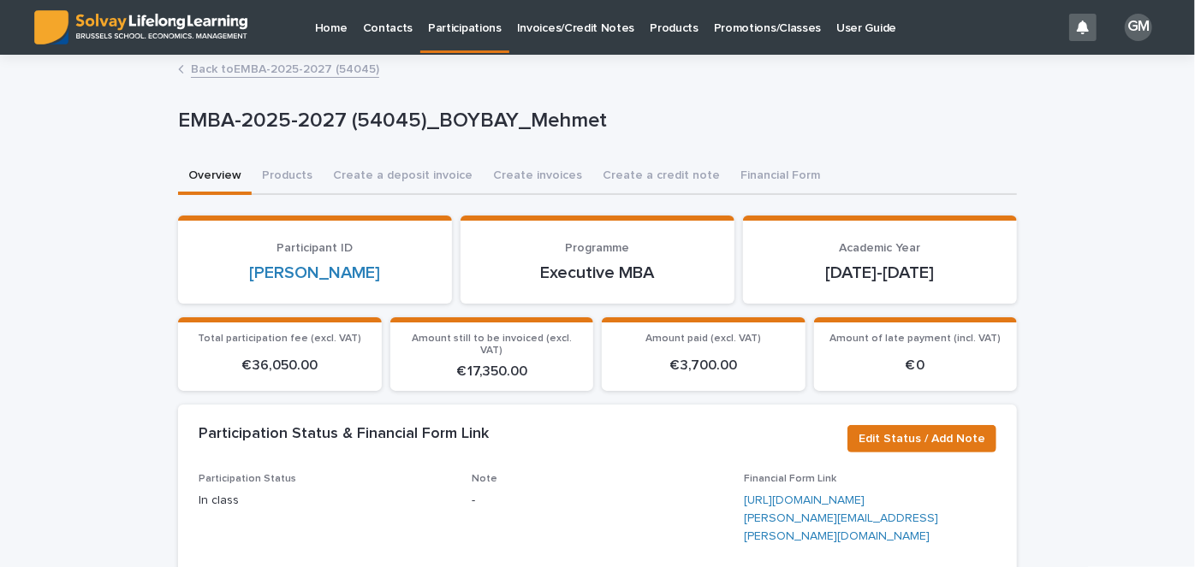
click at [319, 71] on link "Back to EMBA-2025-2027 (54045)" at bounding box center [285, 68] width 188 height 20
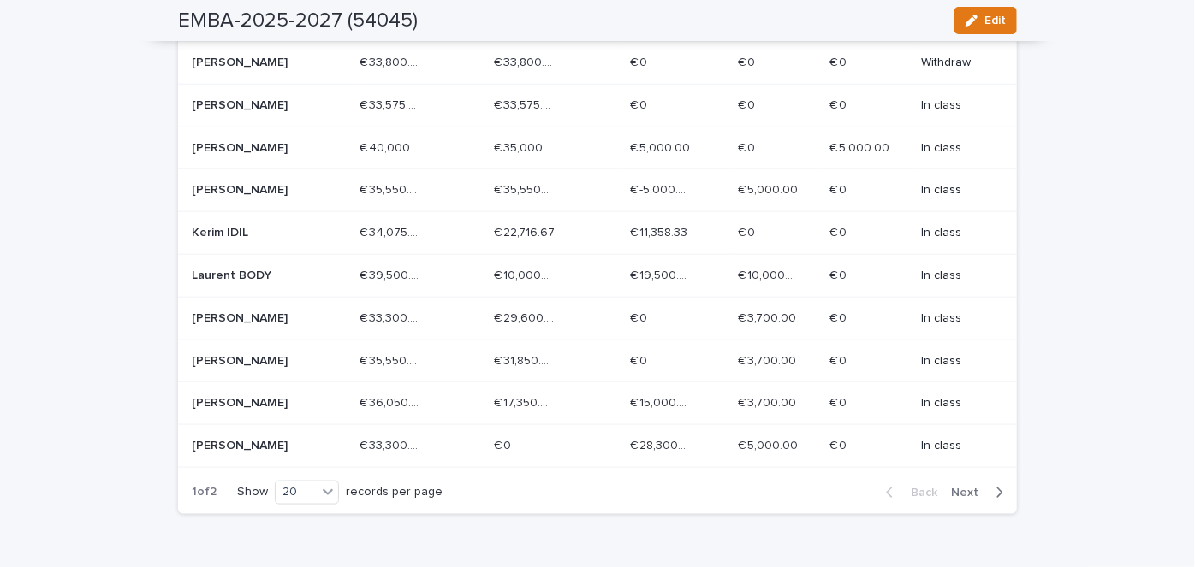
scroll to position [856, 0]
click at [935, 186] on p "In class" at bounding box center [955, 189] width 68 height 15
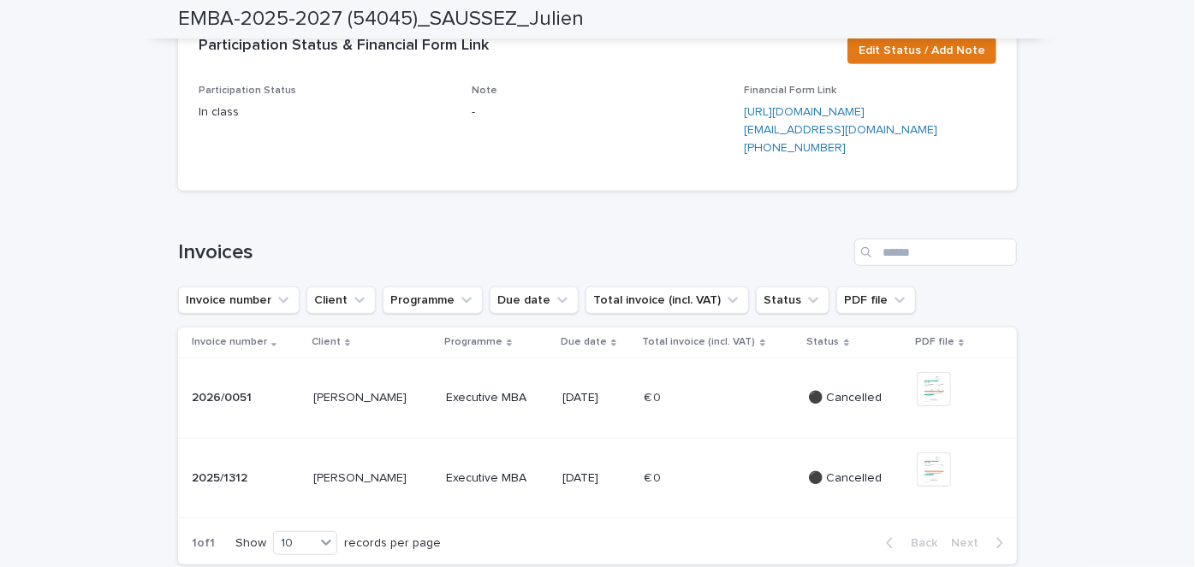
scroll to position [155, 0]
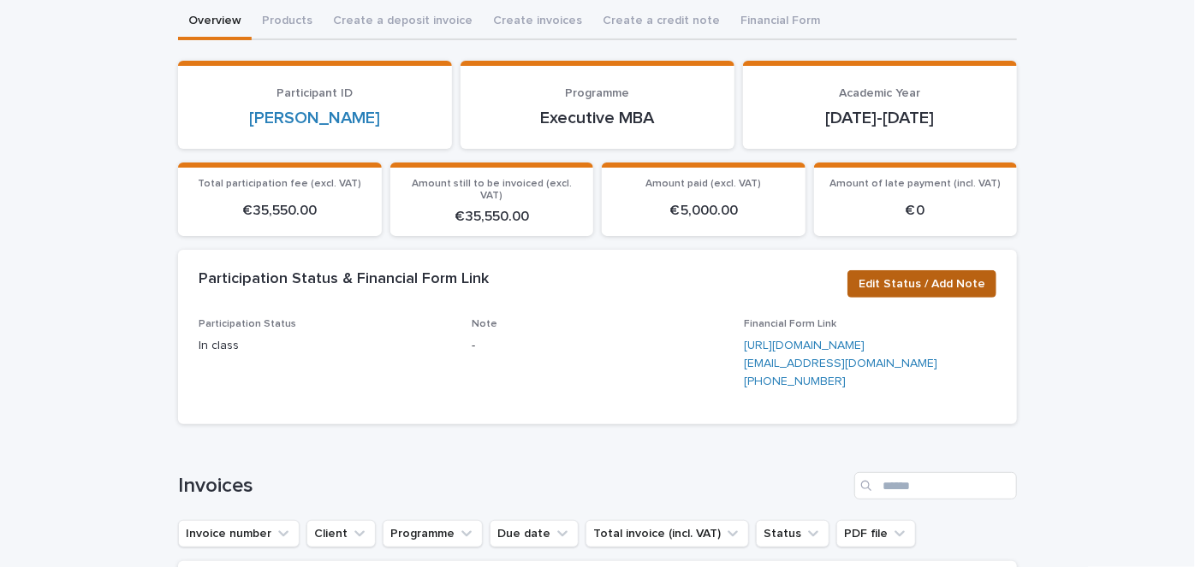
click at [958, 276] on span "Edit Status / Add Note" at bounding box center [921, 284] width 127 height 17
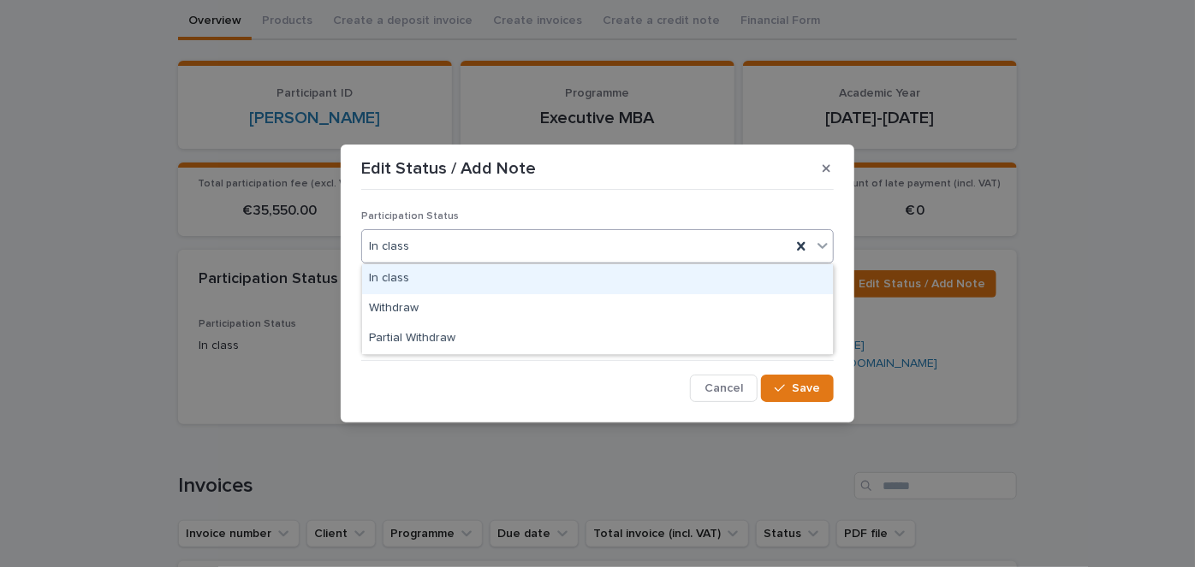
click at [452, 252] on div "In class" at bounding box center [576, 247] width 429 height 28
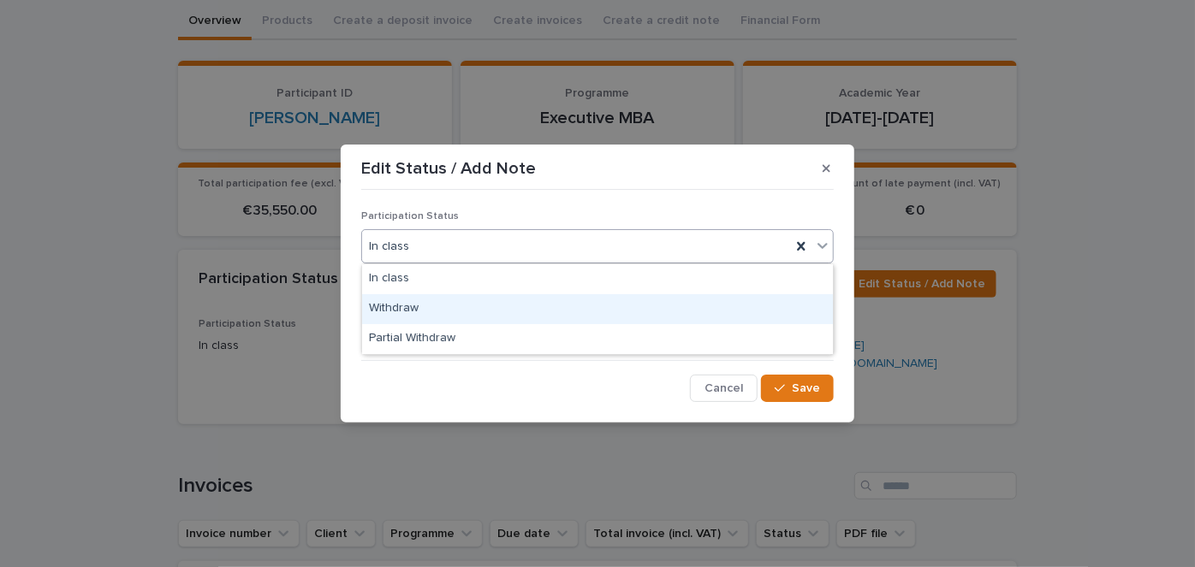
click at [429, 305] on div "Withdraw" at bounding box center [597, 309] width 471 height 30
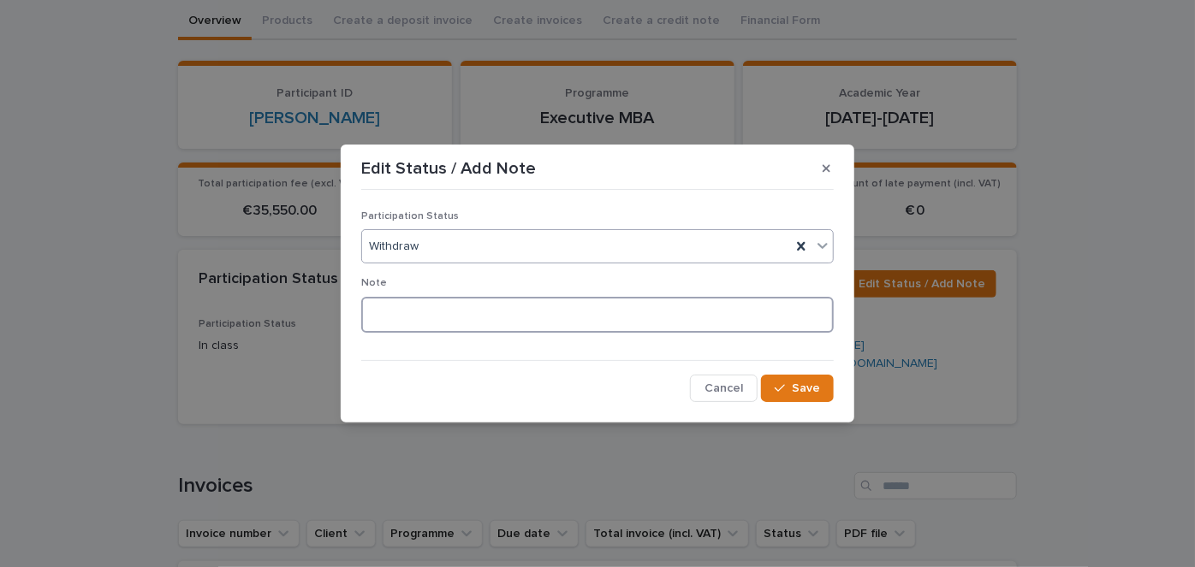
click at [439, 310] on textarea at bounding box center [597, 315] width 472 height 36
type textarea "**********"
click at [792, 386] on div "button" at bounding box center [782, 389] width 17 height 12
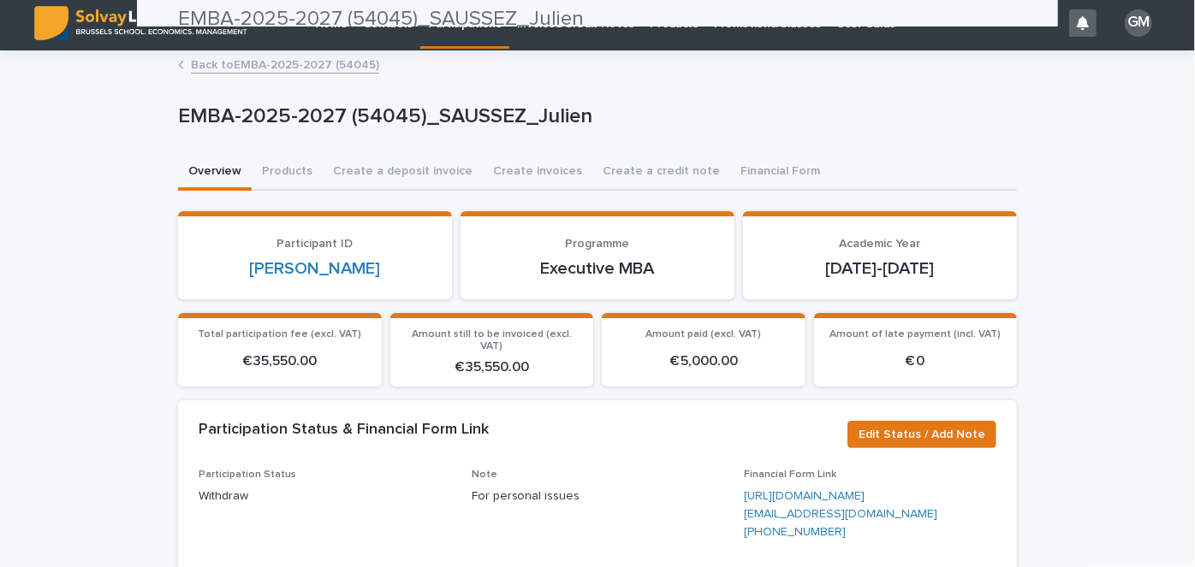
scroll to position [0, 0]
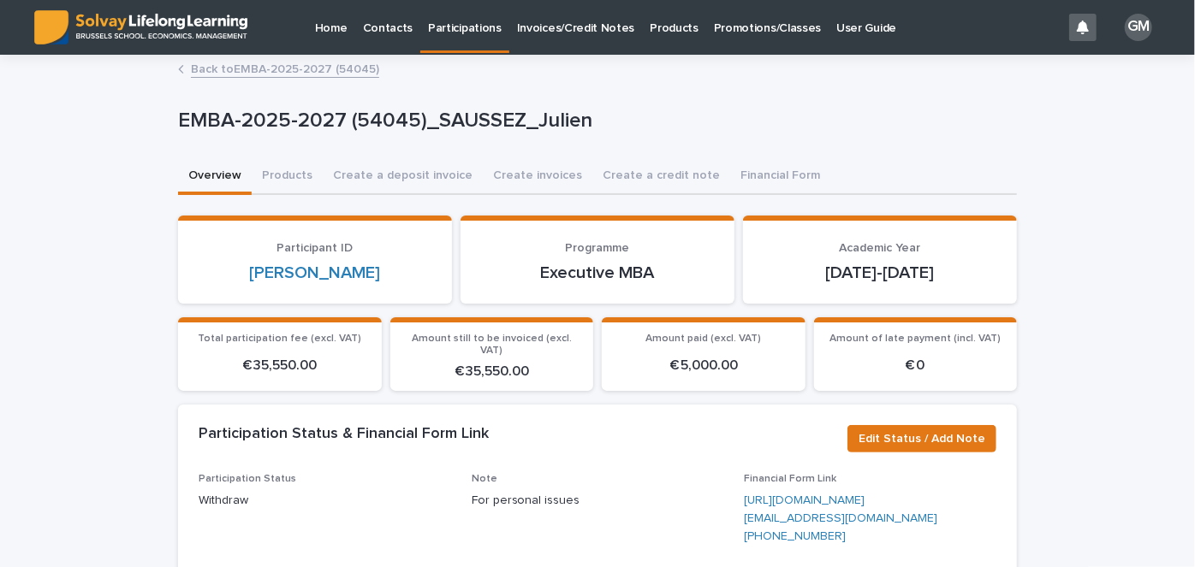
click at [244, 74] on link "Back to EMBA-2025-2027 (54045)" at bounding box center [285, 68] width 188 height 20
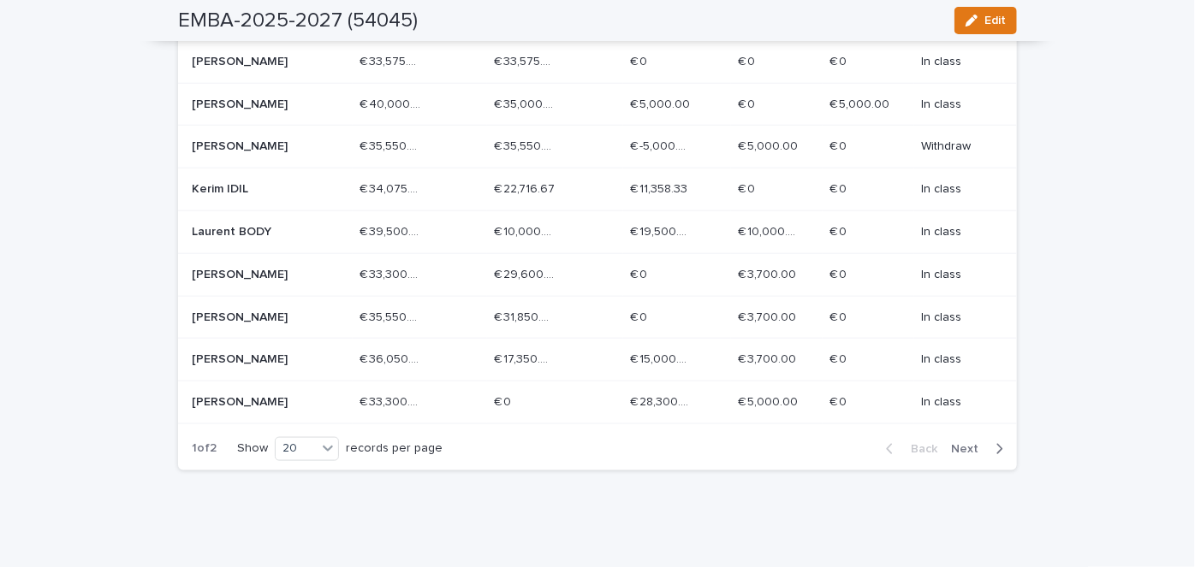
scroll to position [933, 0]
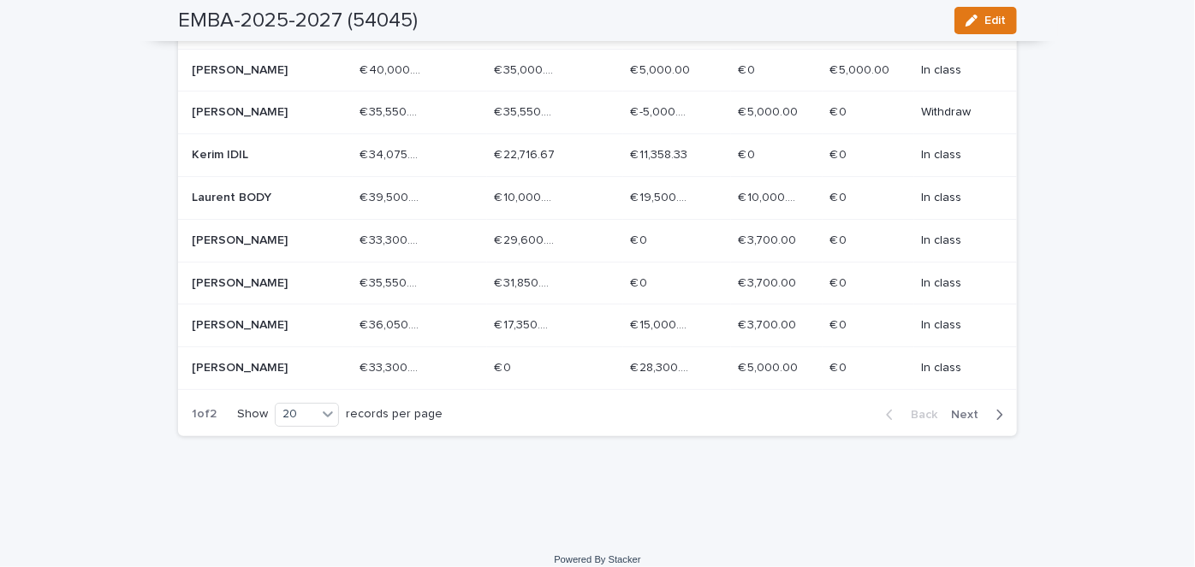
click at [980, 416] on button "Next" at bounding box center [980, 414] width 73 height 15
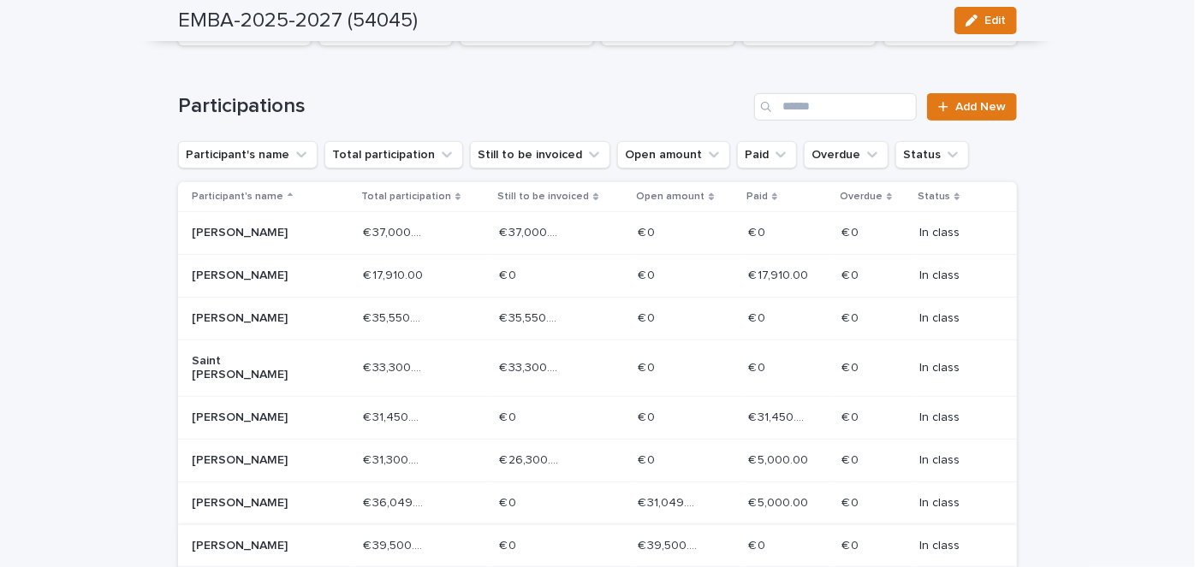
scroll to position [400, 0]
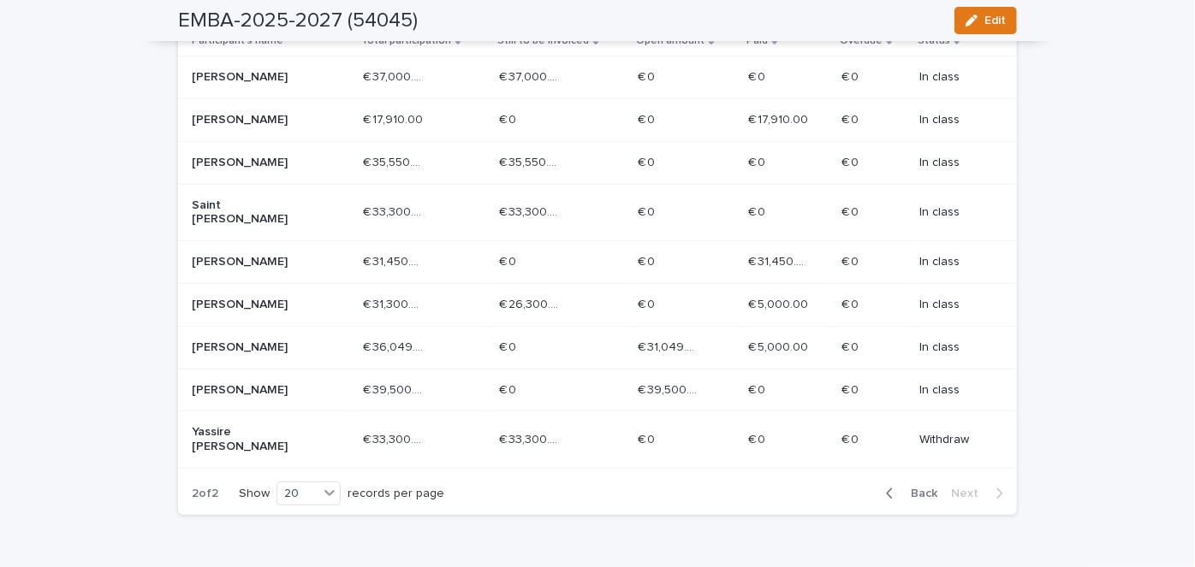
click at [356, 389] on td "€ 39,500.00 € 39,500.00" at bounding box center [424, 390] width 137 height 43
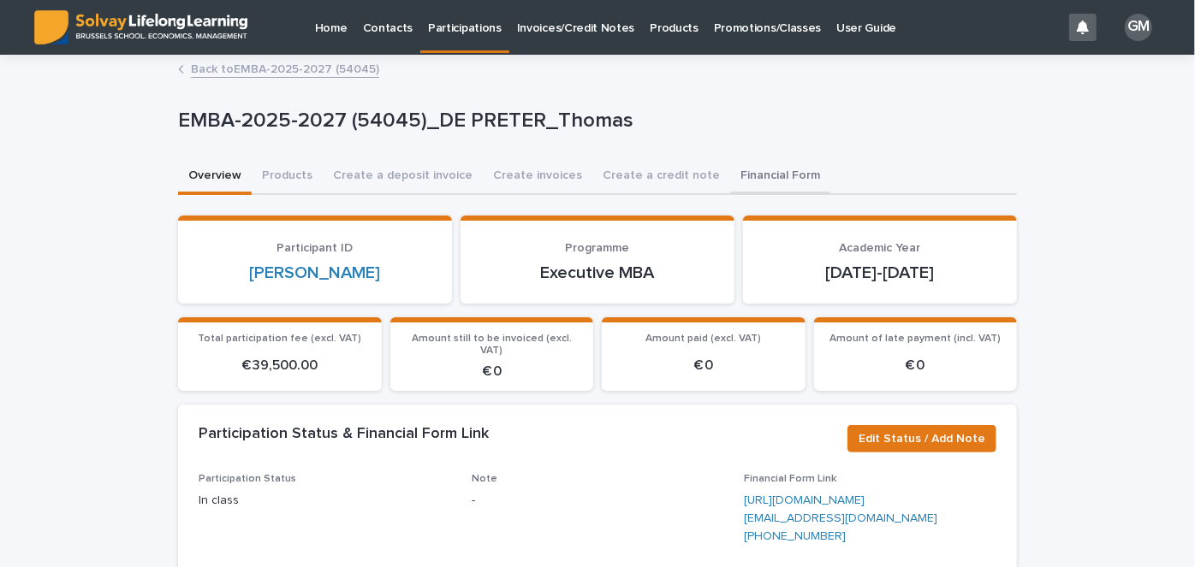
click at [735, 176] on button "Financial Form" at bounding box center [780, 177] width 100 height 36
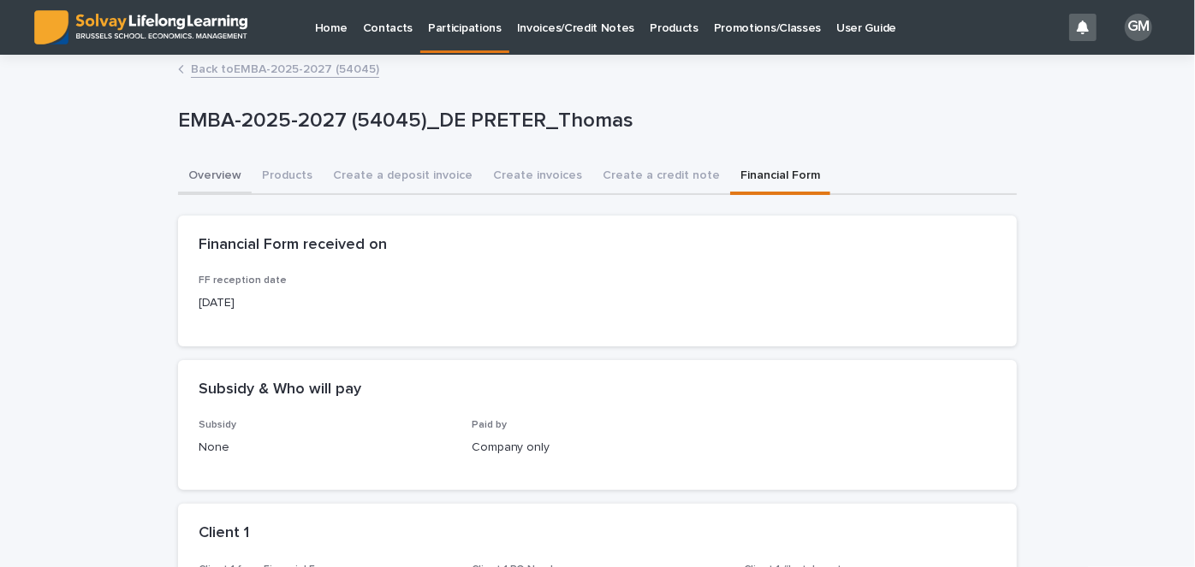
click at [209, 176] on button "Overview" at bounding box center [215, 177] width 74 height 36
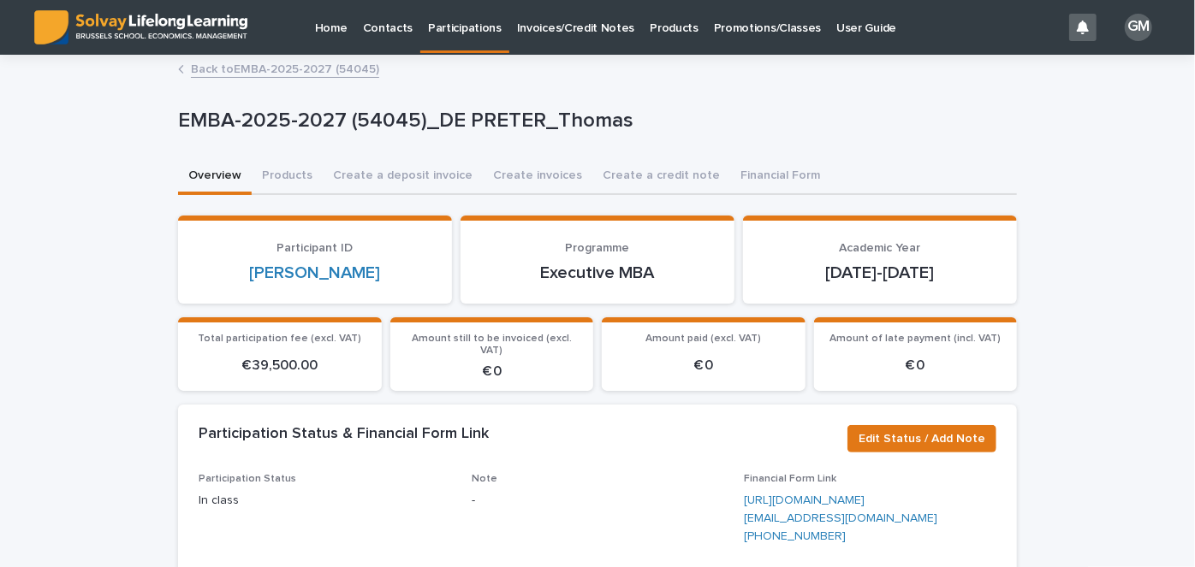
click at [288, 71] on link "Back to EMBA-2025-2027 (54045)" at bounding box center [285, 68] width 188 height 20
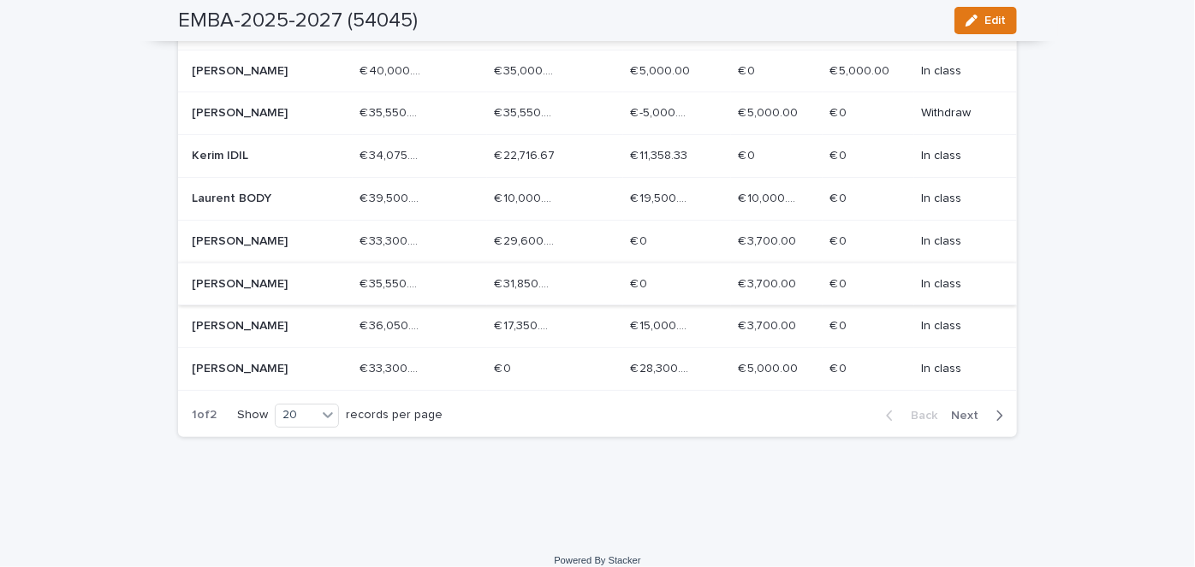
scroll to position [933, 0]
click at [995, 408] on icon "button" at bounding box center [999, 414] width 8 height 15
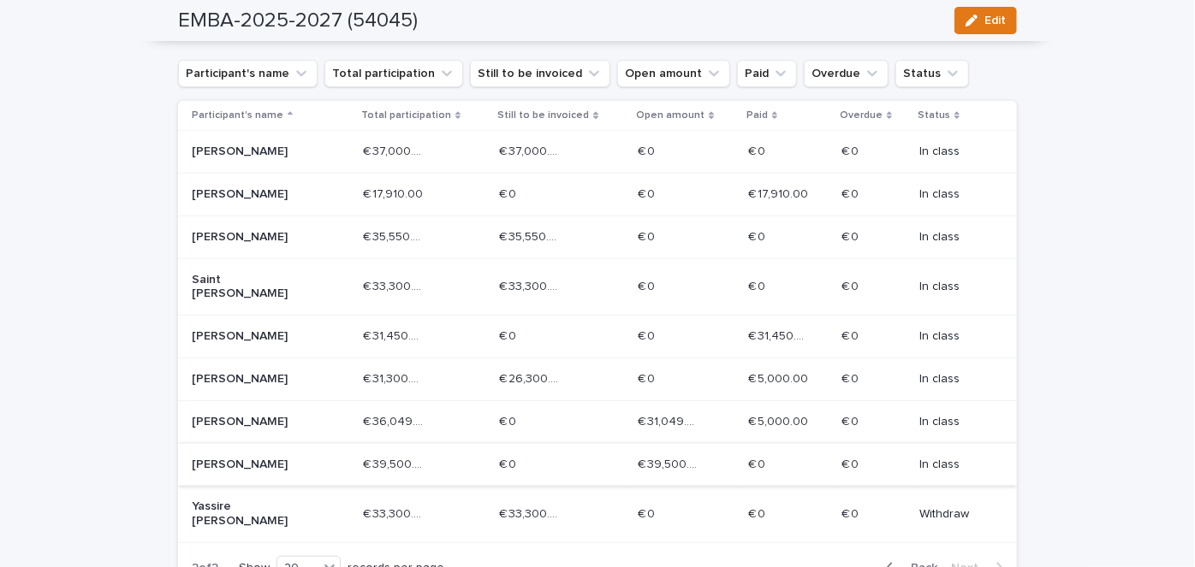
scroll to position [322, 0]
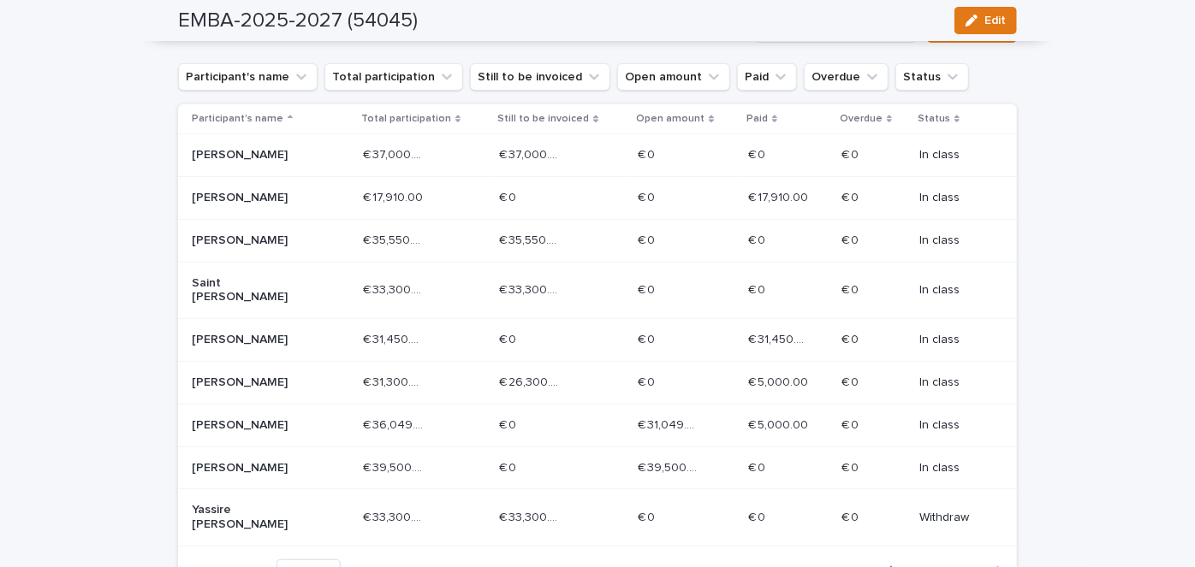
click at [753, 282] on p "€ 0" at bounding box center [758, 289] width 21 height 18
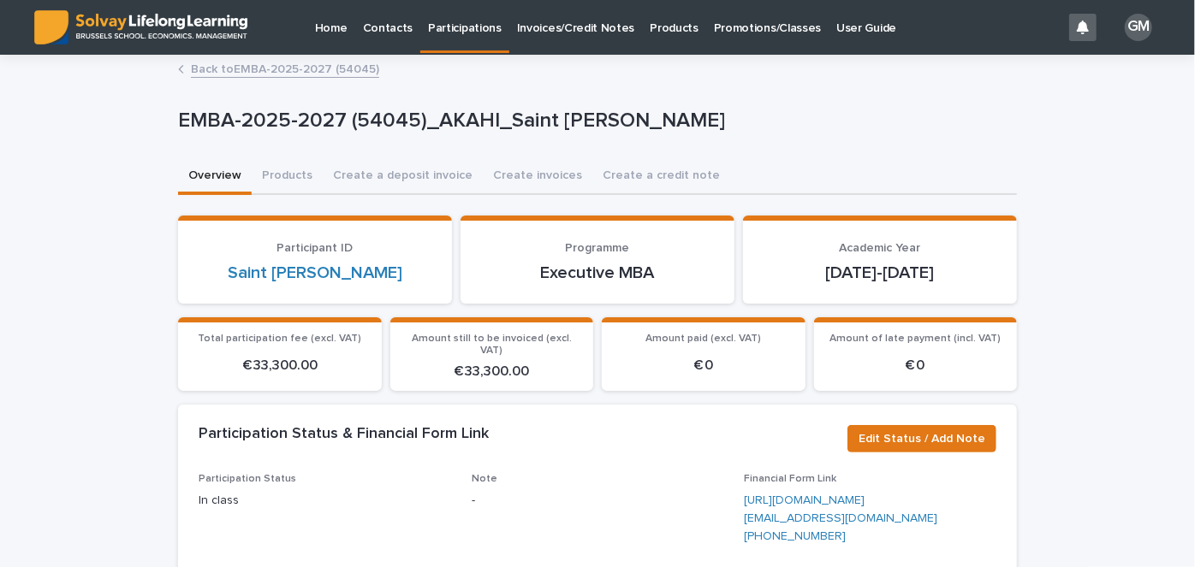
scroll to position [155, 0]
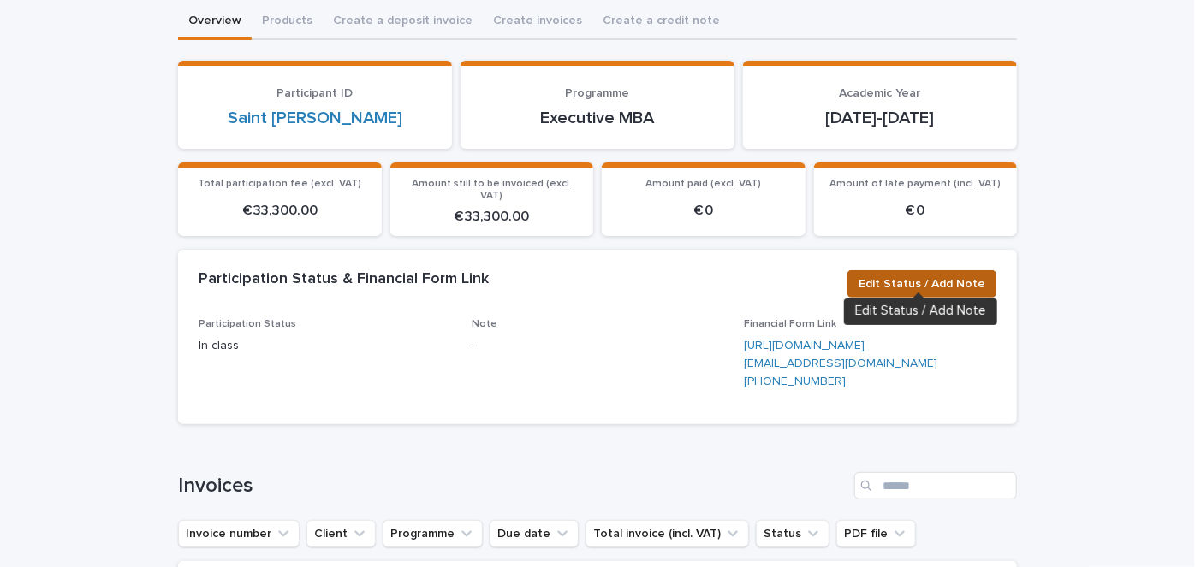
click at [928, 276] on span "Edit Status / Add Note" at bounding box center [921, 284] width 127 height 17
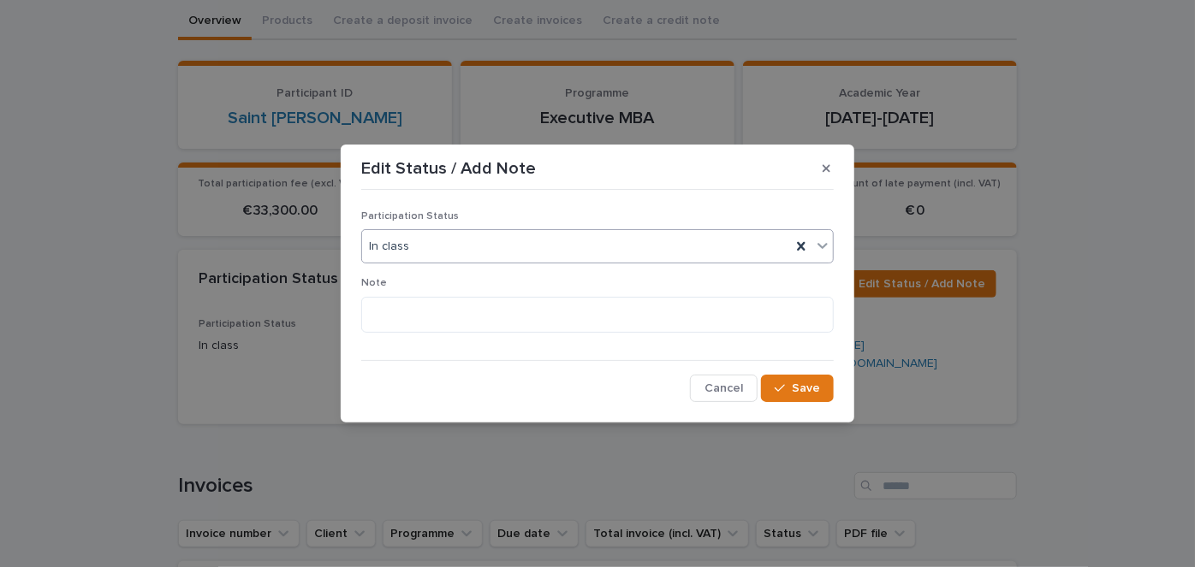
click at [608, 246] on div "In class" at bounding box center [576, 247] width 429 height 28
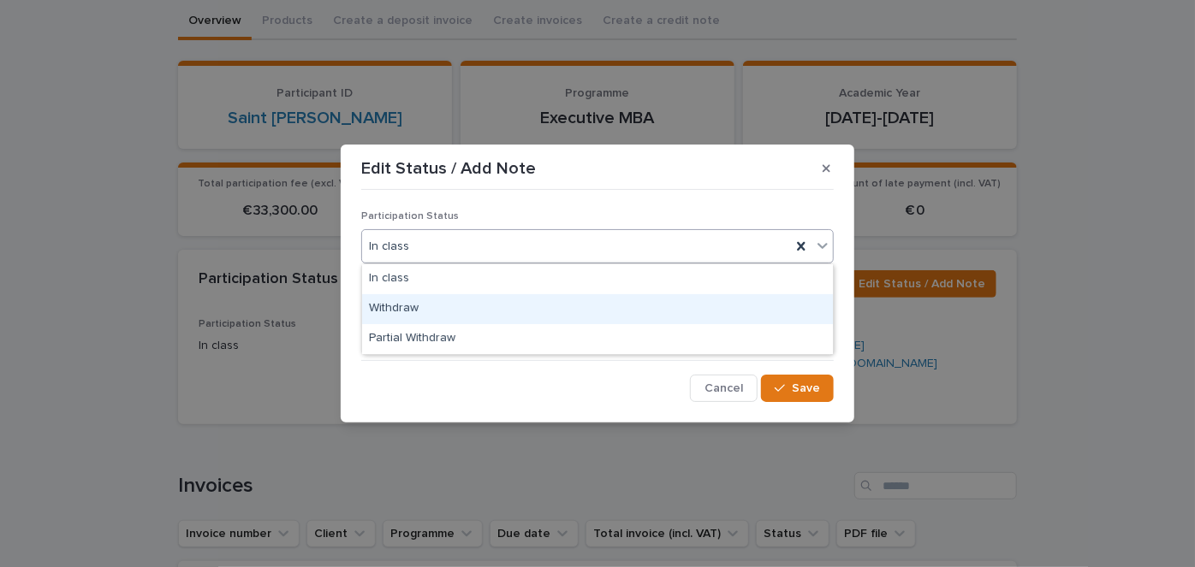
click at [474, 319] on div "Withdraw" at bounding box center [597, 309] width 471 height 30
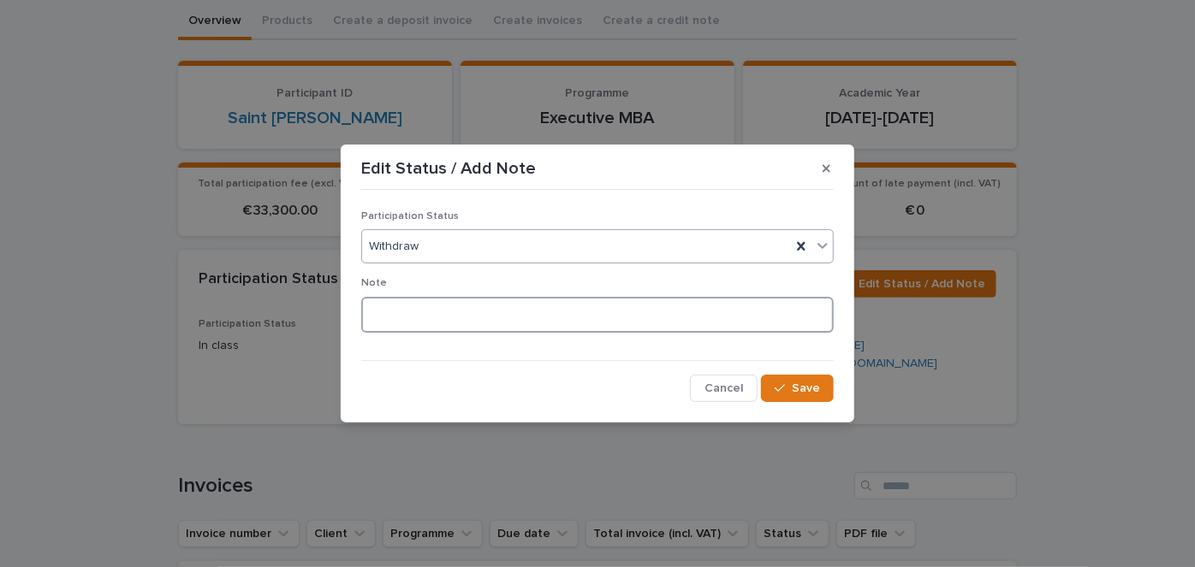
click at [450, 324] on textarea at bounding box center [597, 315] width 472 height 36
type textarea "**********"
click at [794, 383] on span "Save" at bounding box center [806, 389] width 28 height 12
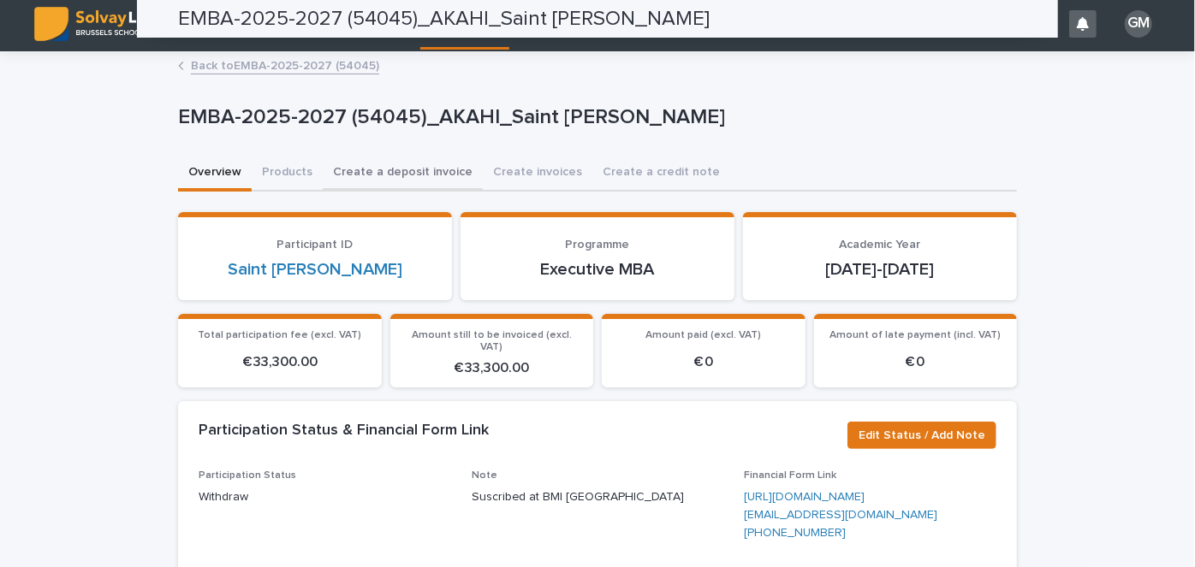
scroll to position [0, 0]
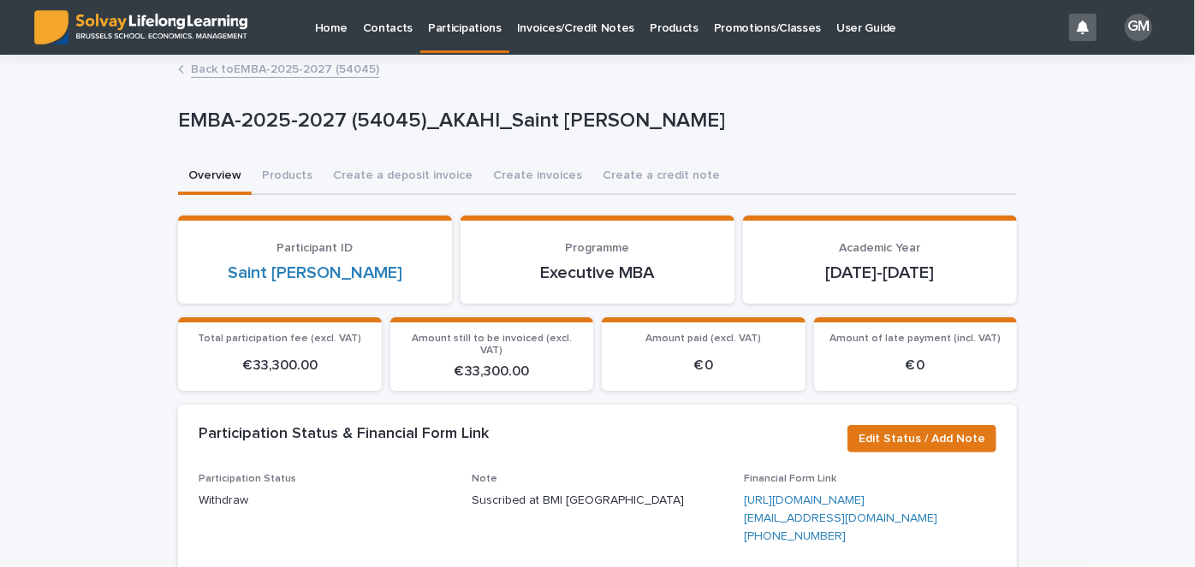
click at [308, 68] on link "Back to EMBA-2025-2027 (54045)" at bounding box center [285, 68] width 188 height 20
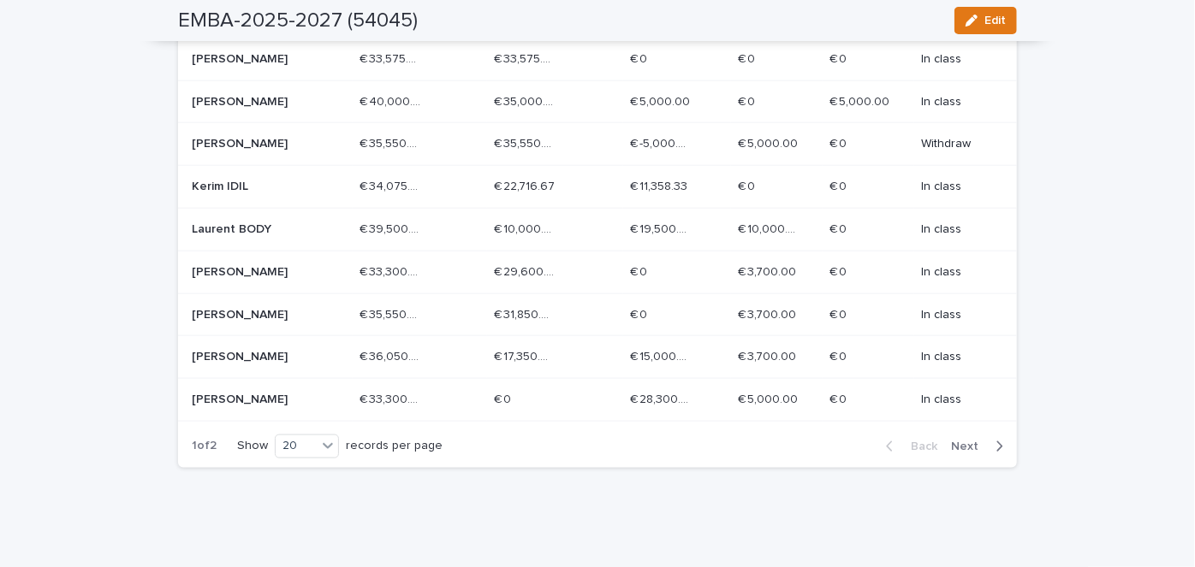
scroll to position [944, 0]
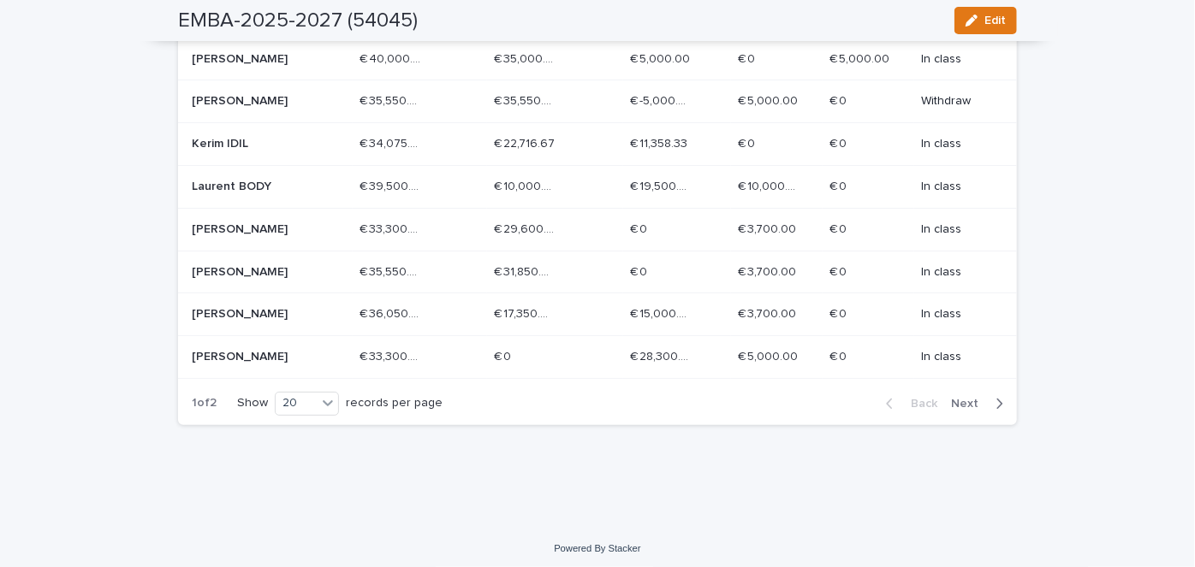
click at [981, 401] on span "Next" at bounding box center [970, 404] width 38 height 12
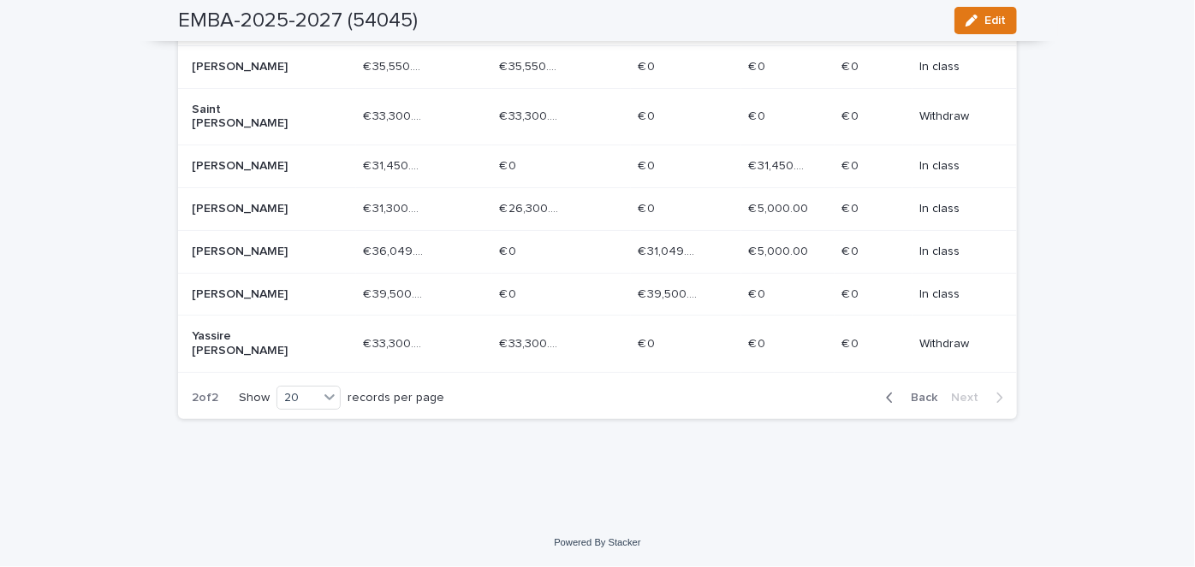
scroll to position [477, 0]
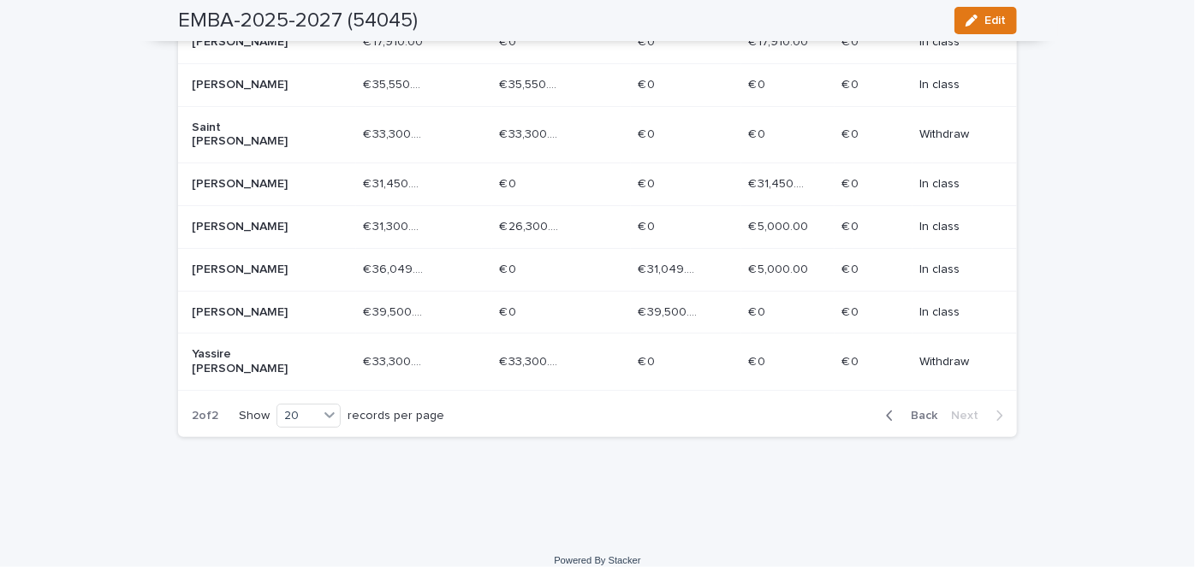
click at [687, 78] on p at bounding box center [668, 85] width 61 height 15
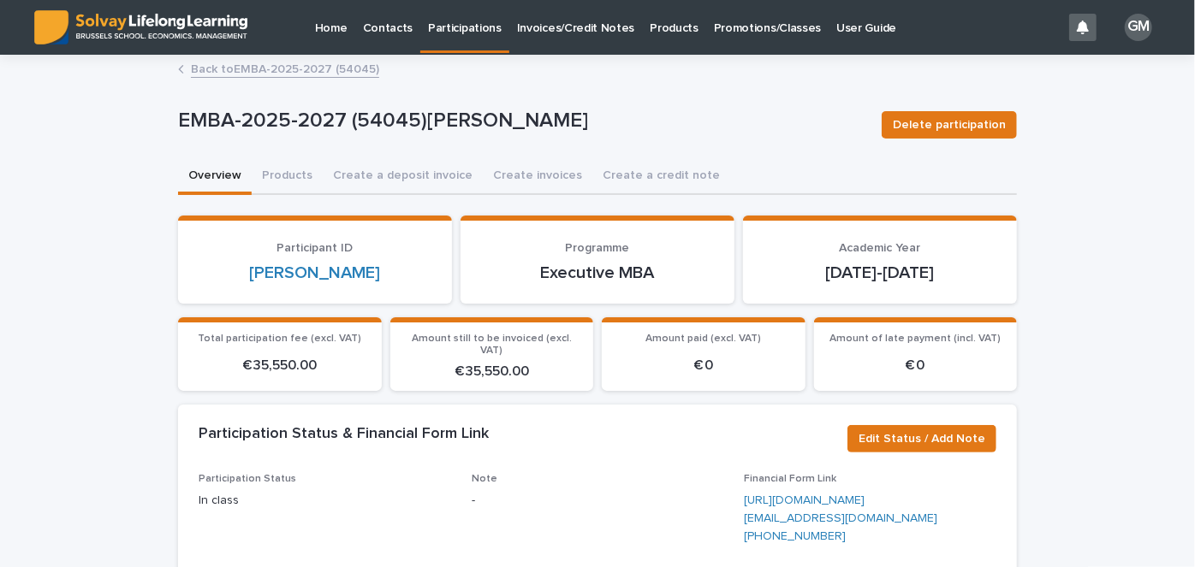
scroll to position [233, 0]
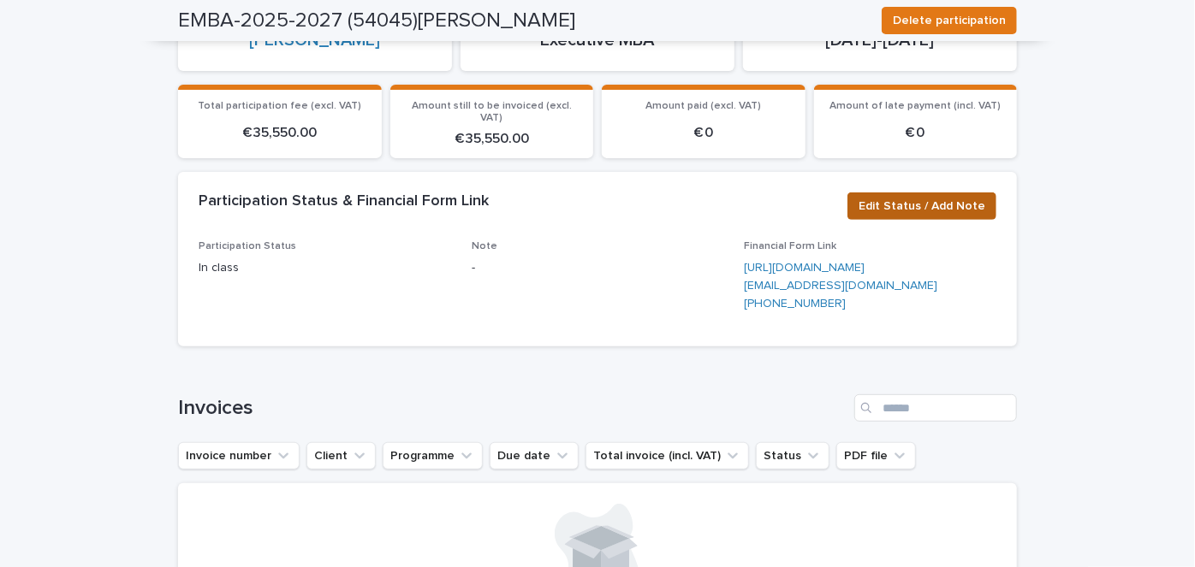
click at [956, 198] on span "Edit Status / Add Note" at bounding box center [921, 206] width 127 height 17
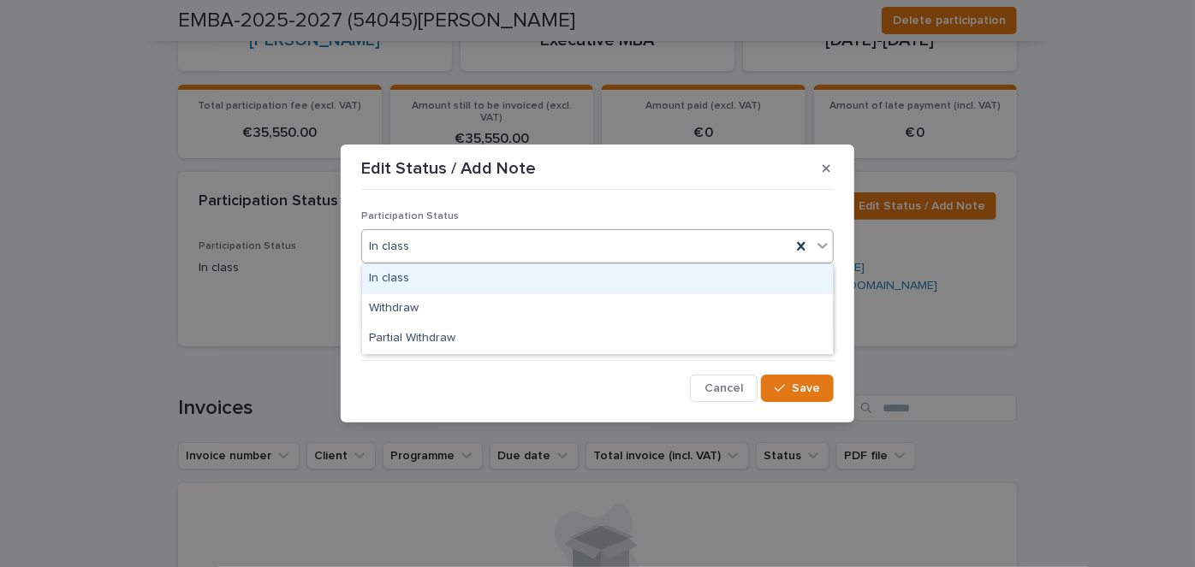
click at [488, 239] on div "In class" at bounding box center [576, 247] width 429 height 28
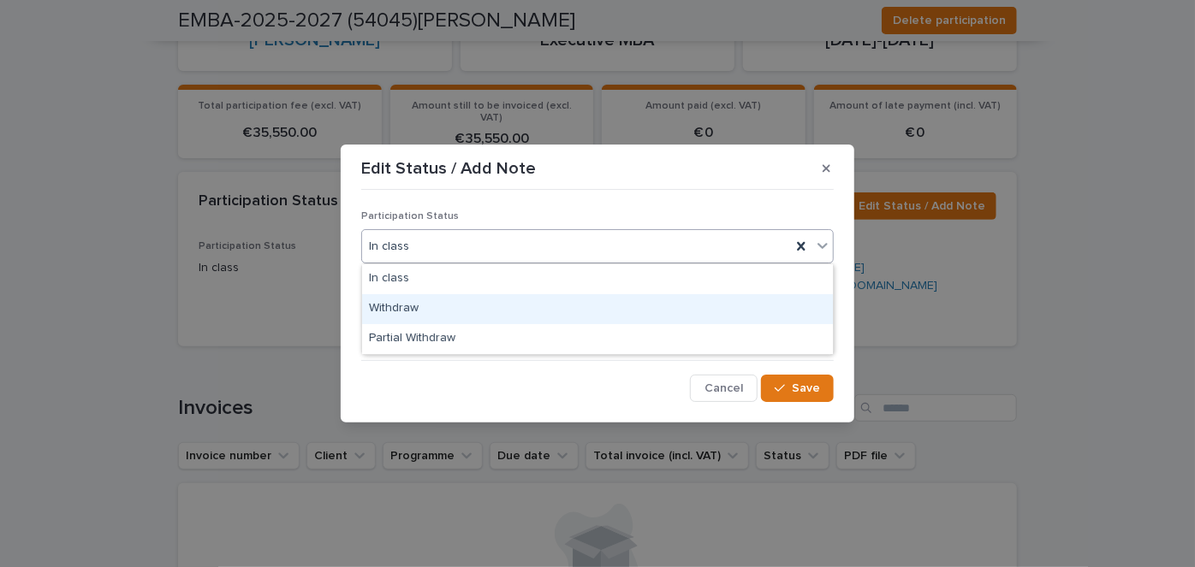
click at [428, 306] on div "Withdraw" at bounding box center [597, 309] width 471 height 30
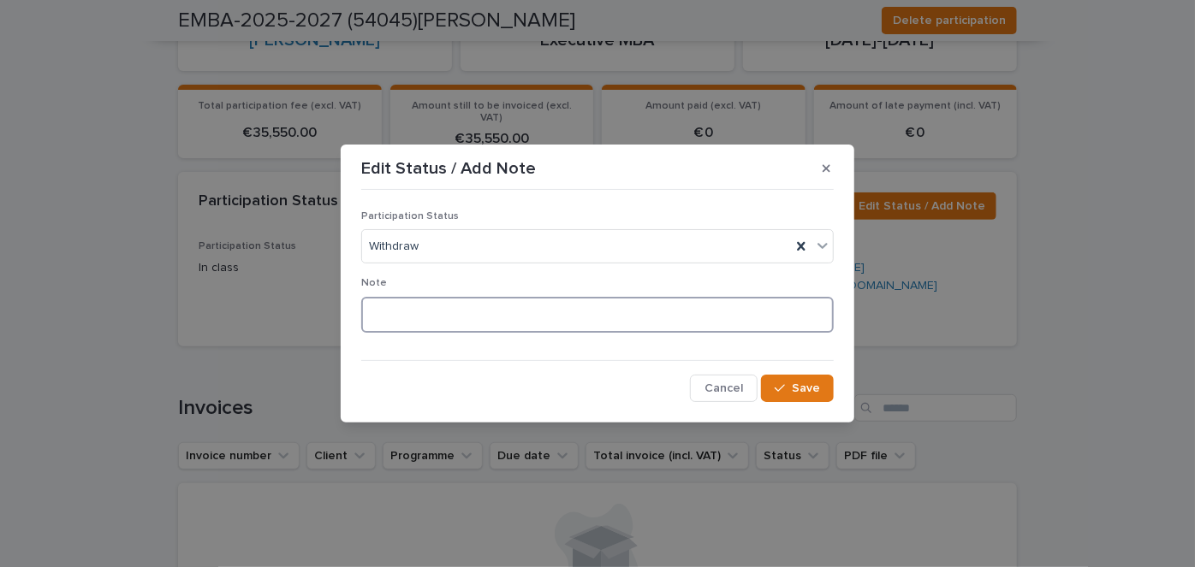
click at [446, 321] on textarea at bounding box center [597, 315] width 472 height 36
type textarea "**********"
click at [796, 390] on span "Save" at bounding box center [806, 389] width 28 height 12
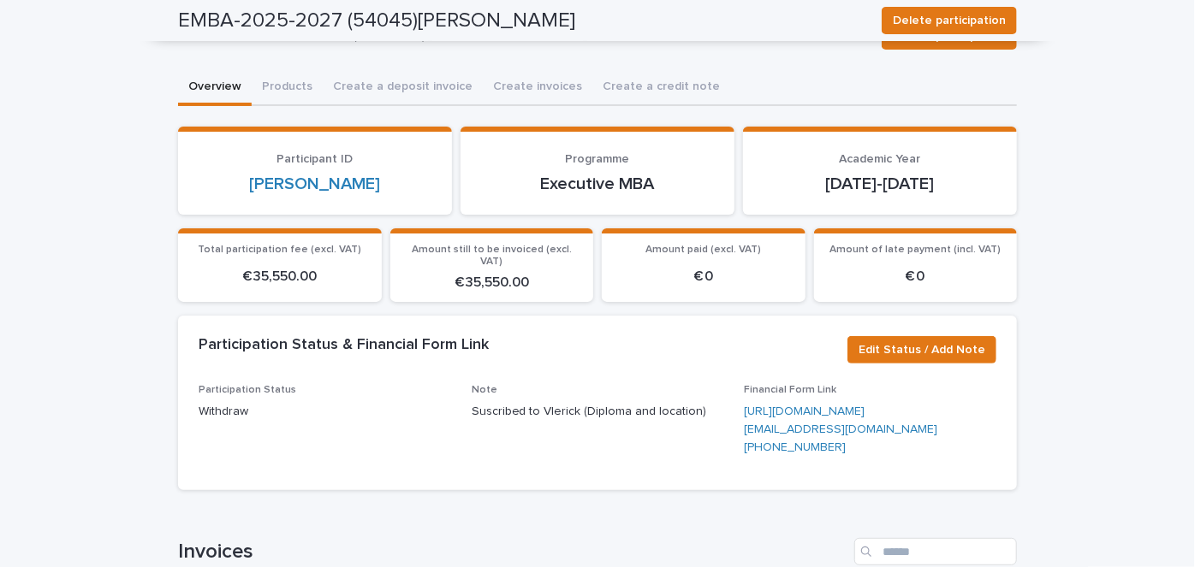
scroll to position [0, 0]
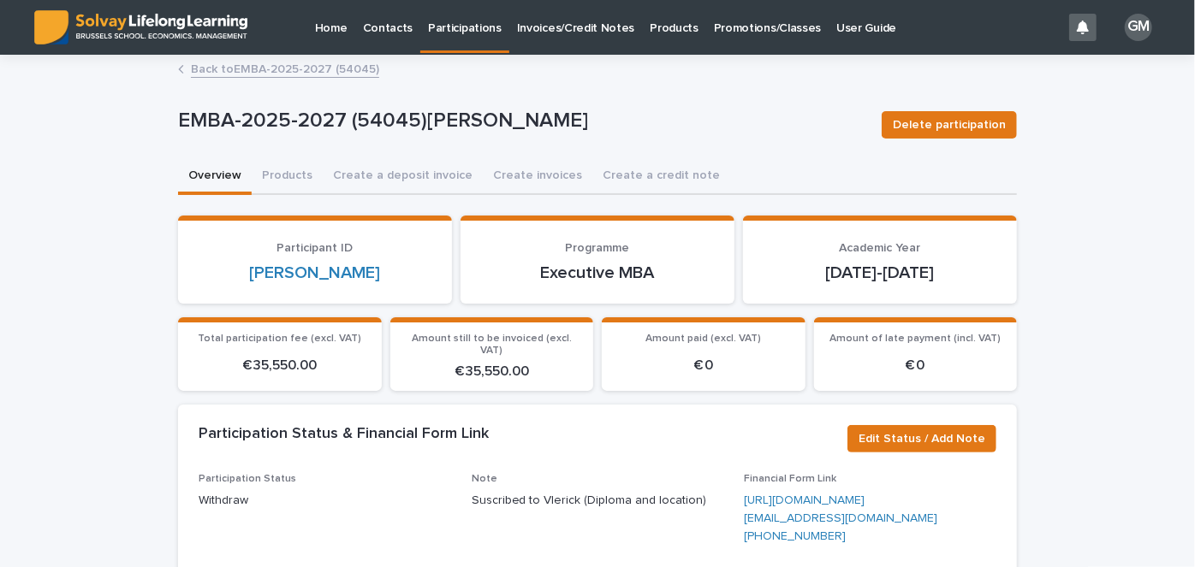
click at [236, 64] on link "Back to EMBA-2025-2027 (54045)" at bounding box center [285, 68] width 188 height 20
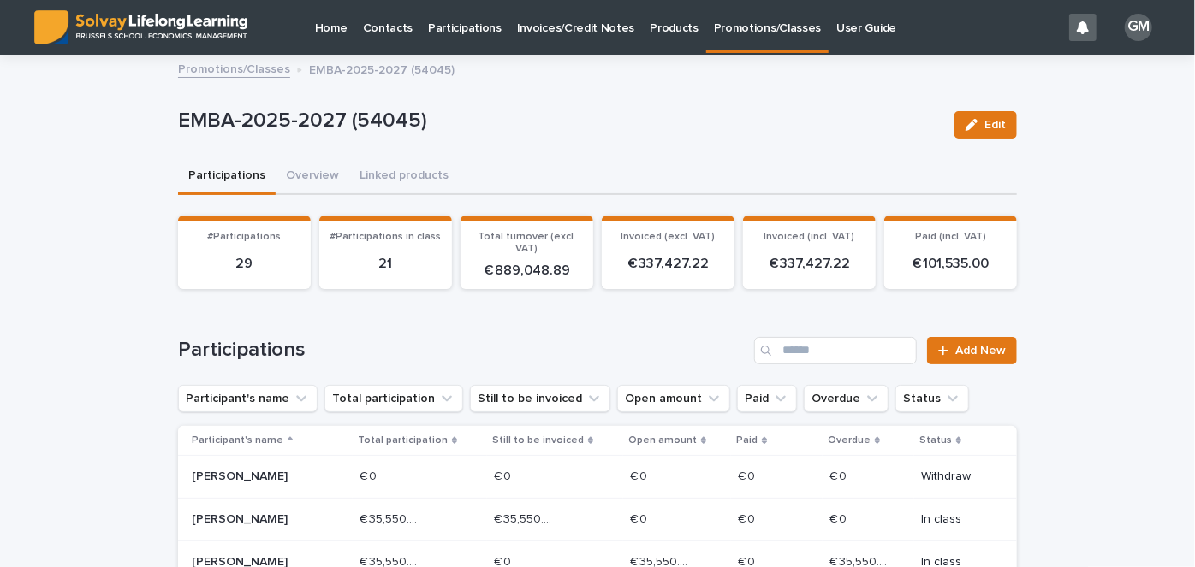
click at [440, 14] on p "Participations" at bounding box center [465, 18] width 74 height 36
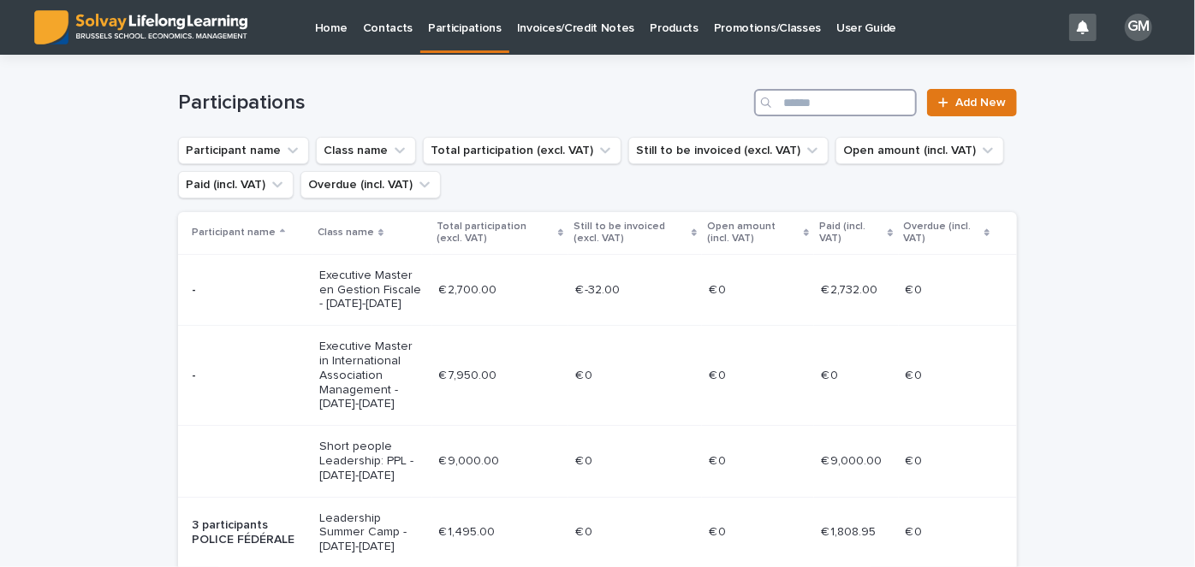
click at [842, 102] on input "Search" at bounding box center [835, 102] width 163 height 27
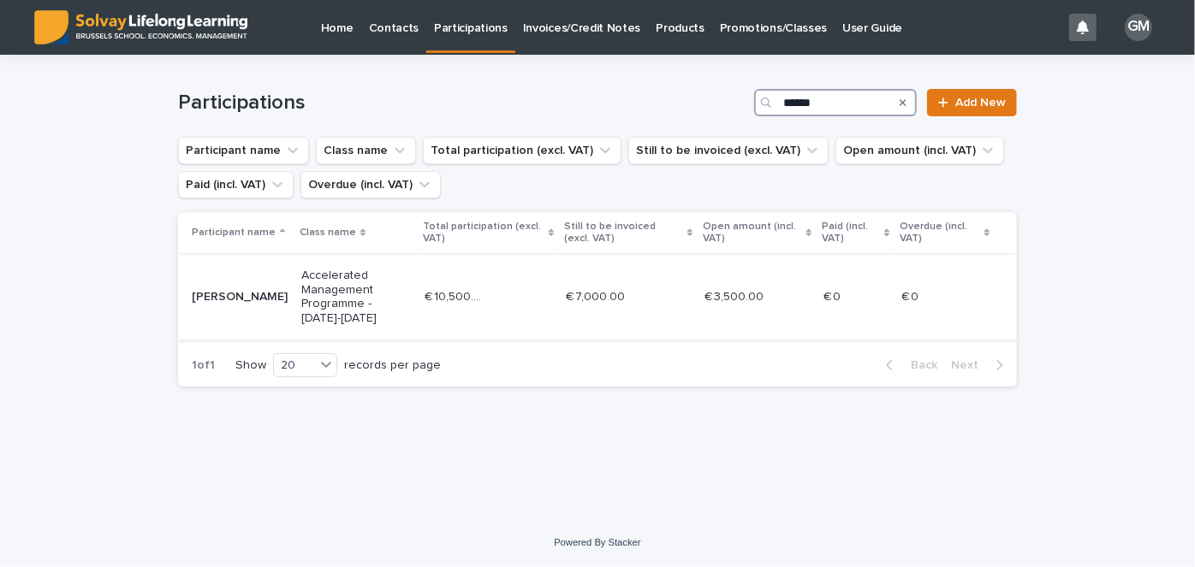
type input "******"
click at [559, 289] on td "€ 7,000.00 € 7,000.00" at bounding box center [628, 297] width 139 height 86
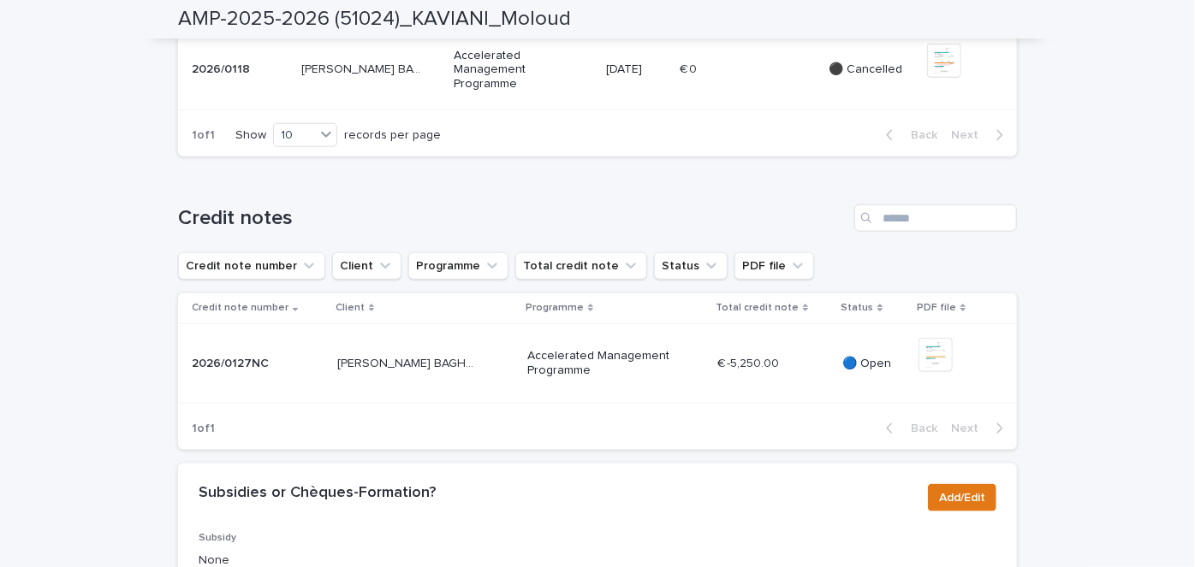
scroll to position [752, 0]
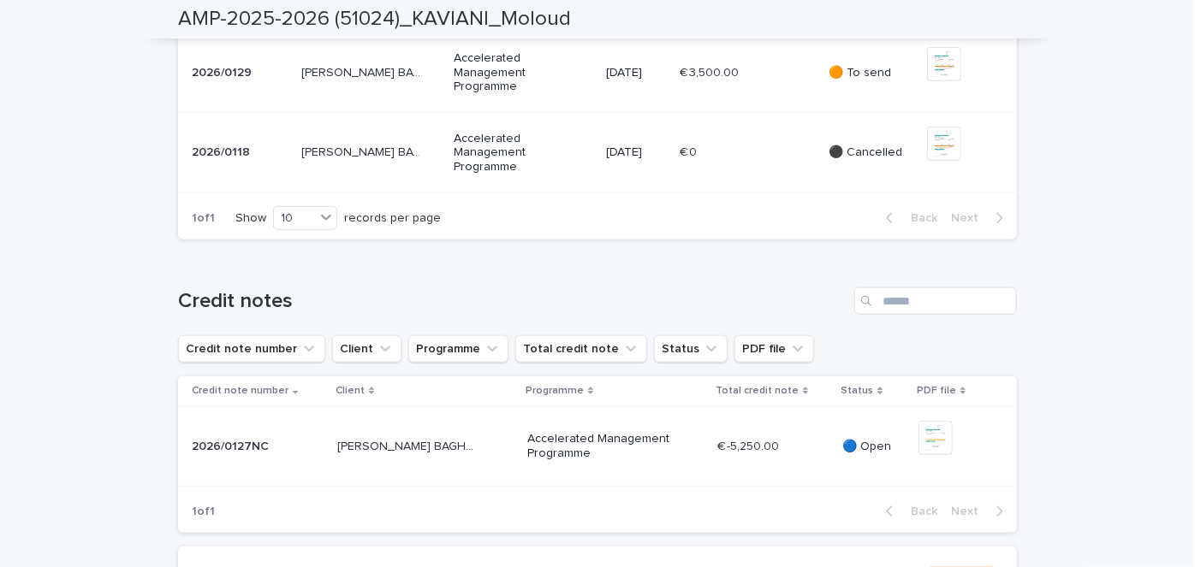
click at [756, 87] on div "€ 3,500.00 € 3,500.00" at bounding box center [746, 73] width 135 height 28
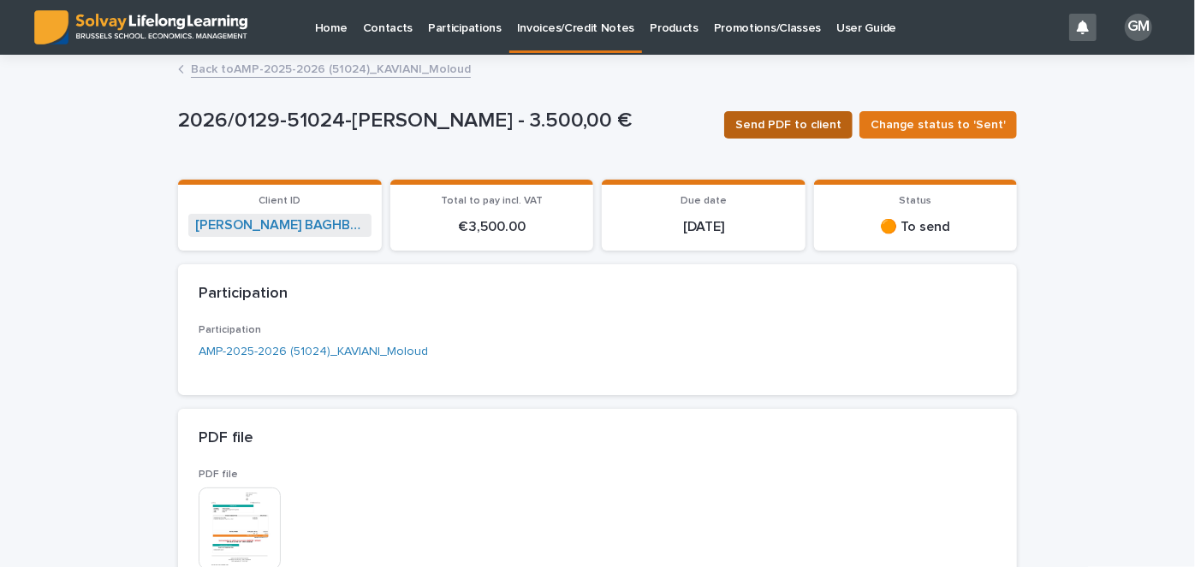
click at [805, 119] on span "Send PDF to client" at bounding box center [788, 124] width 106 height 17
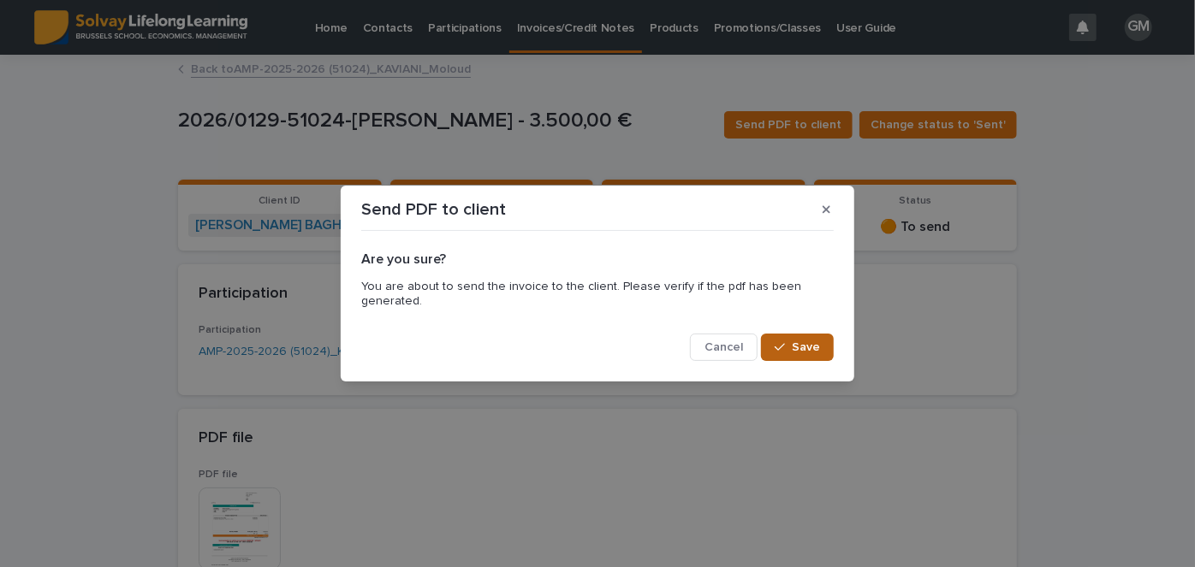
click at [805, 348] on span "Save" at bounding box center [806, 347] width 28 height 12
